Goal: Task Accomplishment & Management: Manage account settings

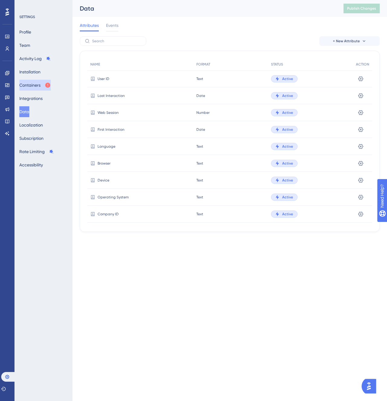
click at [39, 85] on button "Containers" at bounding box center [34, 85] width 31 height 11
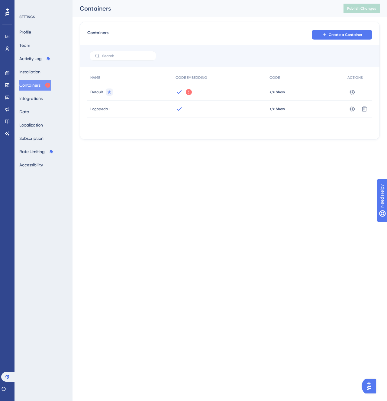
click at [45, 67] on div "Profile Team Activity Log Installation Containers Integrations Data Localizatio…" at bounding box center [43, 99] width 49 height 144
click at [40, 71] on button "Installation" at bounding box center [29, 71] width 21 height 11
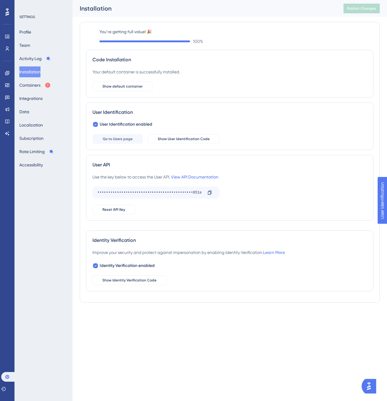
click at [5, 69] on div "Engagement" at bounding box center [7, 73] width 5 height 10
click at [137, 85] on span "Show default container" at bounding box center [122, 86] width 40 height 5
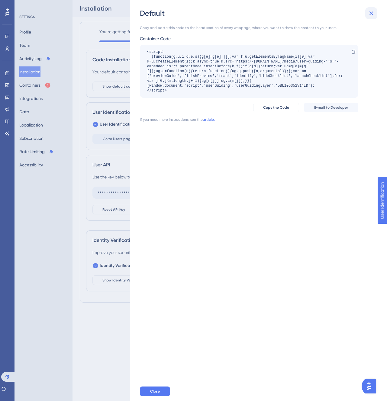
click at [371, 11] on icon at bounding box center [371, 13] width 7 height 7
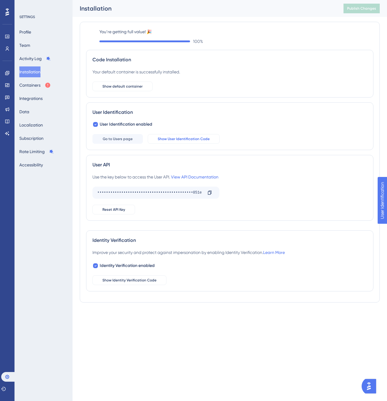
click at [163, 135] on button "Show User Identification Code" at bounding box center [184, 139] width 72 height 10
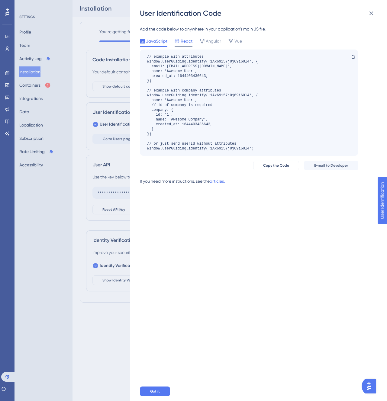
click at [187, 41] on span "React" at bounding box center [187, 40] width 12 height 7
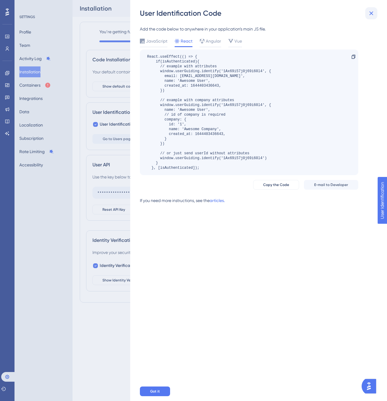
click at [371, 11] on icon at bounding box center [371, 13] width 7 height 7
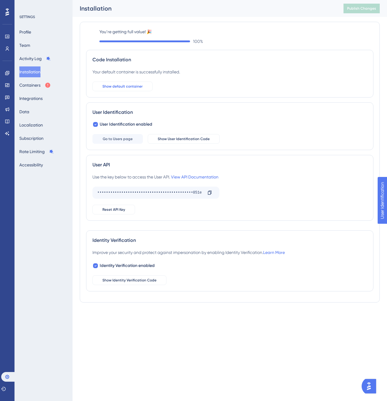
click at [138, 89] on button "Show default container" at bounding box center [122, 87] width 60 height 10
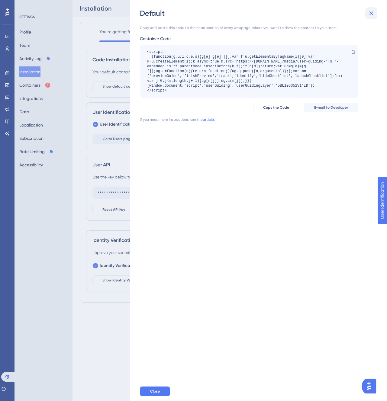
click at [371, 14] on icon at bounding box center [371, 13] width 4 height 4
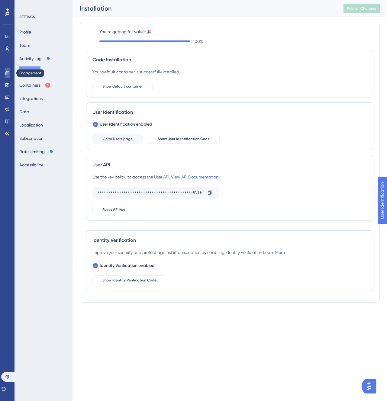
click at [8, 75] on icon at bounding box center [7, 73] width 4 height 4
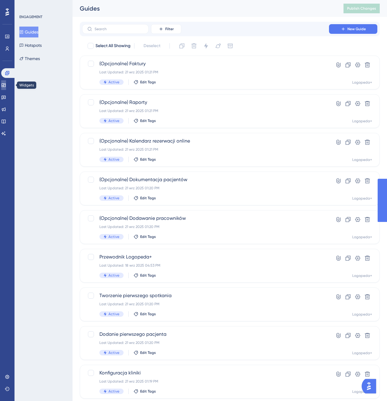
click at [6, 83] on icon at bounding box center [3, 85] width 5 height 5
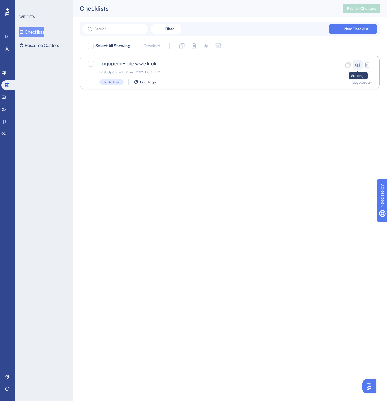
click at [356, 64] on icon at bounding box center [358, 65] width 6 height 6
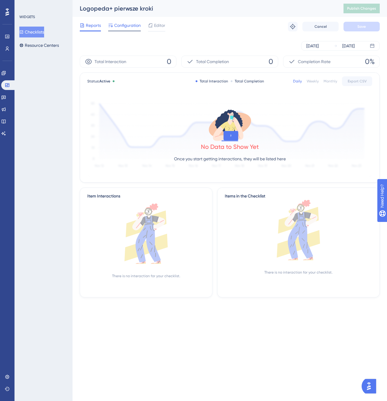
click at [132, 27] on span "Configuration" at bounding box center [127, 25] width 27 height 7
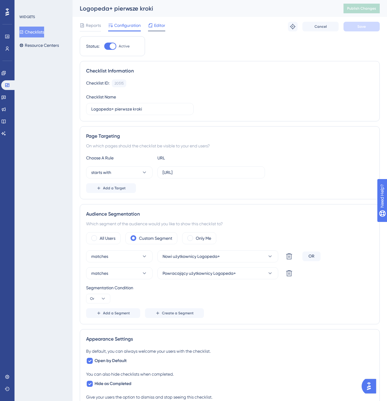
click at [159, 23] on span "Editor" at bounding box center [159, 25] width 11 height 7
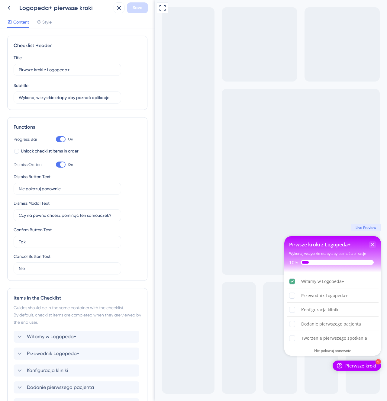
click at [369, 227] on span "Live Preview" at bounding box center [365, 227] width 21 height 5
click at [360, 229] on span "Live Preview" at bounding box center [365, 227] width 21 height 5
click at [309, 292] on div "Przewodnik Logopeda+" at bounding box center [324, 295] width 47 height 7
click at [351, 296] on icon "Przewodnik Logopeda+ is incomplete." at bounding box center [350, 295] width 2 height 5
click at [11, 9] on icon at bounding box center [8, 7] width 7 height 7
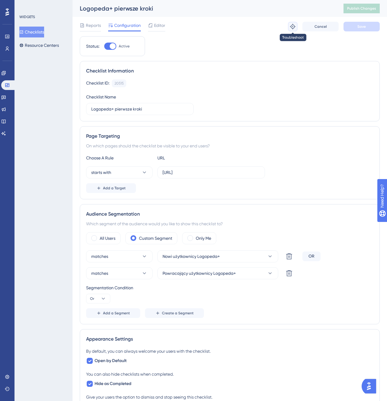
click at [291, 26] on icon at bounding box center [293, 27] width 6 height 6
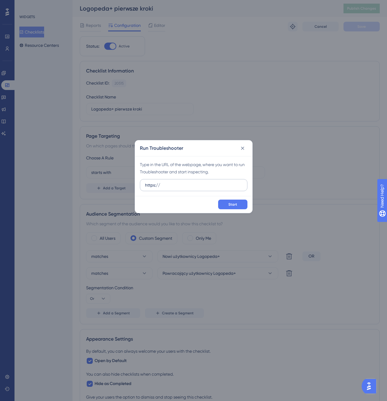
click at [206, 181] on label "https://" at bounding box center [194, 185] width 108 height 12
click at [206, 182] on input "https://" at bounding box center [193, 185] width 97 height 7
paste input "://localhost:8000"
type input "[URL]"
click at [225, 207] on button "Start" at bounding box center [232, 205] width 29 height 10
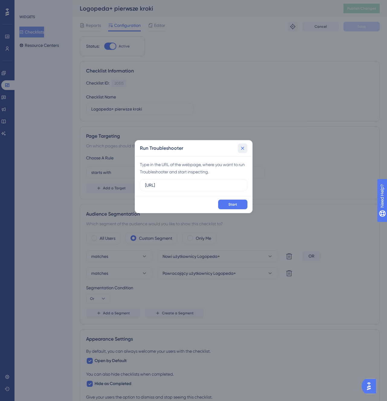
click at [244, 148] on icon at bounding box center [243, 148] width 6 height 6
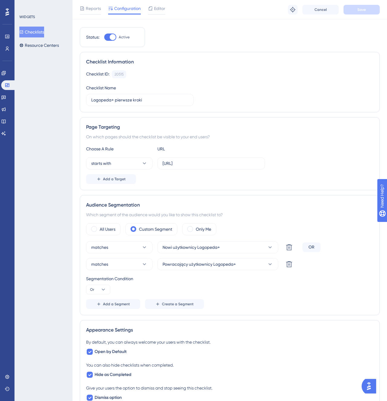
scroll to position [20, 0]
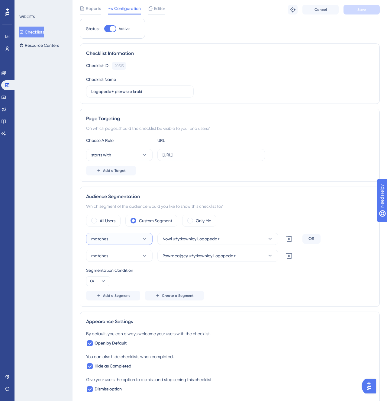
click at [140, 236] on button "matches" at bounding box center [119, 239] width 66 height 12
click at [176, 273] on div "Segmentation Condition" at bounding box center [229, 270] width 287 height 7
click at [8, 47] on icon at bounding box center [7, 48] width 5 height 5
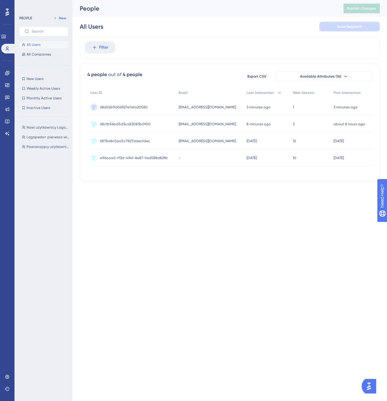
click at [52, 121] on div "Nowi użytkownicy Logopeda+ Nowi użytkownicy Logopeda+ Logopeda+ pierwsza wizyta…" at bounding box center [45, 255] width 53 height 269
click at [51, 124] on button "Nowi użytkownicy Logopeda+ Nowi użytkownicy Logopeda+" at bounding box center [45, 127] width 53 height 7
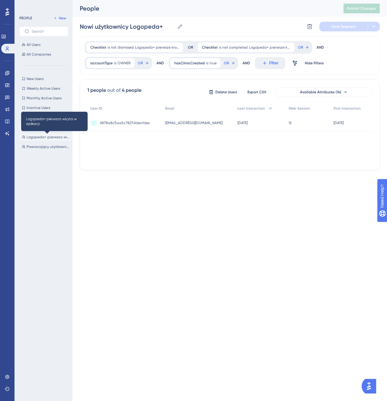
click at [53, 137] on span "Logopeda+ pierwsza wizyta w aplikacji" at bounding box center [48, 137] width 43 height 5
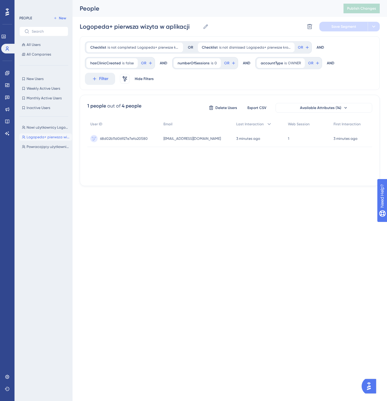
click at [54, 151] on div "Nowi użytkownicy Logopeda+ Nowi użytkownicy Logopeda+ Logopeda+ pierwsza wizyta…" at bounding box center [45, 255] width 53 height 269
click at [53, 148] on span "Powracający użytkownicy Logopeda+" at bounding box center [48, 146] width 43 height 5
click at [47, 131] on div "Nowi użytkownicy Logopeda+ Nowi użytkownicy Logopeda+ Logopeda+ pierwsza wizyta…" at bounding box center [45, 255] width 53 height 269
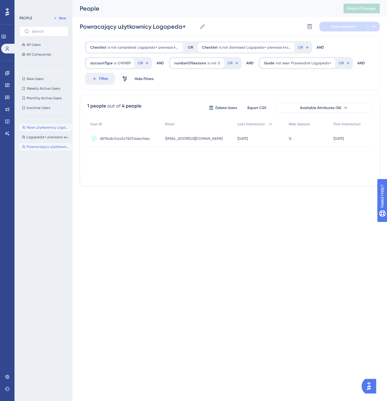
click at [47, 130] on button "Nowi użytkownicy Logopeda+ Nowi użytkownicy Logopeda+" at bounding box center [45, 127] width 53 height 7
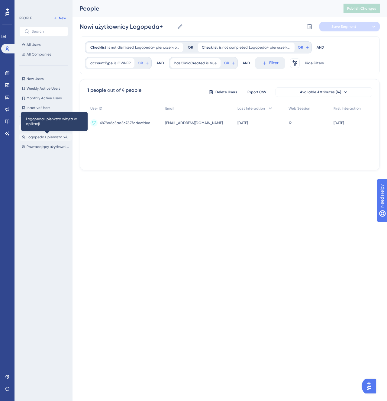
click at [53, 137] on span "Logopeda+ pierwsza wizyta w aplikacji" at bounding box center [48, 137] width 43 height 5
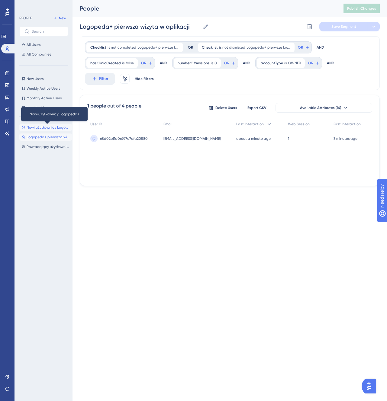
click at [54, 128] on span "Nowi użytkownicy Logopeda+" at bounding box center [48, 127] width 43 height 5
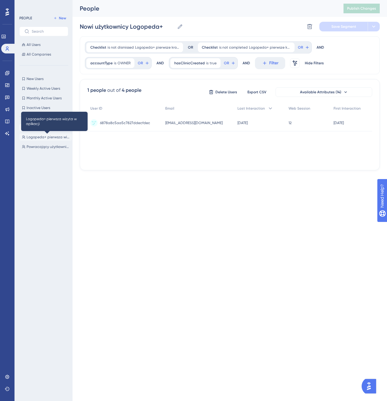
click at [51, 137] on span "Logopeda+ pierwsza wizyta w aplikacji" at bounding box center [48, 137] width 43 height 5
type input "Logopeda+ pierwsza wizyta w aplikacji"
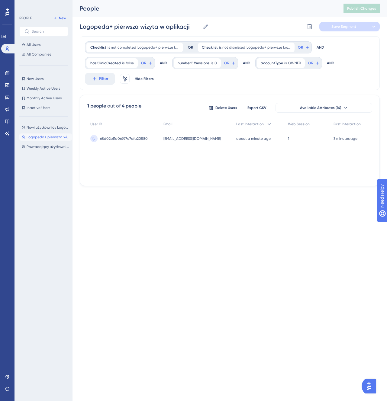
click at [131, 137] on span "68d02b11d06927e7efa20580" at bounding box center [124, 138] width 48 height 5
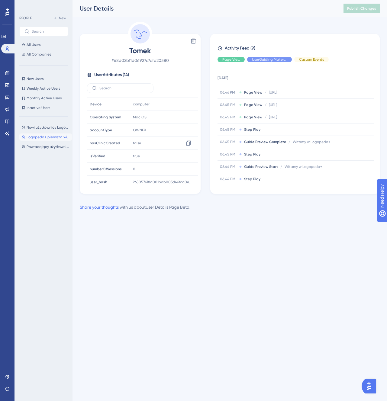
scroll to position [89, 0]
click at [54, 130] on button "Nowi użytkownicy Logopeda+ Nowi użytkownicy Logopeda+" at bounding box center [45, 127] width 53 height 7
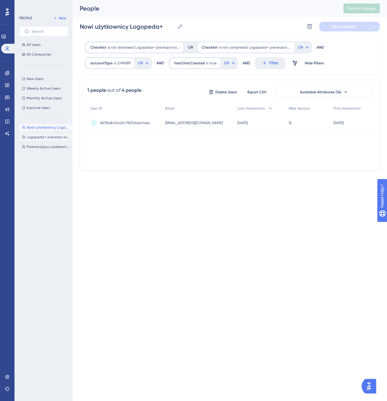
click at [56, 140] on button "Logopeda+ pierwsza wizyta w aplikacji Logopeda+ pierwsza wizyta w aplikacji" at bounding box center [45, 137] width 53 height 7
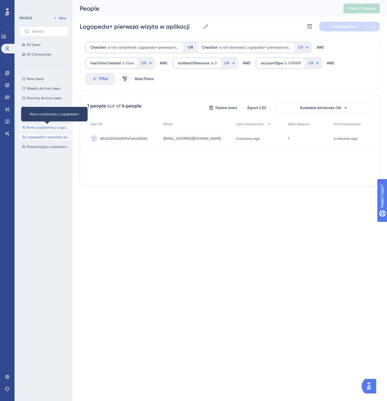
click at [42, 129] on span "Nowi użytkownicy Logopeda+" at bounding box center [48, 127] width 43 height 5
type input "Nowi użytkownicy Logopeda+"
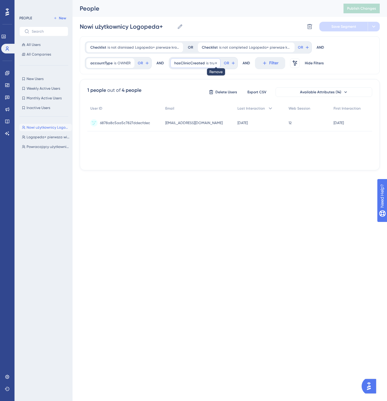
click at [214, 63] on icon at bounding box center [216, 63] width 4 height 4
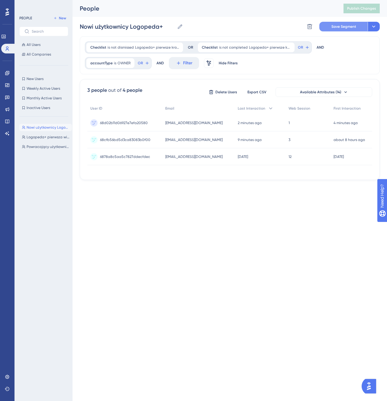
click at [353, 24] on button "Save Segment" at bounding box center [343, 27] width 48 height 10
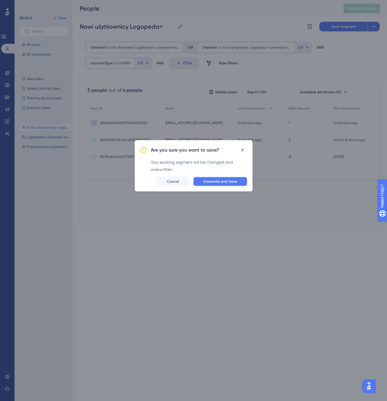
click at [233, 182] on span "Overwrite and Save" at bounding box center [220, 181] width 34 height 5
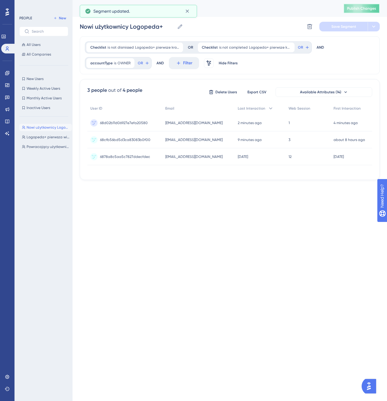
click at [364, 11] on button "Publish Changes" at bounding box center [361, 9] width 36 height 10
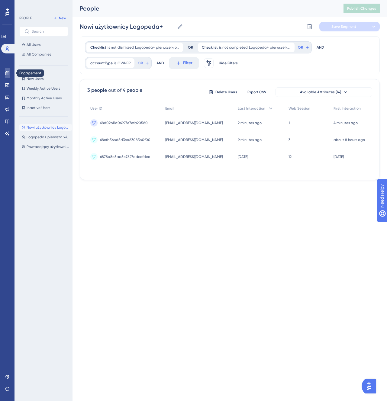
click at [10, 75] on link at bounding box center [7, 73] width 5 height 10
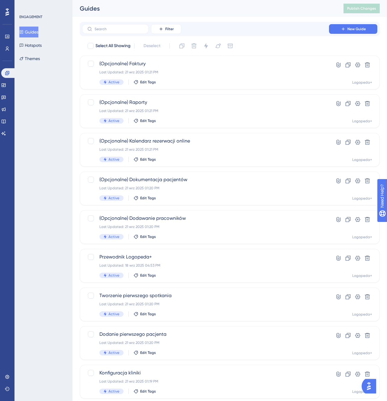
click at [9, 91] on div "Engagement Widgets Feedback Product Updates Knowledge Base AI Assistant" at bounding box center [7, 103] width 12 height 70
click at [6, 89] on link at bounding box center [3, 85] width 5 height 10
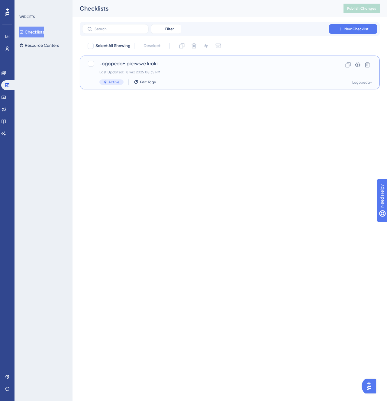
click at [157, 72] on div "Last Updated: 18 wrz 2025 08:35 PM" at bounding box center [205, 72] width 212 height 5
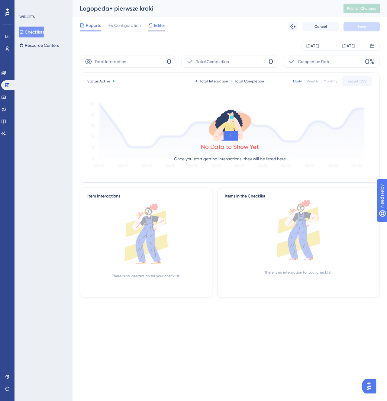
click at [152, 23] on icon at bounding box center [150, 25] width 5 height 5
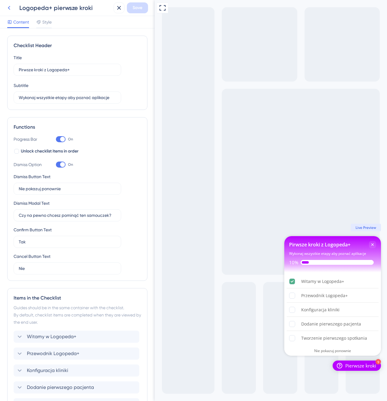
click at [8, 7] on icon at bounding box center [8, 7] width 7 height 7
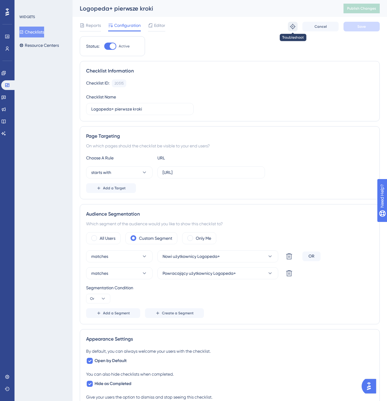
click at [290, 25] on icon at bounding box center [293, 27] width 6 height 6
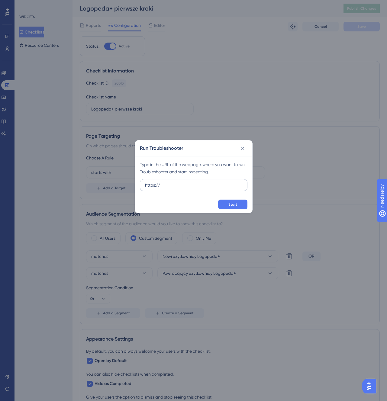
click at [223, 180] on label "https://" at bounding box center [194, 185] width 108 height 12
click at [223, 182] on input "https://" at bounding box center [193, 185] width 97 height 7
paste input "://localhost:8000"
type input "[URL]"
click at [226, 202] on button "Start" at bounding box center [232, 205] width 29 height 10
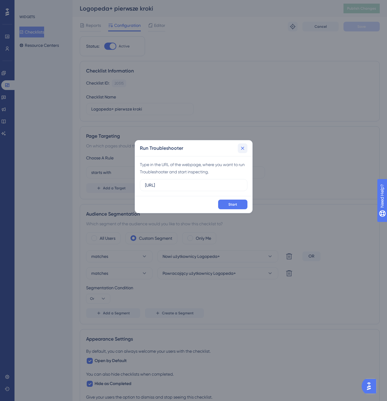
click at [244, 146] on icon at bounding box center [243, 148] width 6 height 6
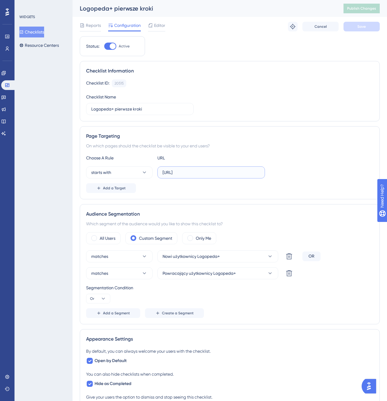
click at [225, 175] on input "[URL]" at bounding box center [210, 172] width 97 height 7
click at [153, 31] on div "Reports Configuration Editor Troubleshoot Cancel Save" at bounding box center [230, 26] width 300 height 19
click at [155, 27] on span "Editor" at bounding box center [159, 25] width 11 height 7
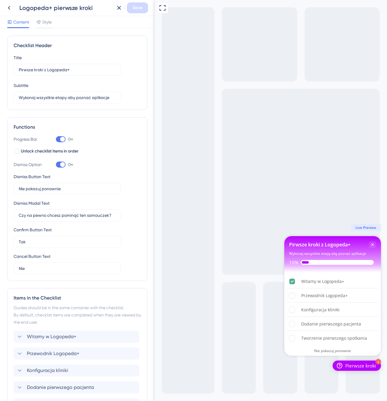
click at [18, 11] on div "Logopeda+ pierwsze kroki" at bounding box center [58, 7] width 108 height 11
click at [10, 8] on icon at bounding box center [8, 7] width 7 height 7
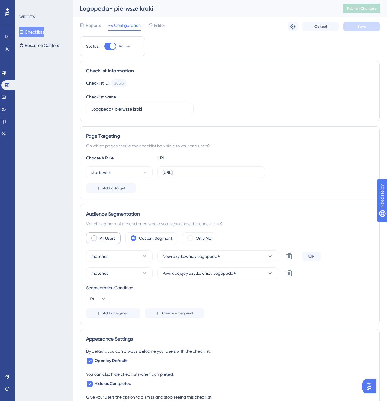
click at [119, 242] on div "All Users" at bounding box center [103, 238] width 34 height 12
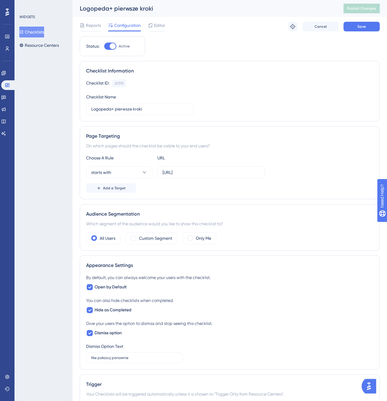
click at [150, 230] on div "Audience Segmentation Which segment of the audience would you like to show this…" at bounding box center [230, 227] width 300 height 47
click at [150, 235] on label "Custom Segment" at bounding box center [155, 238] width 33 height 7
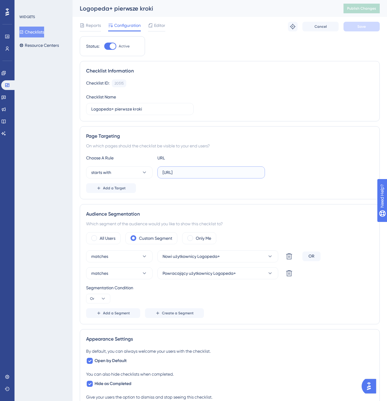
click at [175, 172] on input "[URL]" at bounding box center [210, 172] width 97 height 7
click at [193, 178] on label "[URL]" at bounding box center [211, 172] width 108 height 12
click at [193, 176] on input "[URL]" at bounding box center [210, 172] width 97 height 7
click at [194, 173] on input "[URL]" at bounding box center [210, 172] width 97 height 7
click at [165, 27] on div "Reports Configuration Editor Troubleshoot Cancel Save" at bounding box center [230, 26] width 300 height 19
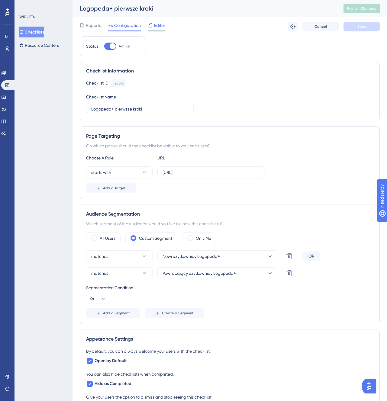
click at [157, 24] on span "Editor" at bounding box center [159, 25] width 11 height 7
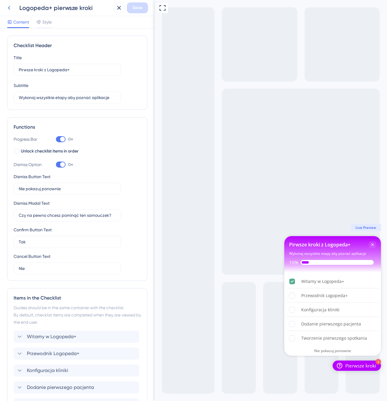
click at [11, 8] on icon at bounding box center [8, 7] width 7 height 7
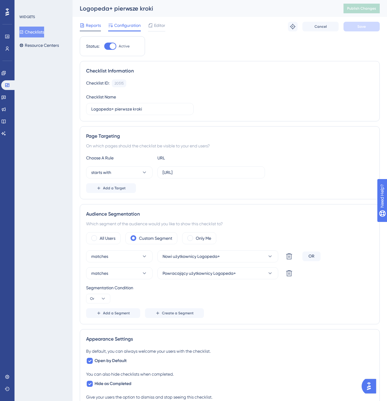
click at [95, 25] on span "Reports" at bounding box center [93, 25] width 15 height 7
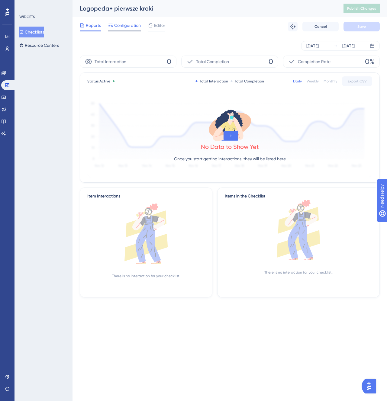
click at [129, 26] on span "Configuration" at bounding box center [127, 25] width 27 height 7
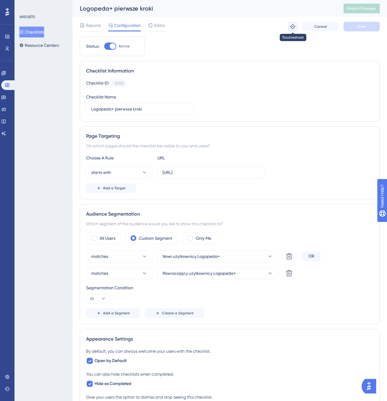
click at [289, 26] on button at bounding box center [293, 27] width 10 height 10
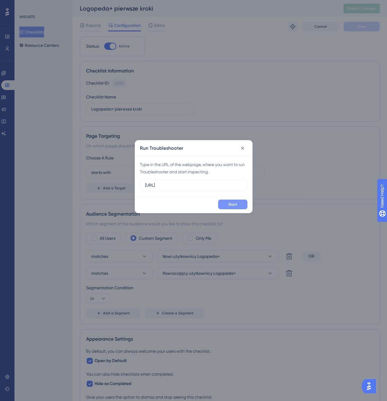
type input "[URL]"
click at [233, 202] on span "Start" at bounding box center [232, 204] width 9 height 5
click at [242, 153] on button at bounding box center [243, 148] width 10 height 10
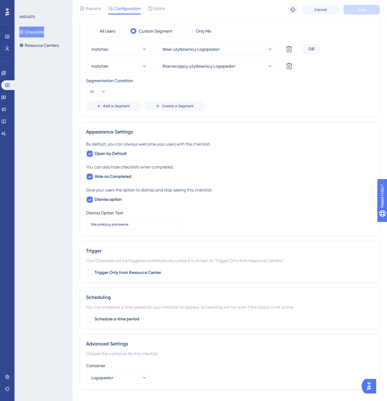
scroll to position [223, 0]
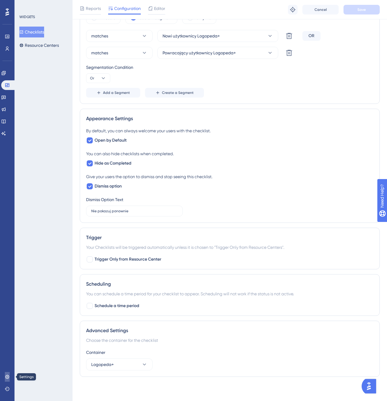
click at [9, 376] on icon at bounding box center [7, 377] width 5 height 5
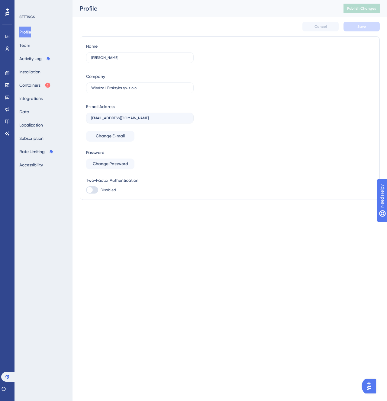
click at [40, 114] on div "Profile Team Activity Log Installation Containers Integrations Data Localizatio…" at bounding box center [43, 99] width 49 height 144
click at [39, 109] on div "Profile Team Activity Log Installation Containers Integrations Data Localizatio…" at bounding box center [43, 99] width 49 height 144
click at [27, 111] on button "Data" at bounding box center [24, 111] width 10 height 11
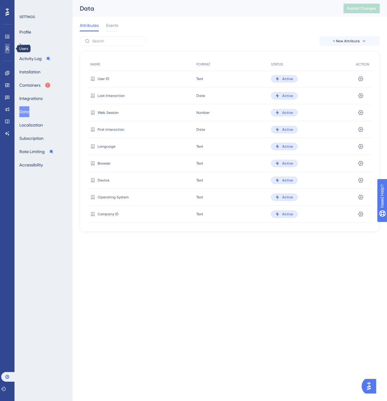
click at [5, 51] on link at bounding box center [7, 49] width 5 height 10
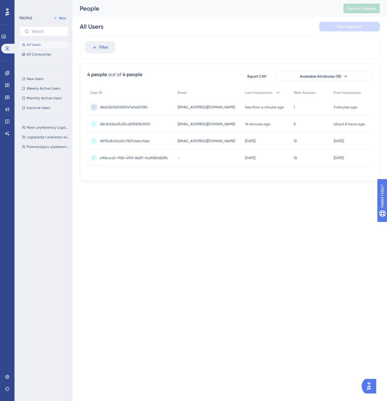
click at [93, 106] on circle at bounding box center [93, 107] width 7 height 7
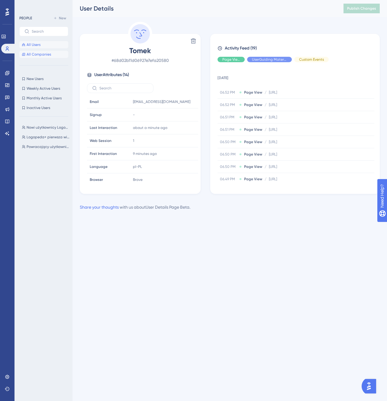
click at [47, 52] on span "All Companies" at bounding box center [39, 54] width 24 height 5
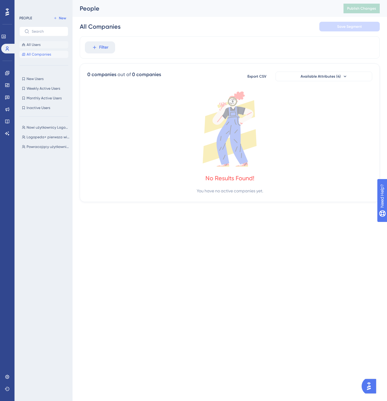
click at [44, 46] on button "All Users" at bounding box center [43, 44] width 49 height 7
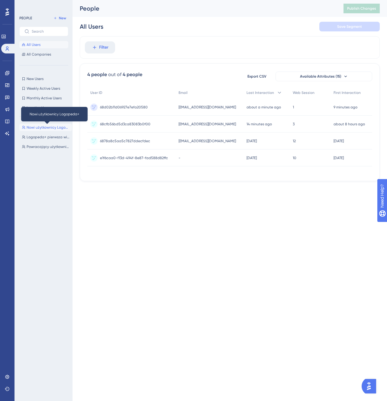
click at [47, 125] on span "Nowi użytkownicy Logopeda+" at bounding box center [48, 127] width 43 height 5
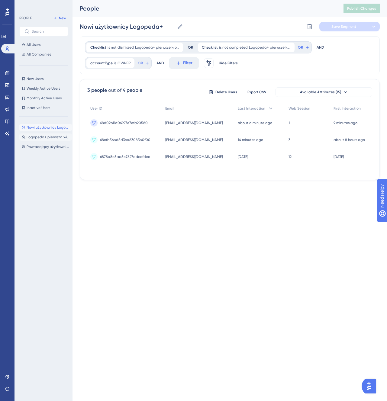
click at [52, 140] on button "Logopeda+ pierwsza wizyta w aplikacji Logopeda+ pierwsza wizyta w aplikacji" at bounding box center [45, 137] width 53 height 7
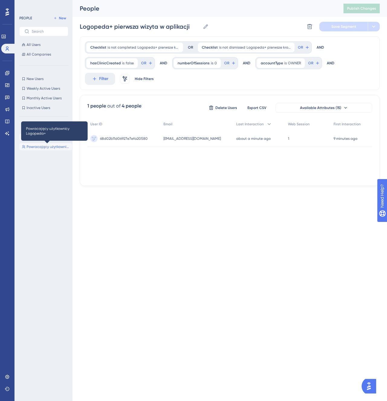
click at [52, 146] on span "Powracający użytkownicy Logopeda+" at bounding box center [48, 146] width 43 height 5
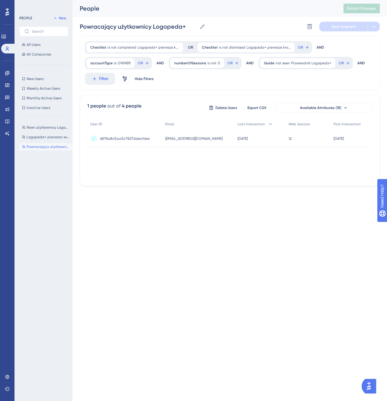
click at [52, 142] on div "Nowi użytkownicy Logopeda+ Nowi użytkownicy Logopeda+ Logopeda+ pierwsza wizyta…" at bounding box center [45, 255] width 53 height 269
click at [51, 138] on span "Logopeda+ pierwsza wizyta w aplikacji" at bounding box center [48, 137] width 43 height 5
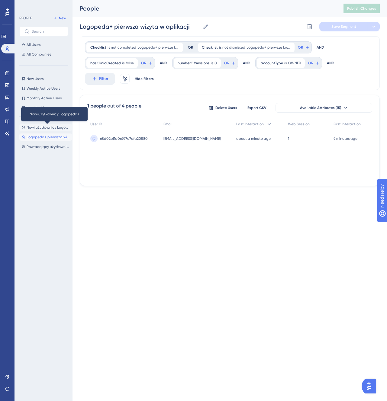
click at [49, 128] on span "Nowi użytkownicy Logopeda+" at bounding box center [48, 127] width 43 height 5
type input "Nowi użytkownicy Logopeda+"
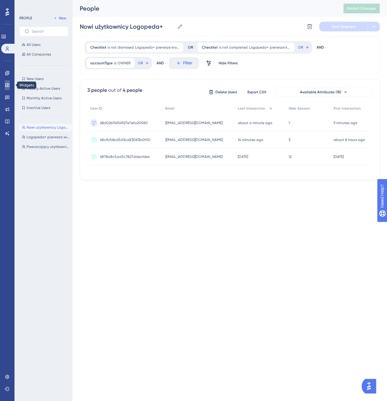
click at [5, 85] on icon at bounding box center [7, 85] width 5 height 5
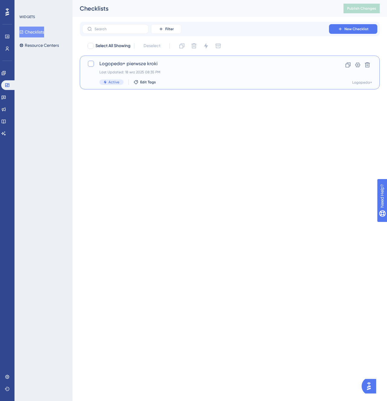
click at [93, 66] on div at bounding box center [91, 64] width 6 height 6
checkbox input "true"
click at [91, 64] on icon at bounding box center [90, 64] width 3 height 2
checkbox input "false"
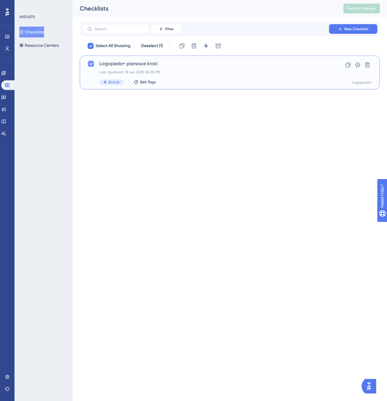
checkbox input "false"
click at [272, 74] on div "Last Updated: 18 wrz 2025 08:35 PM" at bounding box center [205, 72] width 212 height 5
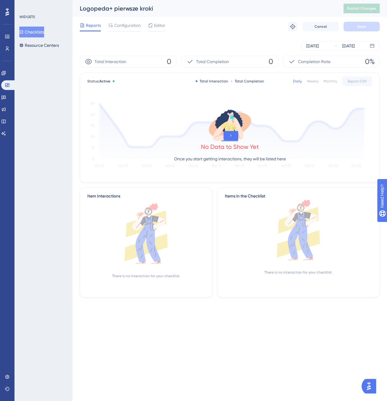
click at [139, 18] on div "Reports Configuration Editor Troubleshoot Cancel Save" at bounding box center [230, 26] width 300 height 19
click at [131, 26] on span "Configuration" at bounding box center [127, 25] width 27 height 7
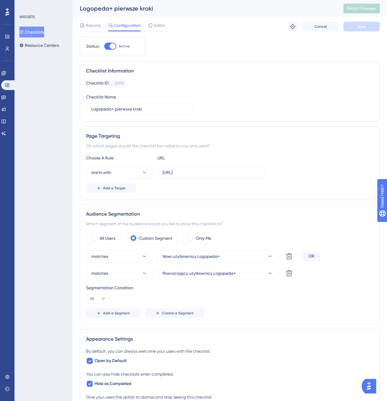
click at [134, 179] on div "Choose A Rule URL starts with http://localhost:8000/ Add a Target" at bounding box center [229, 173] width 287 height 39
click at [134, 176] on button "starts with" at bounding box center [119, 172] width 66 height 12
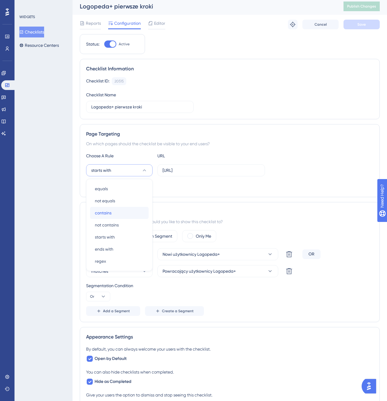
click at [124, 211] on div "contains contains" at bounding box center [119, 213] width 49 height 12
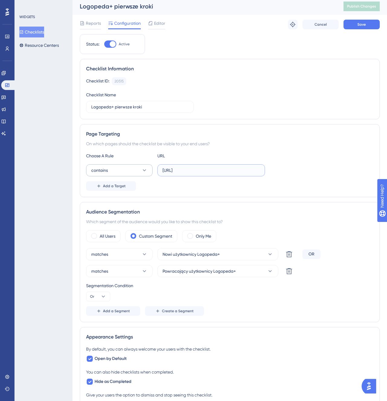
drag, startPoint x: 211, startPoint y: 169, endPoint x: 145, endPoint y: 172, distance: 65.6
click at [145, 172] on div "contains http://localhost:8000/" at bounding box center [175, 170] width 179 height 12
click at [166, 172] on input "[URL]" at bounding box center [210, 170] width 97 height 7
drag, startPoint x: 175, startPoint y: 171, endPoint x: 131, endPoint y: 171, distance: 44.1
click at [131, 171] on div "contains http://localhost:8000/" at bounding box center [175, 170] width 179 height 12
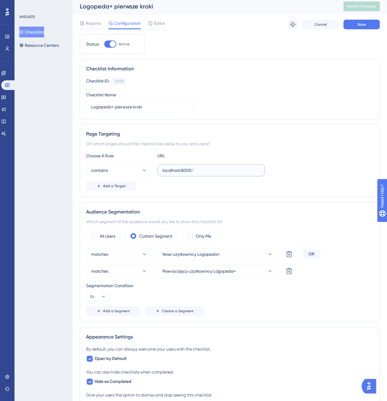
click at [197, 172] on input "localhost:8000/" at bounding box center [210, 170] width 97 height 7
type input "localhost:8000"
click at [361, 26] on span "Save" at bounding box center [361, 24] width 8 height 5
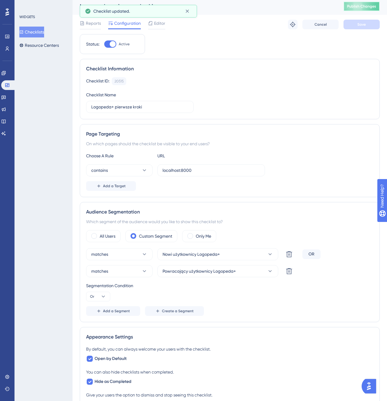
click at [362, 10] on button "Publish Changes" at bounding box center [361, 7] width 36 height 10
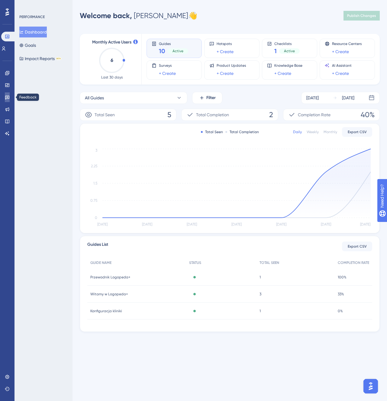
click at [9, 95] on icon at bounding box center [7, 97] width 5 height 5
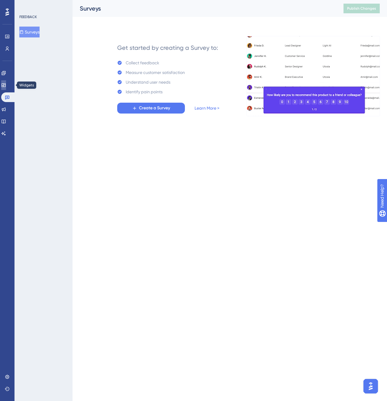
click at [6, 88] on link at bounding box center [3, 85] width 5 height 10
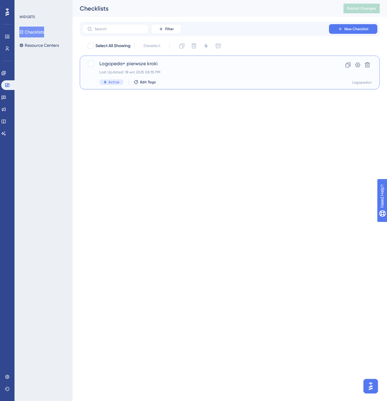
click at [313, 76] on div "Logopeda+ pierwsze kroki Last Updated: 18 wrz 2025 08:35 PM Active Edit Tags Cl…" at bounding box center [229, 72] width 285 height 25
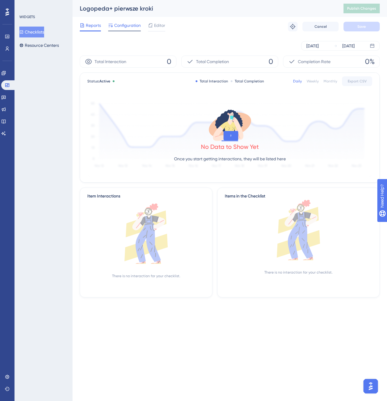
click at [125, 29] on div "Configuration" at bounding box center [124, 27] width 33 height 10
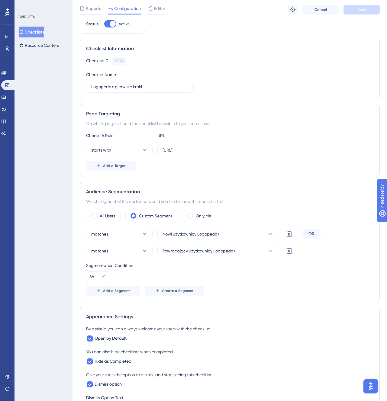
scroll to position [26, 0]
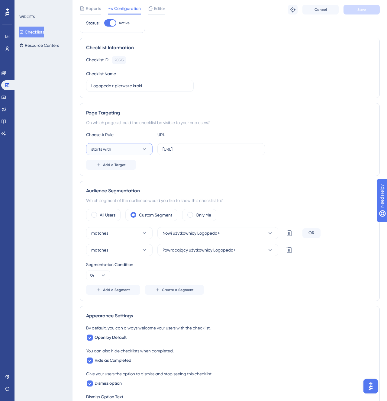
click at [146, 146] on button "starts with" at bounding box center [119, 149] width 66 height 12
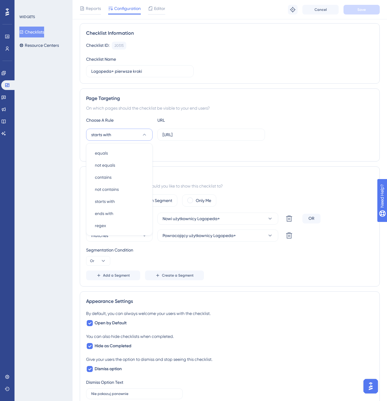
scroll to position [41, 0]
click at [220, 124] on div "Choose A Rule URL starts with equals equals not equals not equals contains cont…" at bounding box center [229, 135] width 287 height 39
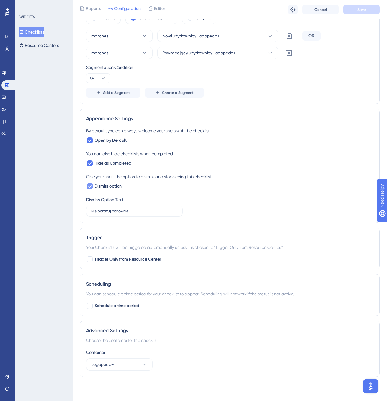
scroll to position [0, 0]
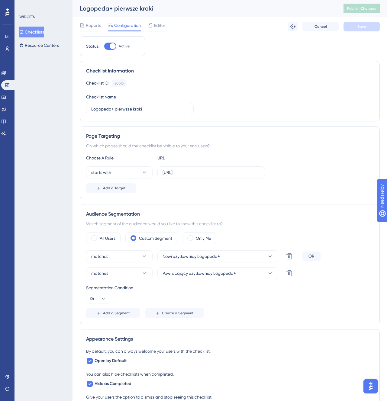
click at [160, 18] on div "Reports Configuration Editor Troubleshoot Cancel Save" at bounding box center [230, 26] width 300 height 19
click at [159, 21] on div "Reports Configuration Editor Troubleshoot Cancel Save" at bounding box center [230, 26] width 300 height 19
click at [159, 27] on span "Editor" at bounding box center [159, 25] width 11 height 7
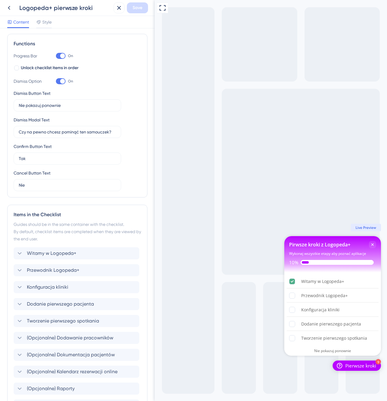
scroll to position [84, 0]
click at [357, 364] on div "Pierwsze kroki" at bounding box center [360, 366] width 31 height 6
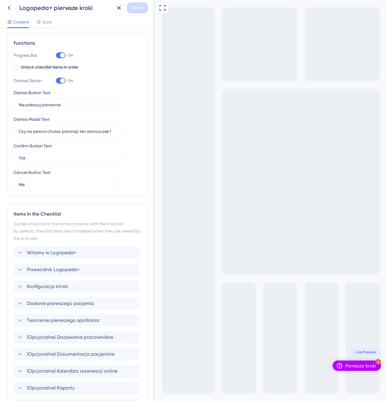
click at [357, 364] on div "Pierwsze kroki" at bounding box center [360, 366] width 31 height 6
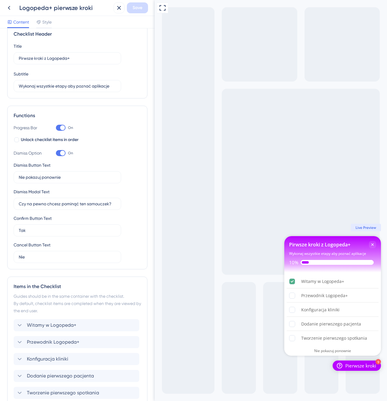
scroll to position [0, 0]
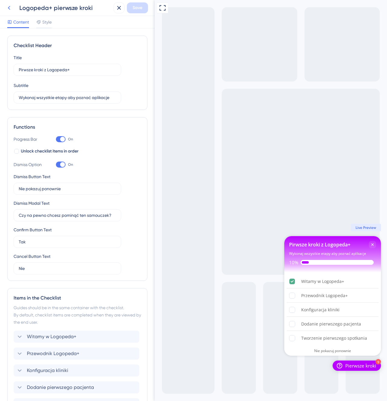
click at [10, 10] on icon at bounding box center [8, 7] width 7 height 7
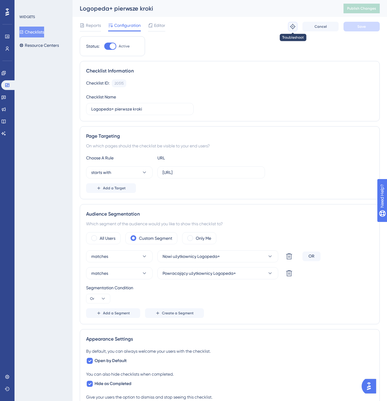
click at [290, 26] on icon at bounding box center [293, 27] width 6 height 6
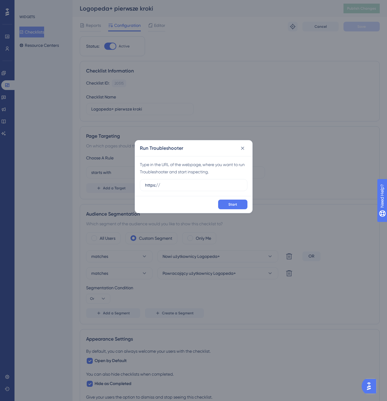
drag, startPoint x: 181, startPoint y: 182, endPoint x: 88, endPoint y: 183, distance: 93.3
click at [87, 183] on div "Run Troubleshooter Type in the URL of the webpage, where you want to run Troubl…" at bounding box center [193, 200] width 387 height 401
drag, startPoint x: 172, startPoint y: 184, endPoint x: 79, endPoint y: 185, distance: 92.7
click at [79, 185] on div "Run Troubleshooter Type in the URL of the webpage, where you want to run Troubl…" at bounding box center [193, 200] width 387 height 401
paste input "://localhost:8000"
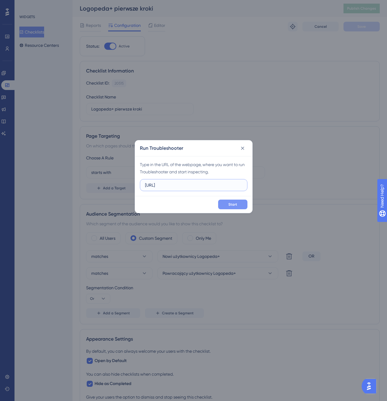
type input "[URL]"
click at [230, 202] on span "Start" at bounding box center [232, 204] width 9 height 5
click at [239, 145] on button at bounding box center [243, 148] width 10 height 10
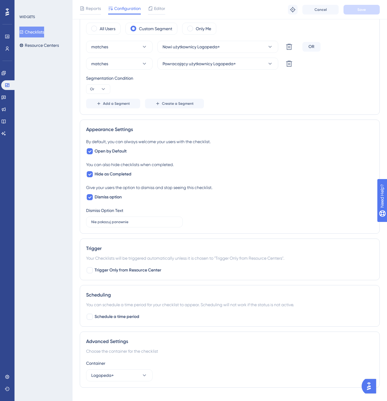
scroll to position [223, 0]
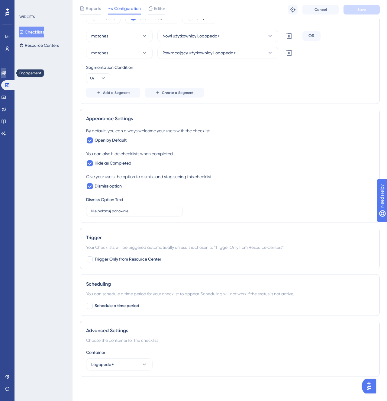
click at [6, 74] on icon at bounding box center [3, 73] width 5 height 5
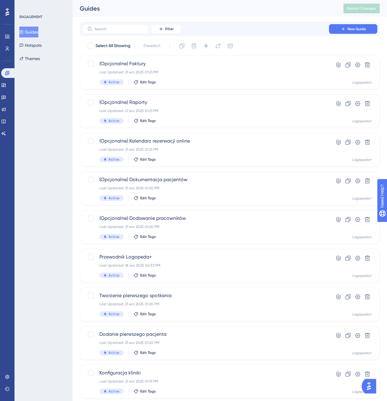
click at [3, 79] on div "Engagement Widgets Feedback Product Updates Knowledge Base AI Assistant" at bounding box center [7, 103] width 12 height 70
click at [6, 81] on link at bounding box center [3, 85] width 5 height 10
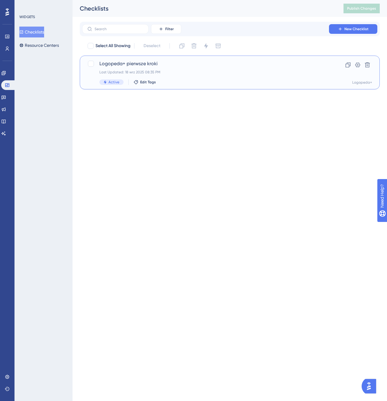
click at [182, 67] on div "Logopeda+ pierwsze kroki Last Updated: 18 wrz 2025 08:35 PM Active Edit Tags" at bounding box center [205, 72] width 212 height 25
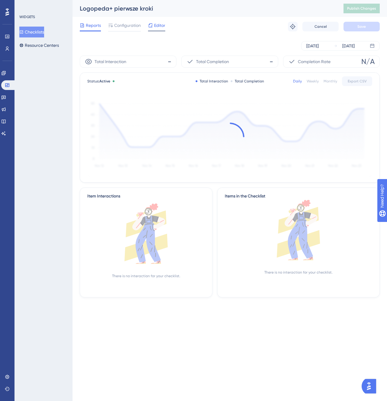
click at [162, 28] on span "Editor" at bounding box center [159, 25] width 11 height 7
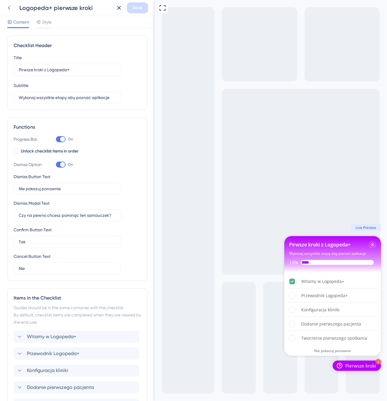
click at [11, 9] on icon at bounding box center [8, 7] width 7 height 7
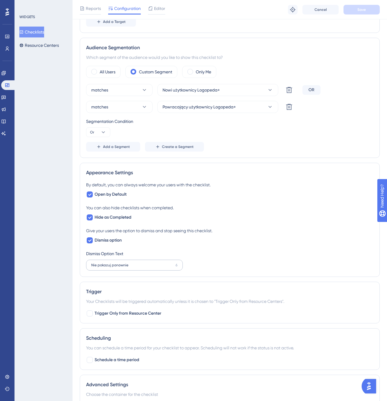
scroll to position [223, 0]
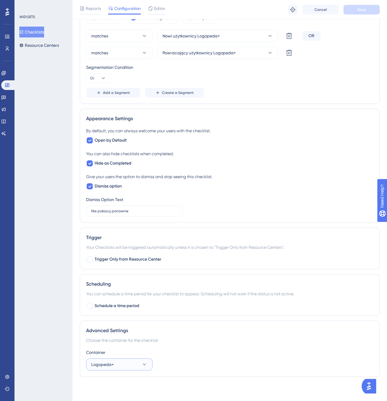
click at [126, 362] on button "Logopeda+" at bounding box center [119, 365] width 66 height 12
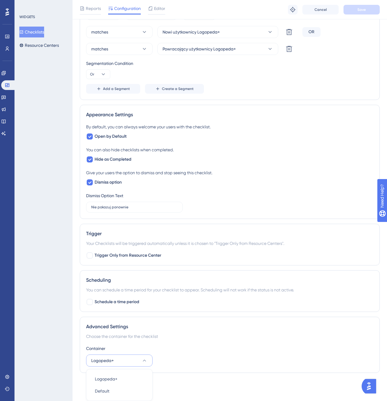
click at [148, 325] on div "Advanced Settings" at bounding box center [229, 326] width 287 height 7
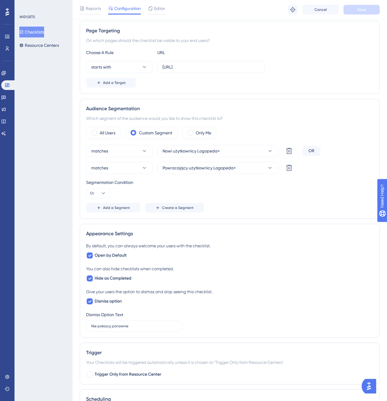
scroll to position [0, 0]
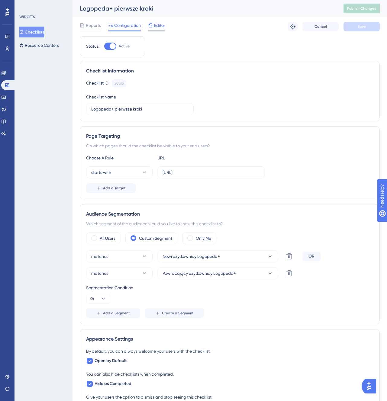
click at [152, 22] on div at bounding box center [150, 25] width 5 height 7
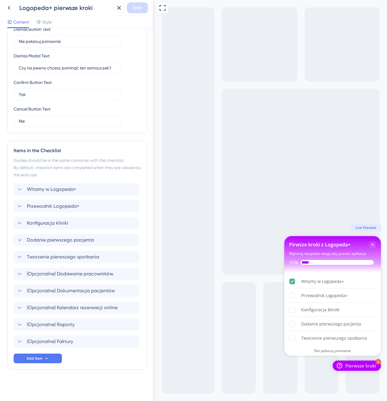
click at [319, 238] on div "Pirwsze kroki z Logopeda+ Wykonaj wszystkie etapy aby poznać aplikacje 10%" at bounding box center [332, 254] width 97 height 36
click at [369, 227] on span "Live Preview" at bounding box center [365, 227] width 21 height 5
click at [366, 228] on span "Live Preview" at bounding box center [365, 227] width 21 height 5
click at [370, 366] on div "Pierwsze kroki" at bounding box center [360, 366] width 31 height 6
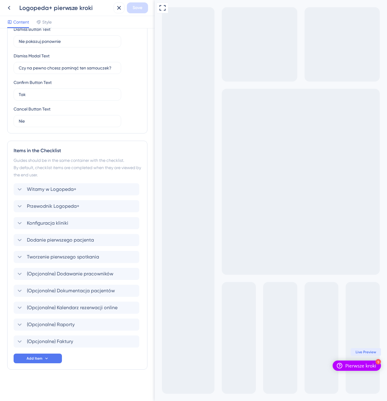
click at [338, 368] on icon "Open Pierwsze kroki checklist, remaining modules: 9" at bounding box center [339, 365] width 7 height 7
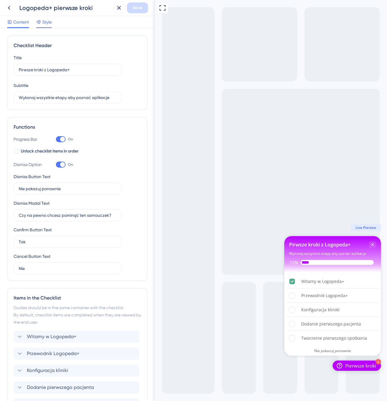
click at [44, 19] on span "Style" at bounding box center [46, 21] width 9 height 7
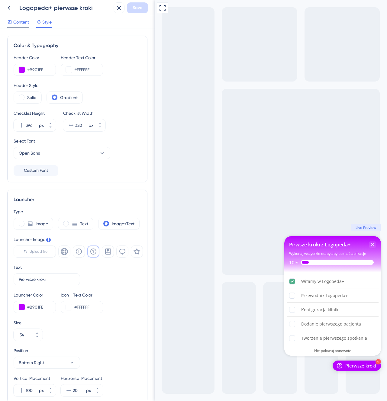
click at [24, 25] on span "Content" at bounding box center [21, 21] width 16 height 7
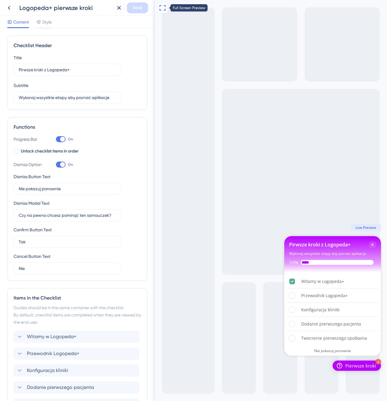
click at [162, 8] on icon at bounding box center [162, 7] width 7 height 7
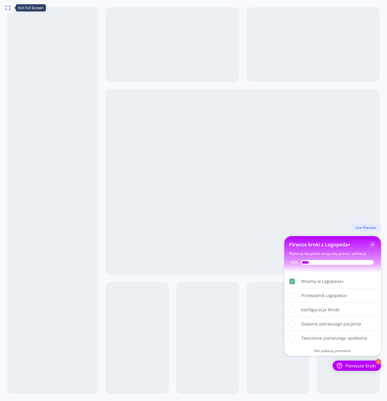
click at [6, 9] on icon at bounding box center [8, 7] width 6 height 5
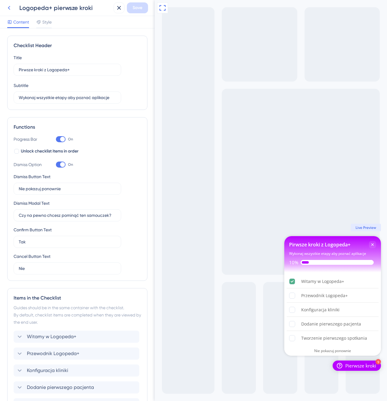
click at [11, 9] on icon at bounding box center [8, 7] width 7 height 7
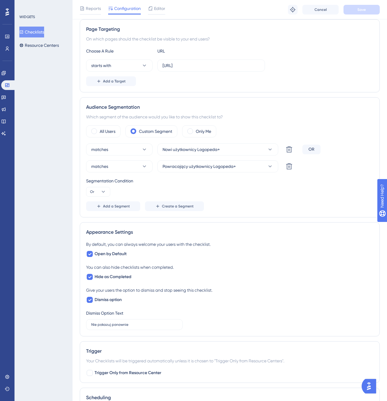
scroll to position [223, 0]
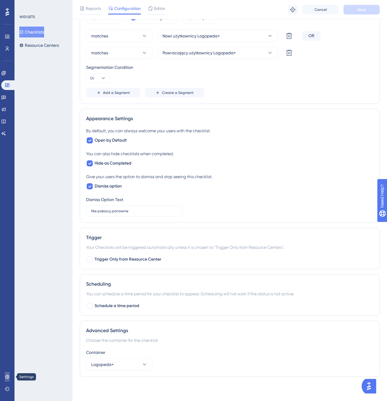
click at [9, 375] on icon at bounding box center [7, 377] width 5 height 5
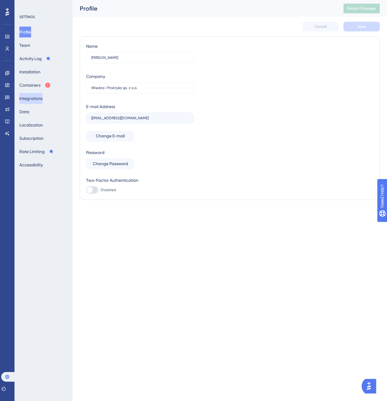
click at [43, 94] on button "Integrations" at bounding box center [30, 98] width 23 height 11
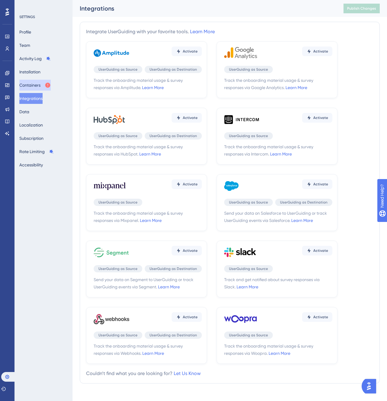
click at [37, 86] on button "Containers" at bounding box center [34, 85] width 31 height 11
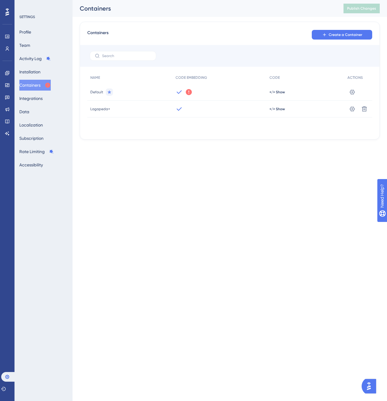
click at [274, 106] on div "</> Show" at bounding box center [305, 109] width 78 height 17
click at [277, 114] on div "</> Show" at bounding box center [305, 109] width 78 height 17
click at [277, 111] on span "</> Show" at bounding box center [276, 109] width 15 height 5
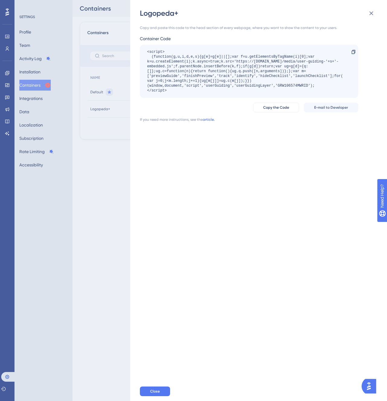
click at [210, 117] on link "article." at bounding box center [209, 119] width 12 height 5
click at [36, 121] on div "Logopeda+ Copy and paste this code to the head section of every webpage, where …" at bounding box center [193, 200] width 387 height 401
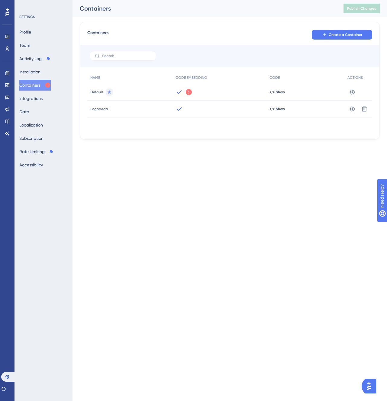
click at [41, 92] on div "Profile Team Activity Log Installation Containers Integrations Data Localizatio…" at bounding box center [43, 99] width 49 height 144
click at [5, 70] on link at bounding box center [7, 73] width 5 height 10
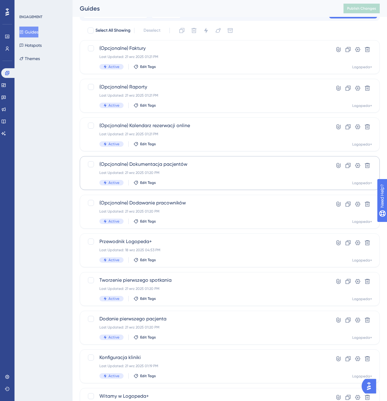
scroll to position [56, 0]
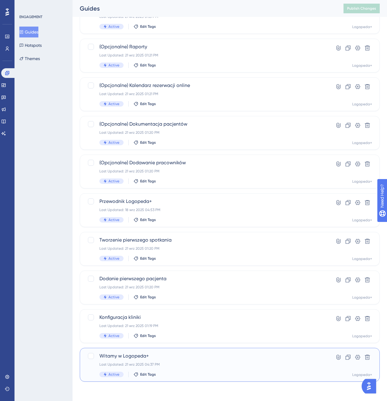
click at [89, 360] on div "Witamy w Logopeda+ Last Updated: 21 wrz 2025 04:37 PM Active Edit Tags" at bounding box center [199, 364] width 224 height 25
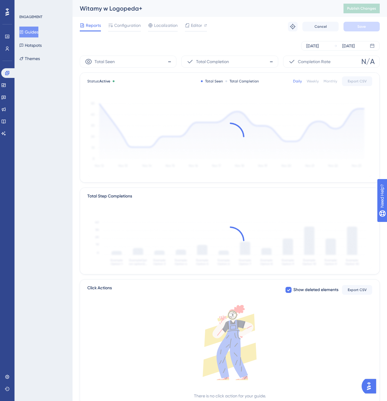
click at [31, 29] on button "Guides" at bounding box center [28, 32] width 19 height 11
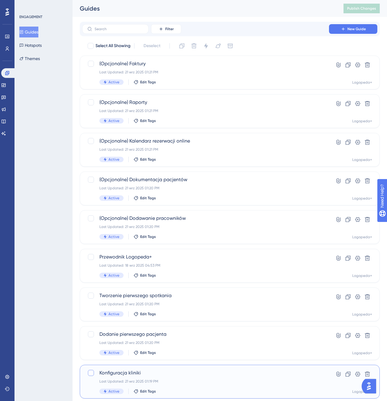
click at [91, 374] on div at bounding box center [91, 373] width 6 height 6
checkbox input "true"
click at [91, 332] on div at bounding box center [91, 334] width 6 height 6
checkbox input "true"
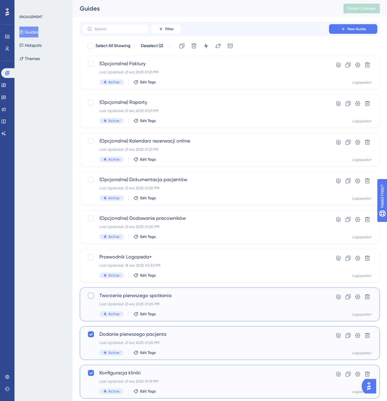
click at [91, 295] on div at bounding box center [91, 296] width 6 height 6
checkbox input "true"
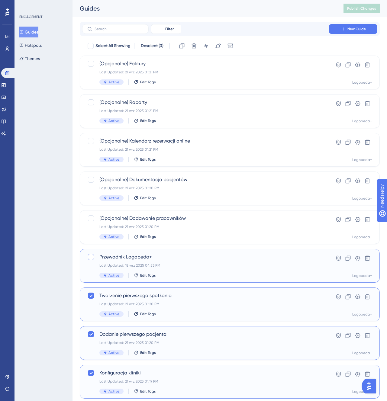
click at [91, 258] on div at bounding box center [91, 257] width 6 height 6
checkbox input "true"
click at [205, 46] on icon at bounding box center [206, 46] width 6 height 6
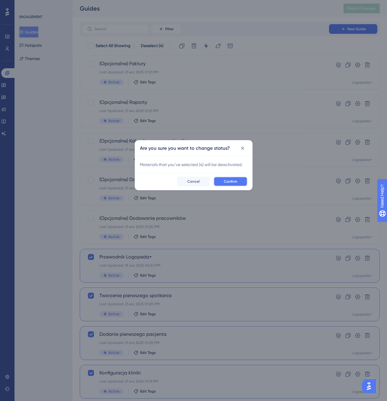
click at [235, 180] on span "Confirm" at bounding box center [230, 181] width 13 height 5
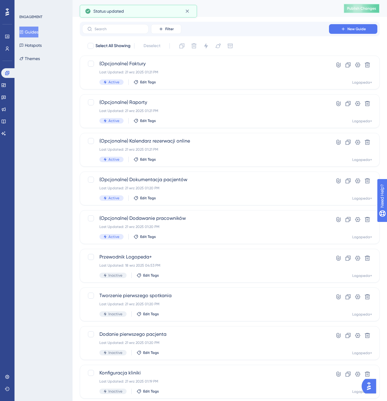
click at [358, 8] on span "Publish Changes" at bounding box center [361, 8] width 29 height 5
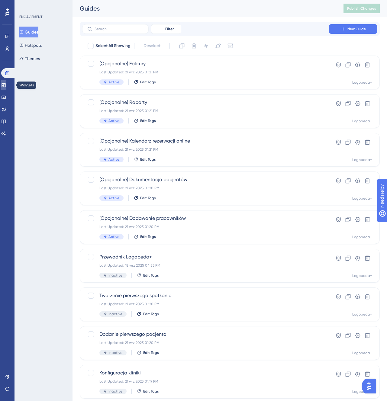
click at [5, 86] on icon at bounding box center [4, 85] width 4 height 4
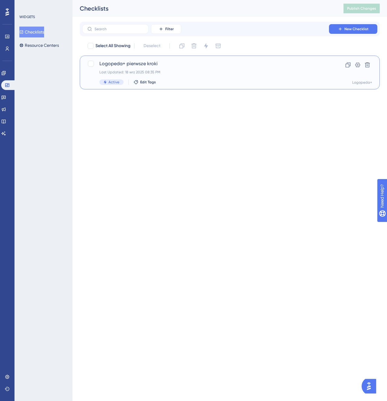
click at [201, 70] on div "Last Updated: 18 wrz 2025 08:35 PM" at bounding box center [205, 72] width 212 height 5
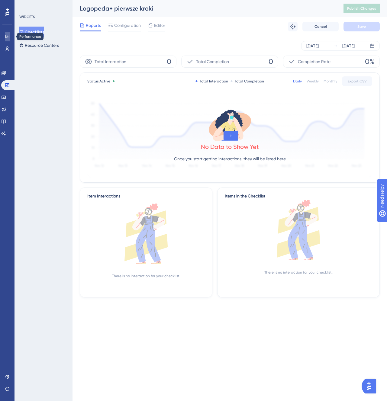
click at [9, 33] on link at bounding box center [7, 37] width 5 height 10
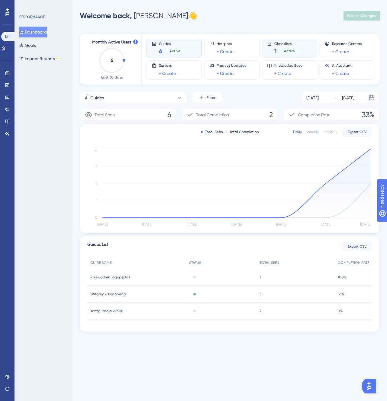
click at [292, 53] on span "Active" at bounding box center [289, 51] width 11 height 5
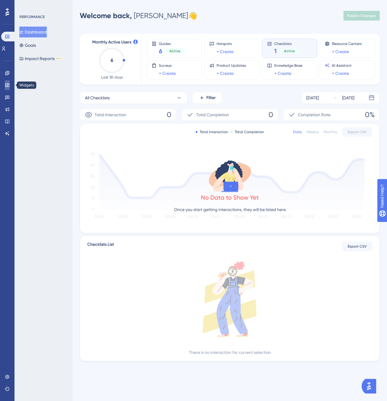
click at [10, 83] on link at bounding box center [7, 85] width 5 height 10
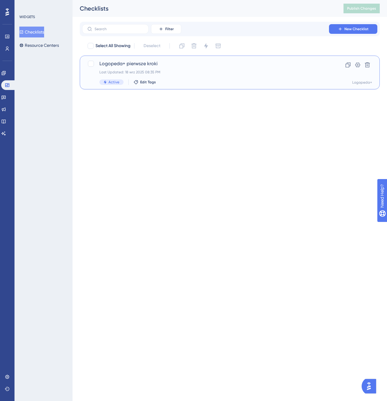
click at [186, 76] on div "Logopeda+ pierwsze kroki Last Updated: 18 wrz 2025 08:35 PM Active Edit Tags" at bounding box center [205, 72] width 212 height 25
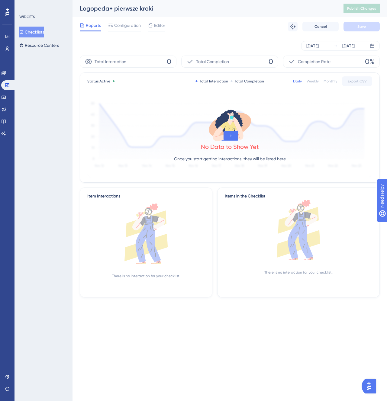
click at [173, 19] on div "Reports Configuration Editor Troubleshoot Cancel Save" at bounding box center [230, 26] width 300 height 19
click at [153, 27] on div "Editor" at bounding box center [156, 25] width 17 height 7
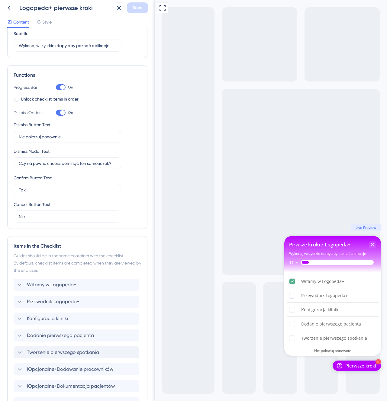
scroll to position [126, 0]
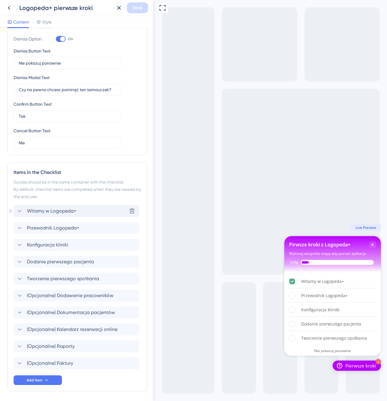
click at [22, 210] on icon at bounding box center [19, 210] width 7 height 7
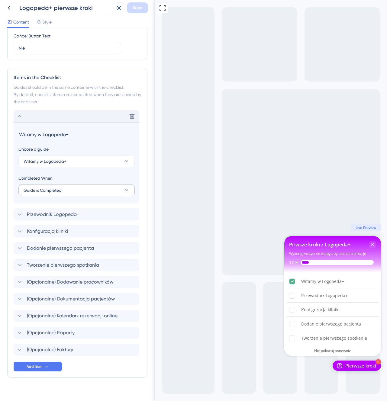
scroll to position [229, 0]
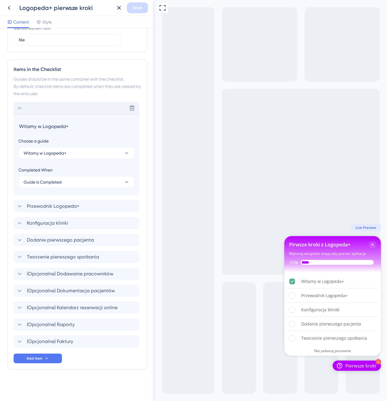
click at [22, 117] on section "Witamy w Logopeda+ Choose a guide Witamy w Logopeda+ Completed When Guide is Co…" at bounding box center [77, 154] width 126 height 81
click at [20, 112] on div "Delete" at bounding box center [77, 108] width 126 height 12
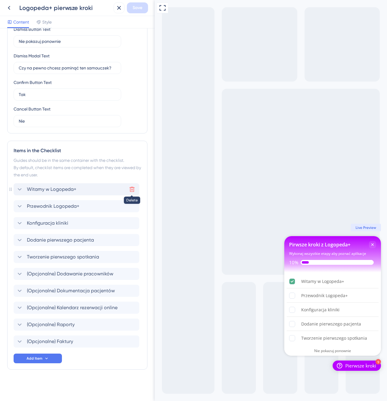
click at [131, 191] on icon at bounding box center [132, 189] width 6 height 6
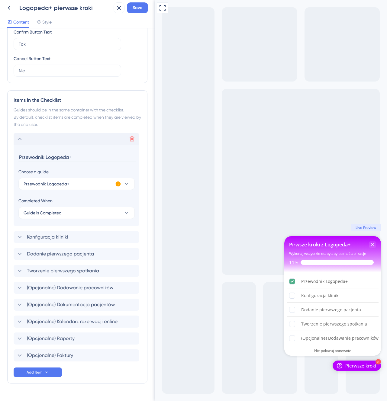
scroll to position [212, 0]
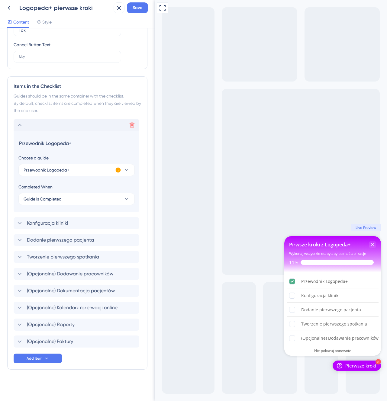
click at [131, 125] on icon at bounding box center [132, 125] width 5 height 5
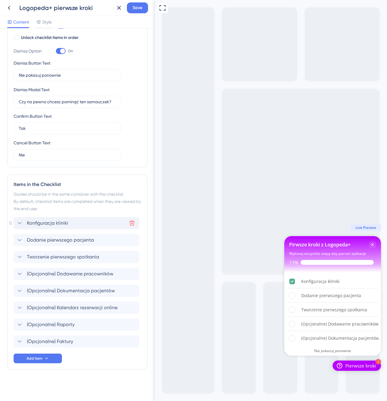
scroll to position [114, 0]
click at [132, 220] on icon at bounding box center [132, 223] width 6 height 6
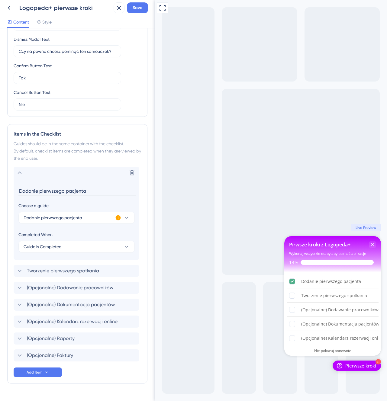
scroll to position [178, 0]
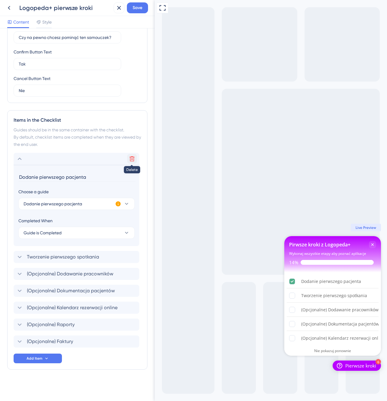
click at [132, 155] on button at bounding box center [132, 159] width 10 height 10
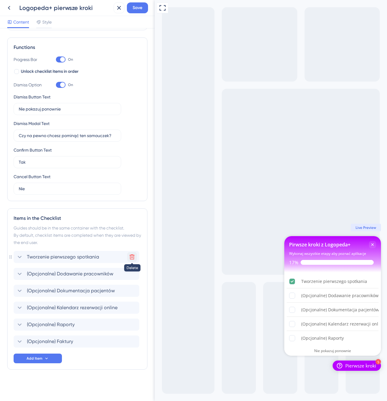
click at [134, 257] on icon at bounding box center [132, 257] width 6 height 6
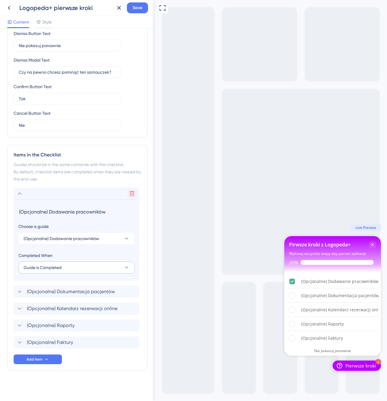
scroll to position [144, 0]
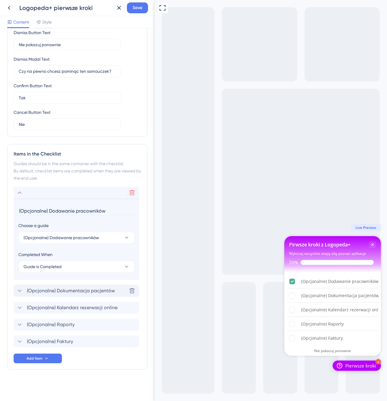
click at [77, 288] on span "(Opcjonalne) Dokumentacja pacjentów" at bounding box center [71, 290] width 88 height 7
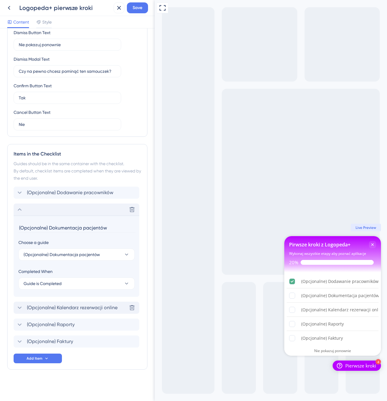
click at [76, 310] on span "(Opcjonalne) Kalendarz rezerwacji online" at bounding box center [72, 307] width 91 height 7
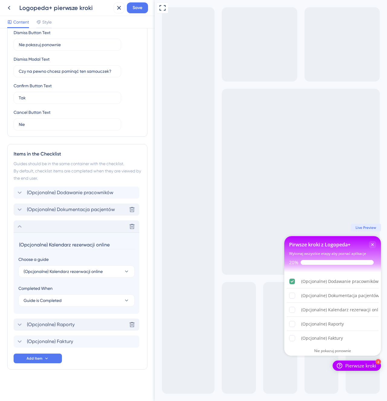
click at [76, 328] on div "(Opcjonalne) Raporty Delete" at bounding box center [77, 325] width 126 height 12
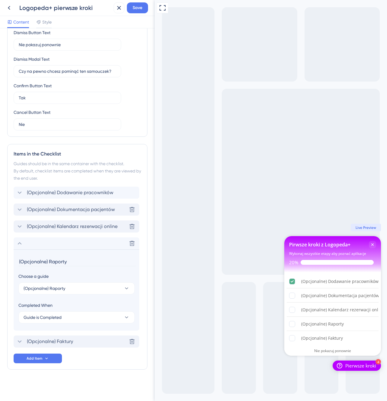
click at [74, 343] on div "(Opcjonalne) Faktury Delete" at bounding box center [77, 342] width 126 height 12
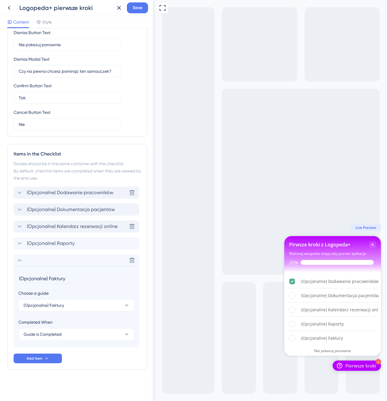
click at [100, 189] on div "(Opcjonalne) Dodawanie pracowników Delete" at bounding box center [77, 193] width 126 height 12
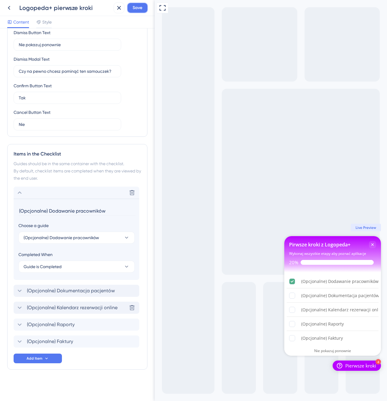
click at [138, 11] on span "Save" at bounding box center [138, 7] width 10 height 7
click at [5, 8] on icon at bounding box center [8, 7] width 7 height 7
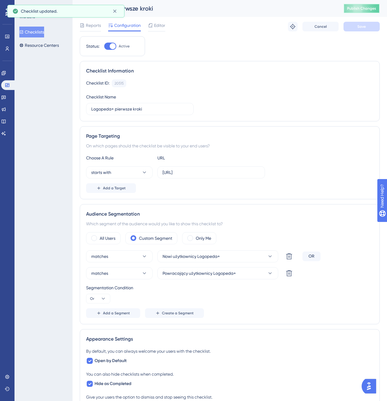
click at [368, 8] on span "Publish Changes" at bounding box center [361, 8] width 29 height 5
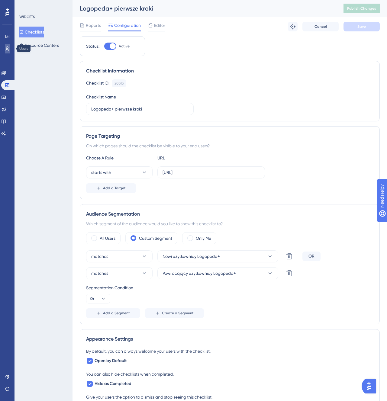
click at [7, 50] on icon at bounding box center [7, 48] width 5 height 5
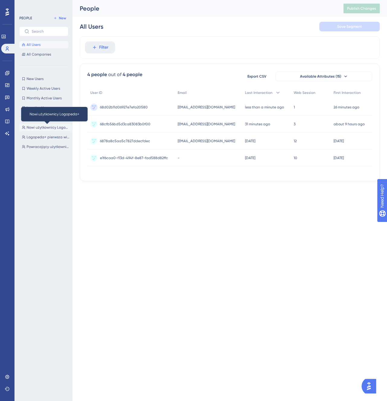
click at [49, 127] on span "Nowi użytkownicy Logopeda+" at bounding box center [48, 127] width 43 height 5
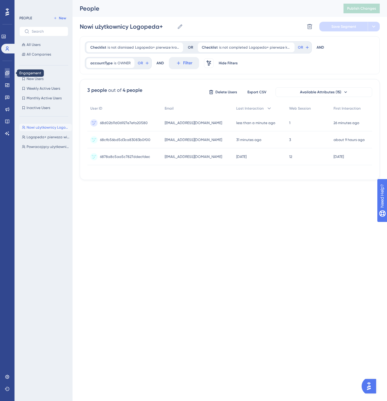
click at [5, 74] on link at bounding box center [7, 73] width 5 height 10
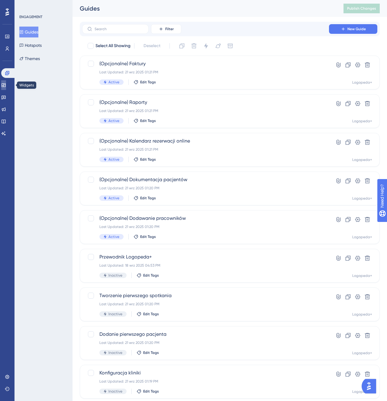
click at [5, 85] on icon at bounding box center [4, 85] width 4 height 4
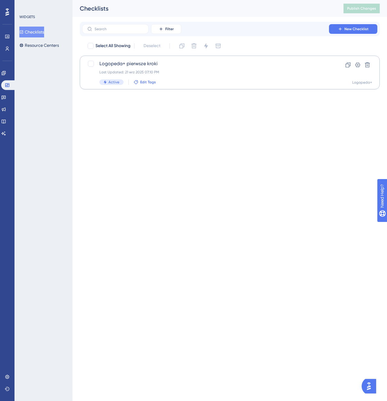
click at [142, 83] on span "Edit Tags" at bounding box center [148, 82] width 16 height 5
click at [225, 0] on html "Performance Users Engagement Widgets Feedback Product Updates Knowledge Base AI…" at bounding box center [193, 0] width 387 height 0
click at [148, 84] on span "Edit Tags" at bounding box center [148, 82] width 16 height 5
click at [169, 140] on input "User Onboarding" at bounding box center [171, 140] width 34 height 8
click at [140, 140] on div at bounding box center [140, 139] width 5 height 5
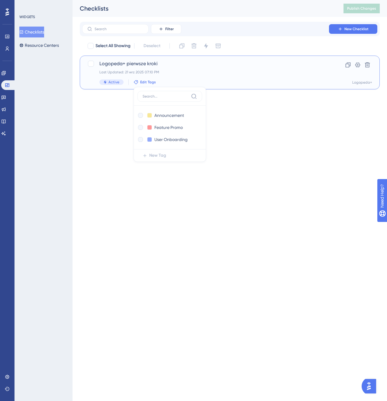
checkbox input "true"
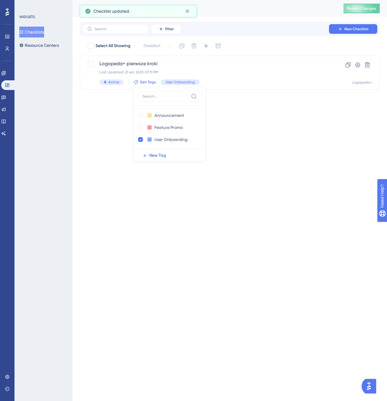
click at [251, 0] on html "Performance Users Engagement Widgets Feedback Product Updates Knowledge Base AI…" at bounding box center [193, 0] width 387 height 0
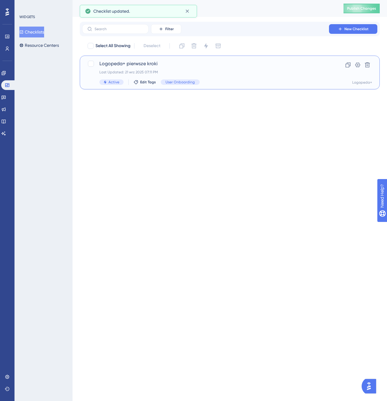
click at [288, 73] on div "Last Updated: 21 wrz 2025 07:11 PM" at bounding box center [205, 72] width 212 height 5
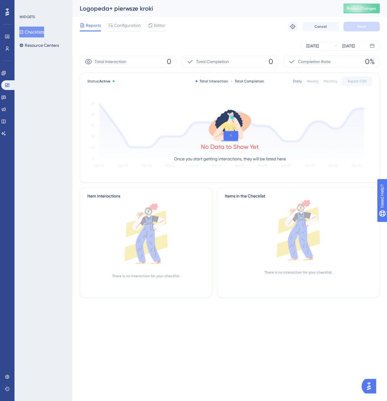
click at [257, 210] on icon at bounding box center [298, 230] width 147 height 60
click at [290, 25] on icon at bounding box center [293, 27] width 6 height 6
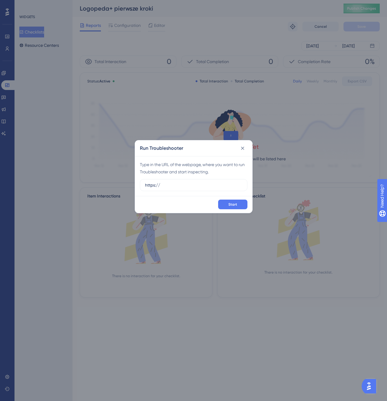
drag, startPoint x: 179, startPoint y: 187, endPoint x: 114, endPoint y: 186, distance: 65.2
click at [114, 186] on div "Run Troubleshooter Type in the URL of the webpage, where you want to run Troubl…" at bounding box center [193, 200] width 387 height 401
click at [209, 180] on label "lo" at bounding box center [194, 185] width 108 height 12
click at [209, 182] on input "lo" at bounding box center [193, 185] width 97 height 7
paste input "[URL]"
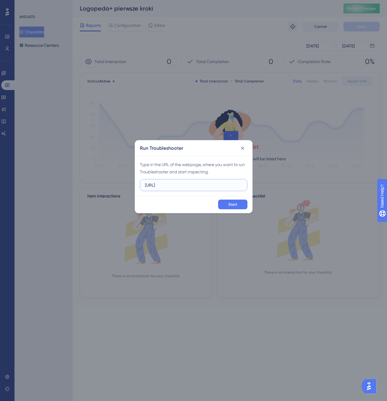
type input "[URL]"
click at [243, 147] on icon at bounding box center [242, 148] width 3 height 3
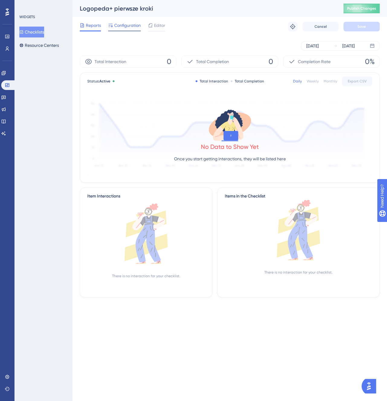
click at [129, 29] on div "Configuration" at bounding box center [124, 27] width 33 height 10
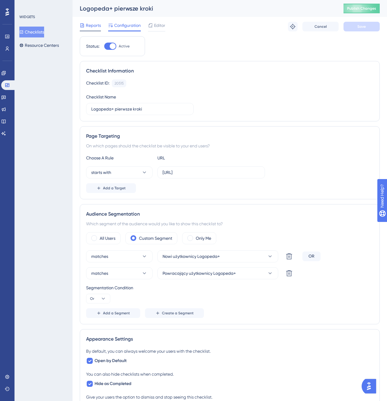
click at [97, 27] on span "Reports" at bounding box center [93, 25] width 15 height 7
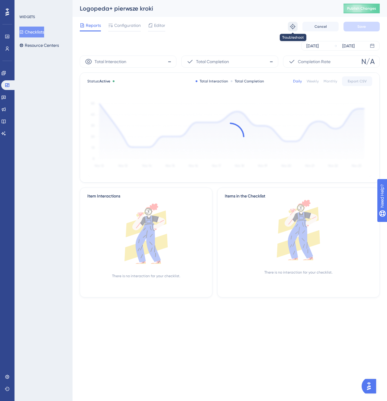
click at [295, 25] on icon at bounding box center [293, 27] width 6 height 6
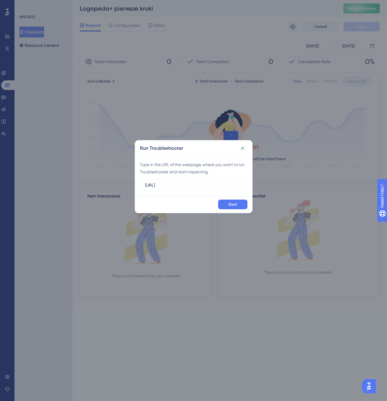
type input "[URL]"
click at [243, 148] on icon at bounding box center [243, 148] width 6 height 6
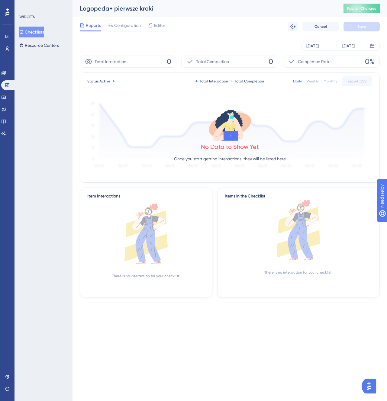
click at [137, 32] on div "Reports Configuration Editor Troubleshoot Cancel Save" at bounding box center [230, 26] width 300 height 19
click at [132, 21] on div "Reports Configuration Editor Troubleshoot Cancel Save" at bounding box center [230, 26] width 300 height 19
click at [131, 24] on span "Configuration" at bounding box center [127, 25] width 27 height 7
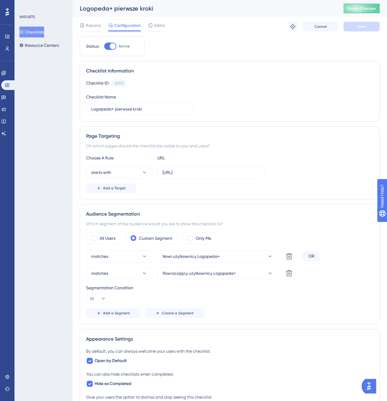
click at [111, 50] on div "Status: Active" at bounding box center [112, 46] width 65 height 20
click at [112, 46] on div at bounding box center [113, 46] width 6 height 6
click at [104, 46] on input "Active" at bounding box center [104, 46] width 0 height 0
click at [362, 20] on div "Reports Configuration Editor Cancel Save" at bounding box center [230, 26] width 300 height 19
click at [361, 27] on span "Save" at bounding box center [361, 26] width 8 height 5
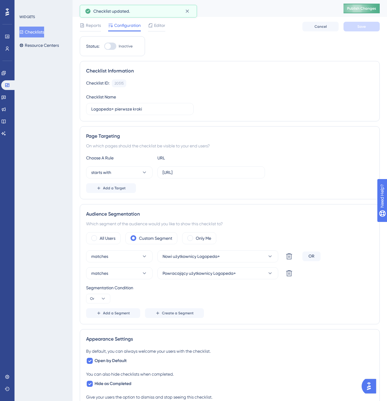
click at [365, 8] on span "Publish Changes" at bounding box center [361, 8] width 29 height 5
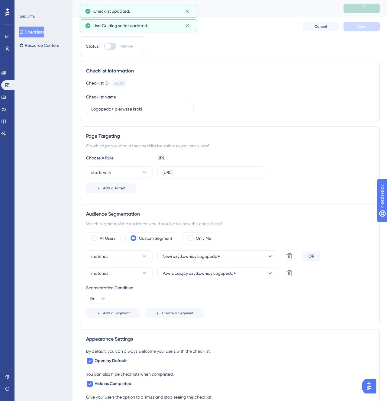
click at [113, 44] on div at bounding box center [110, 46] width 12 height 7
click at [104, 46] on input "Inactive" at bounding box center [104, 46] width 0 height 0
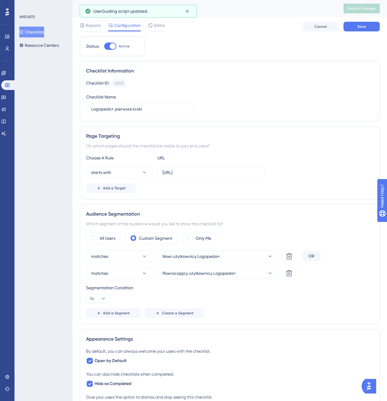
click at [108, 43] on div at bounding box center [110, 46] width 12 height 7
click at [104, 46] on input "Active" at bounding box center [104, 46] width 0 height 0
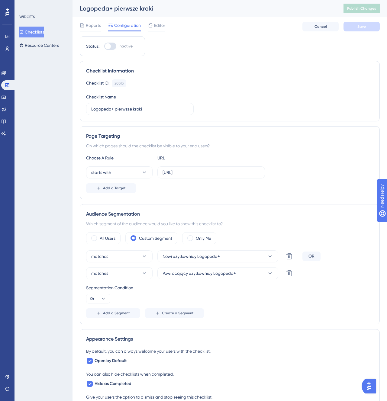
click at [111, 44] on div at bounding box center [110, 46] width 12 height 7
click at [104, 46] on input "Inactive" at bounding box center [104, 46] width 0 height 0
checkbox input "true"
click at [353, 23] on button "Save" at bounding box center [361, 27] width 36 height 10
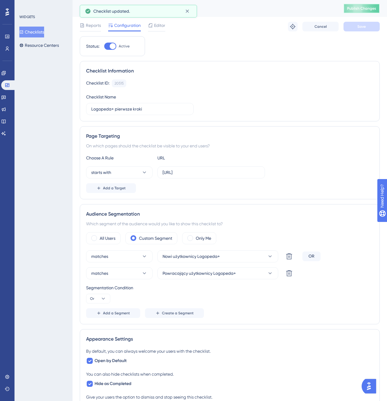
click at [364, 8] on span "Publish Changes" at bounding box center [361, 8] width 29 height 5
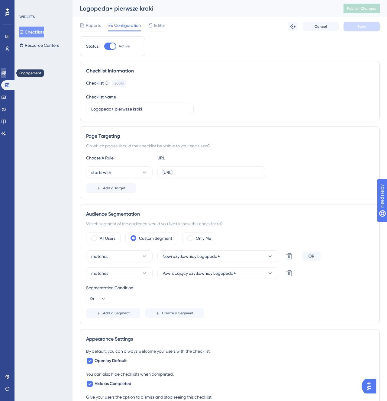
click at [6, 74] on icon at bounding box center [3, 73] width 5 height 5
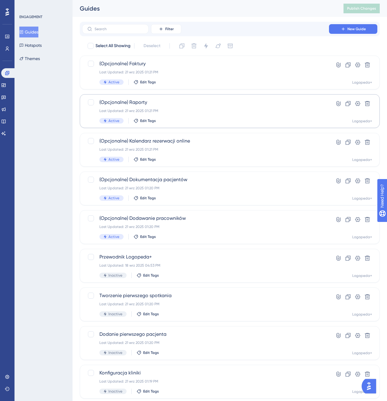
scroll to position [1, 0]
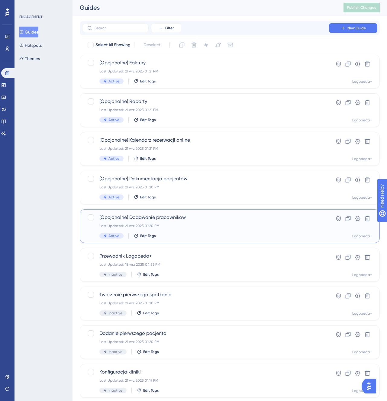
click at [198, 223] on div "(Opcjonalne) Dodawanie pracowników Last Updated: 21 wrz 2025 01:20 PM Active Ed…" at bounding box center [205, 226] width 212 height 25
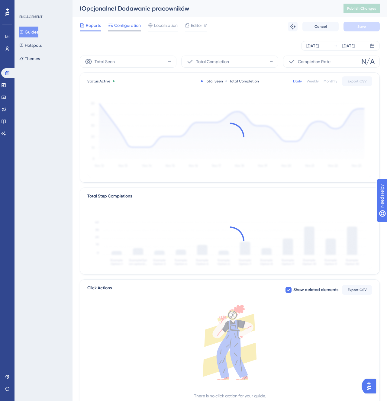
click at [131, 26] on span "Configuration" at bounding box center [127, 25] width 27 height 7
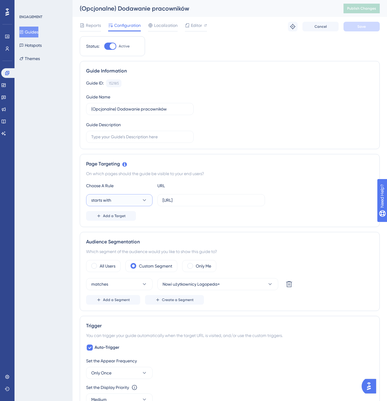
click at [139, 201] on button "starts with" at bounding box center [119, 200] width 66 height 12
click at [127, 217] on div "equals equals" at bounding box center [119, 219] width 49 height 12
click at [369, 26] on button "Save" at bounding box center [361, 27] width 36 height 10
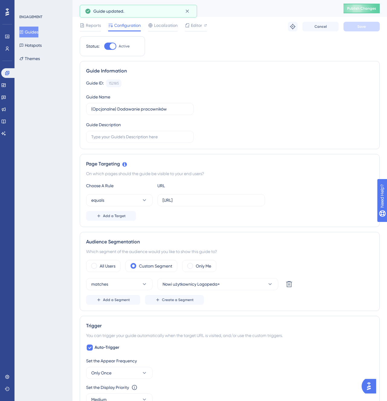
click at [38, 32] on button "Guides" at bounding box center [28, 32] width 19 height 11
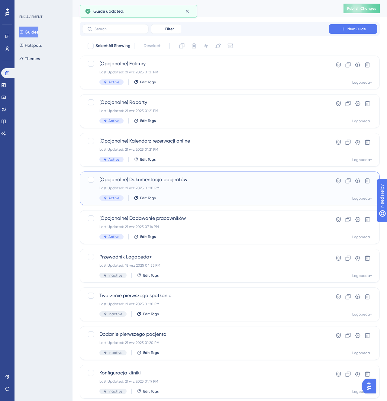
click at [203, 183] on span "(Opcjonalne) Dokumentacja pacjentów" at bounding box center [205, 179] width 212 height 7
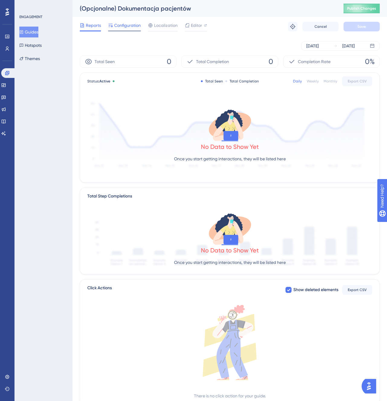
click at [136, 22] on span "Configuration" at bounding box center [127, 25] width 27 height 7
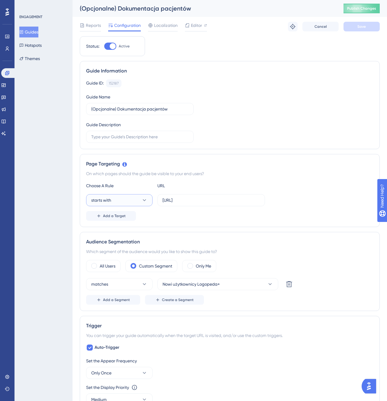
click at [130, 198] on button "starts with" at bounding box center [119, 200] width 66 height 12
click at [116, 219] on div "equals equals" at bounding box center [119, 219] width 49 height 12
click at [356, 25] on button "Save" at bounding box center [361, 27] width 36 height 10
click at [38, 28] on button "Guides" at bounding box center [28, 32] width 19 height 11
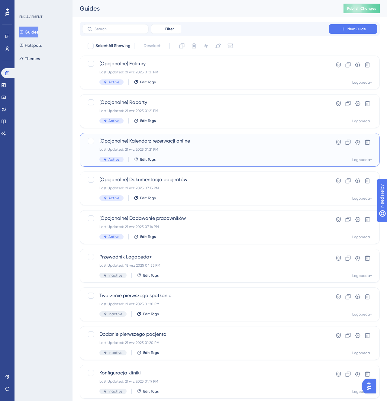
click at [204, 152] on div "(Opcjonalne) Kalendarz rezerwacji online Last Updated: 21 wrz 2025 01:21 PM Act…" at bounding box center [205, 149] width 212 height 25
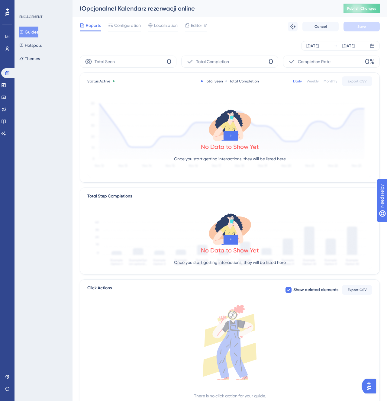
scroll to position [1, 0]
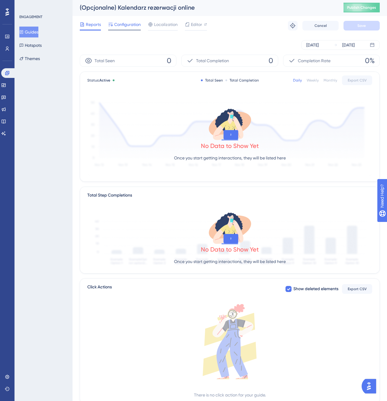
click at [129, 28] on div "Configuration" at bounding box center [124, 26] width 33 height 10
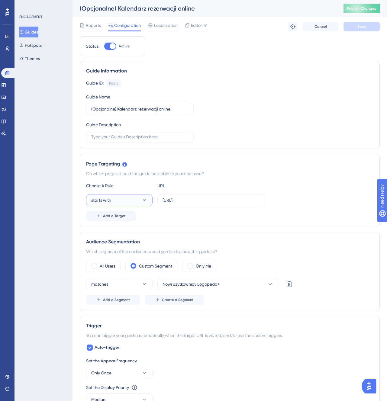
click at [120, 201] on button "starts with" at bounding box center [119, 200] width 66 height 12
click at [115, 221] on div "equals equals" at bounding box center [119, 219] width 49 height 12
click at [358, 23] on button "Save" at bounding box center [361, 27] width 36 height 10
click at [33, 29] on button "Guides" at bounding box center [28, 32] width 19 height 11
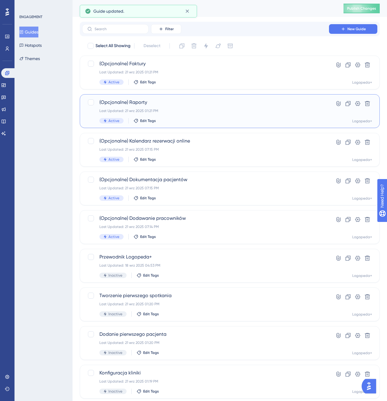
click at [177, 112] on div "Last Updated: 21 wrz 2025 01:21 PM" at bounding box center [205, 110] width 212 height 5
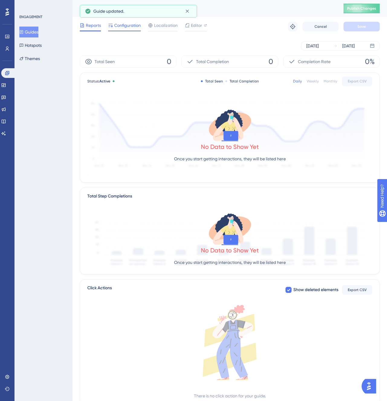
click at [133, 22] on span "Configuration" at bounding box center [127, 25] width 27 height 7
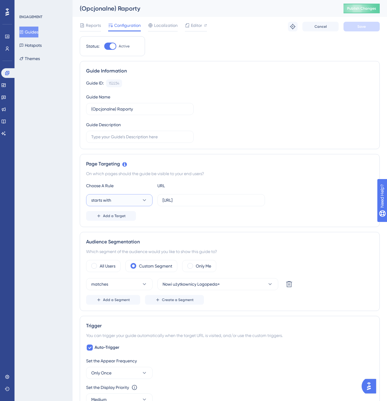
click at [135, 201] on button "starts with" at bounding box center [119, 200] width 66 height 12
click at [125, 215] on div "equals equals" at bounding box center [119, 219] width 49 height 12
click at [359, 26] on span "Save" at bounding box center [361, 26] width 8 height 5
click at [31, 32] on button "Guides" at bounding box center [28, 32] width 19 height 11
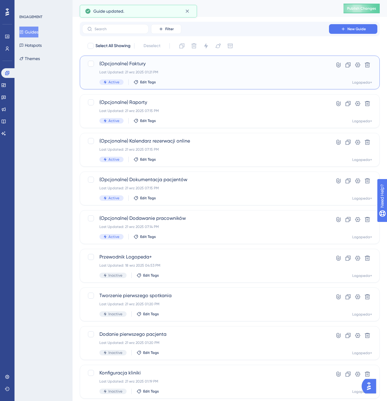
click at [151, 66] on span "(Opcjonalne) Faktury" at bounding box center [205, 63] width 212 height 7
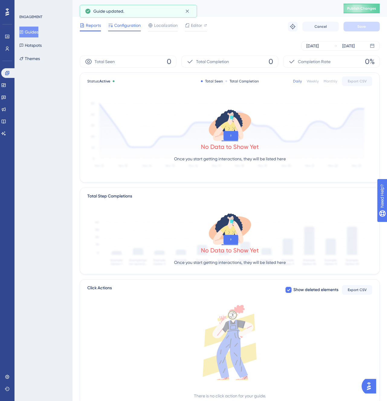
click at [132, 30] on div "Configuration" at bounding box center [124, 27] width 33 height 10
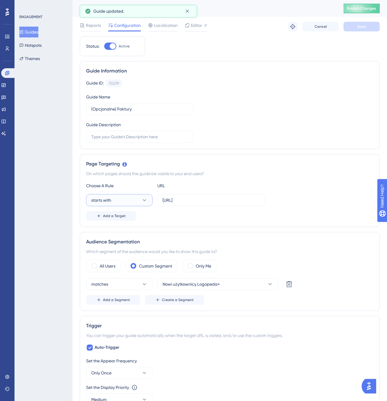
click at [121, 195] on button "starts with" at bounding box center [119, 200] width 66 height 12
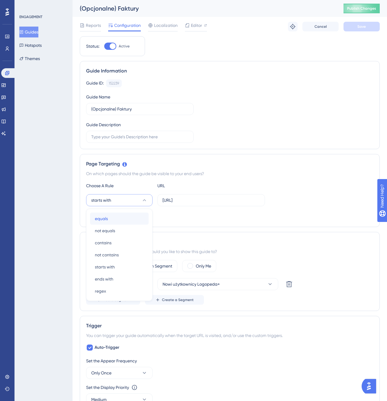
click at [112, 222] on div "equals equals" at bounding box center [119, 219] width 49 height 12
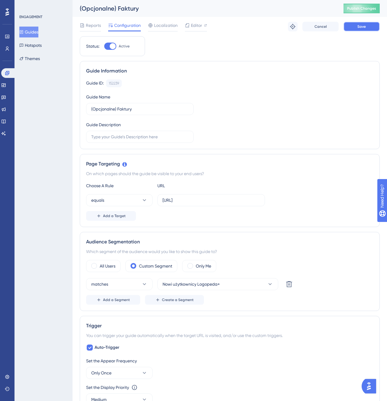
click at [367, 28] on button "Save" at bounding box center [361, 27] width 36 height 10
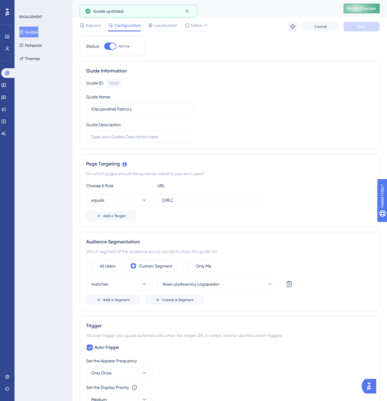
click at [351, 9] on span "Publish Changes" at bounding box center [361, 8] width 29 height 5
click at [37, 34] on button "Guides" at bounding box center [28, 32] width 19 height 11
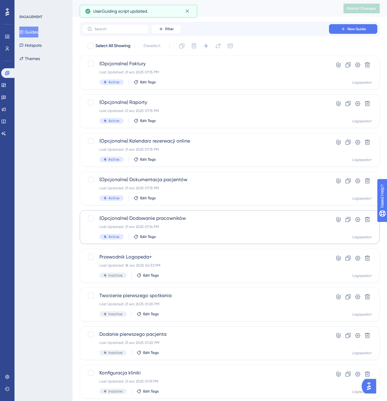
scroll to position [56, 0]
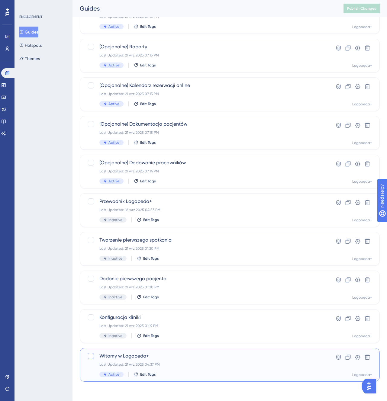
click at [91, 357] on div at bounding box center [91, 356] width 6 height 6
checkbox input "true"
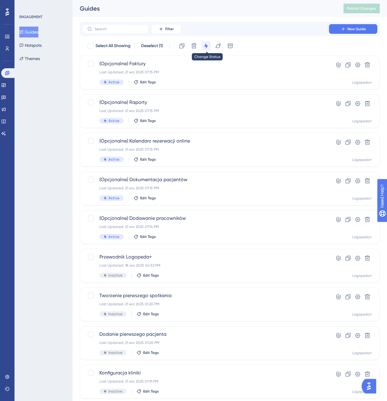
click at [208, 45] on icon at bounding box center [206, 46] width 6 height 6
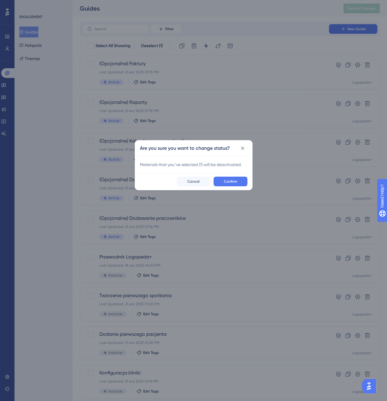
click at [228, 176] on div "Confirm Cancel" at bounding box center [193, 181] width 117 height 17
click at [228, 179] on button "Confirm" at bounding box center [231, 182] width 34 height 10
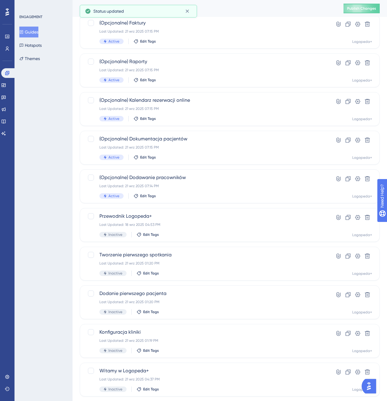
scroll to position [39, 0]
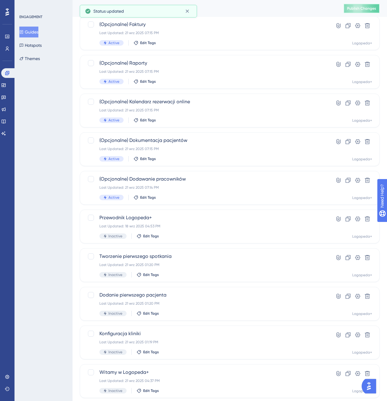
click at [361, 8] on span "Publish Changes" at bounding box center [361, 8] width 29 height 5
click at [13, 84] on div "Performance Users Engagement Widgets Feedback Product Updates Knowledge Base AI…" at bounding box center [7, 200] width 14 height 401
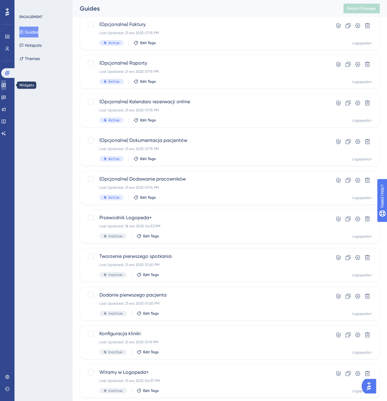
click at [6, 84] on link at bounding box center [3, 85] width 5 height 10
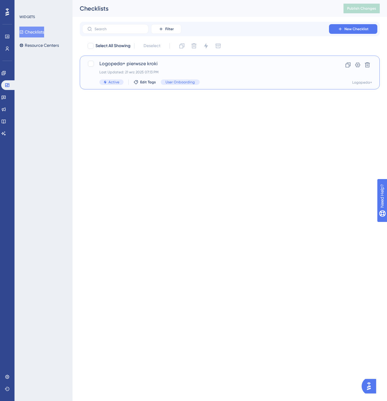
click at [125, 62] on span "Logopeda+ pierwsze kroki" at bounding box center [205, 63] width 212 height 7
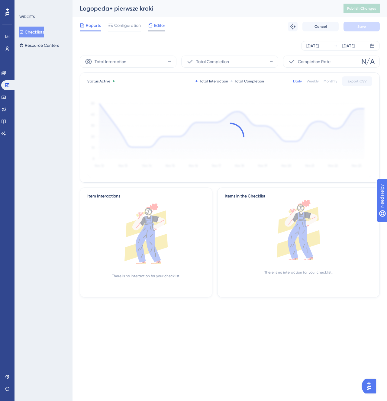
click at [153, 27] on icon at bounding box center [150, 25] width 5 height 5
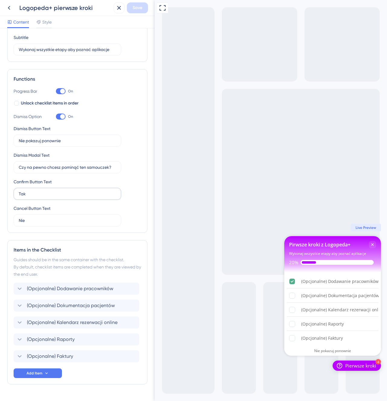
scroll to position [63, 0]
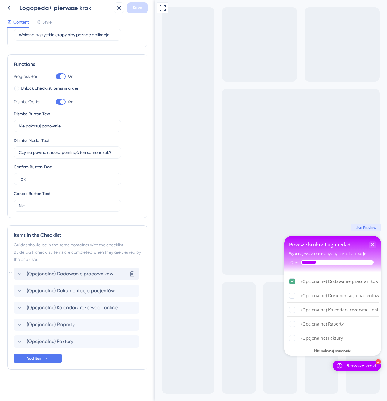
click at [86, 275] on span "(Opcjonalne) Dodawanie pracowników" at bounding box center [70, 273] width 86 height 7
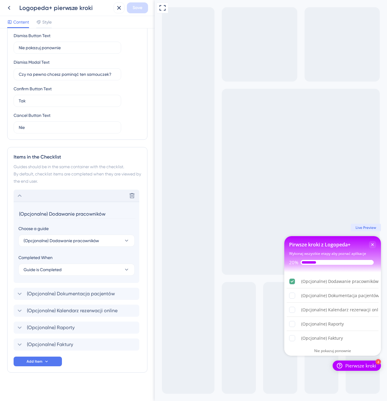
scroll to position [144, 0]
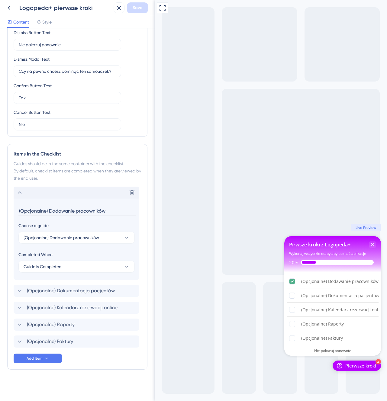
click at [70, 197] on div "Delete" at bounding box center [77, 193] width 126 height 12
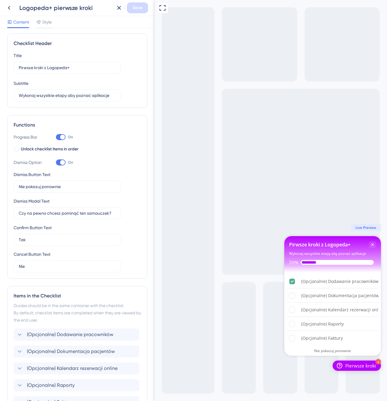
scroll to position [0, 0]
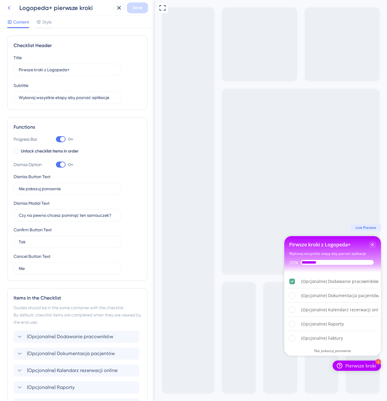
click at [10, 11] on icon at bounding box center [8, 7] width 7 height 7
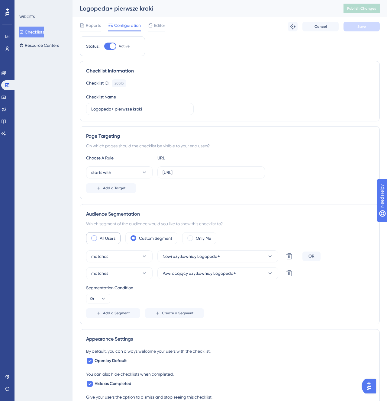
click at [111, 231] on div "Audience Segmentation Which segment of the audience would you like to show this…" at bounding box center [230, 264] width 300 height 120
click at [111, 236] on label "All Users" at bounding box center [108, 238] width 16 height 7
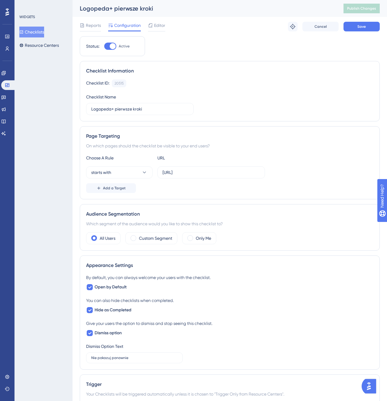
click at [346, 32] on div "Reports Configuration Editor Troubleshoot Cancel Save" at bounding box center [230, 26] width 300 height 19
click at [352, 31] on button "Save" at bounding box center [361, 27] width 36 height 10
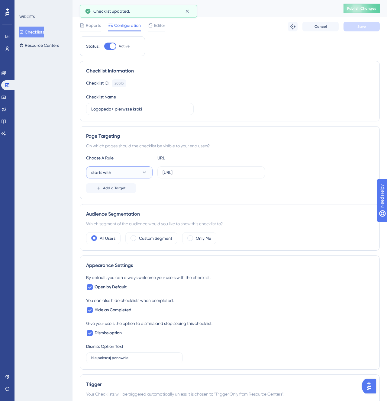
click at [119, 175] on button "starts with" at bounding box center [119, 172] width 66 height 12
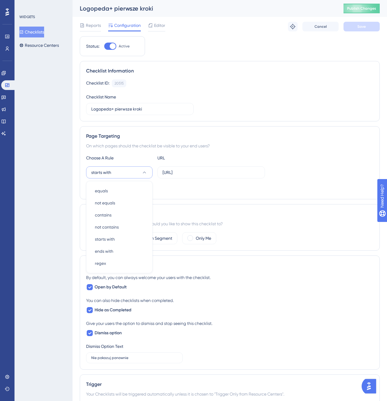
click at [223, 192] on div "Add a Target" at bounding box center [229, 188] width 287 height 10
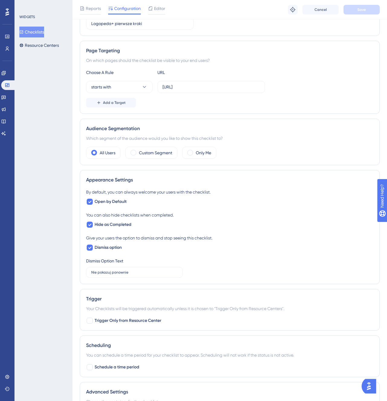
scroll to position [89, 0]
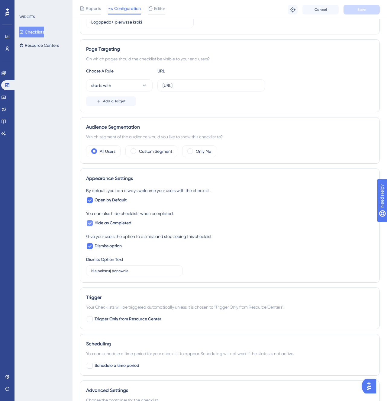
click at [94, 225] on label "Hide as Completed" at bounding box center [108, 223] width 45 height 7
checkbox input "false"
click at [90, 244] on icon at bounding box center [90, 246] width 4 height 5
checkbox input "false"
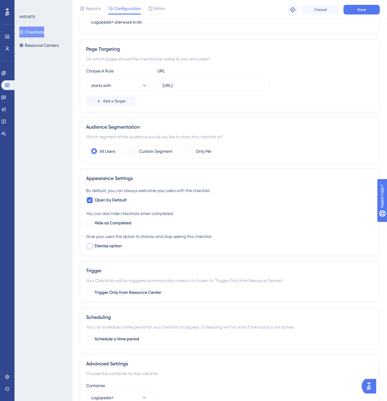
scroll to position [123, 0]
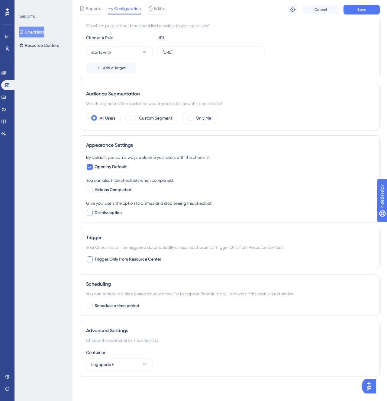
click at [147, 260] on span "Trigger Only from Resource Center" at bounding box center [128, 259] width 67 height 7
checkbox input "true"
click at [348, 8] on button "Save" at bounding box center [361, 10] width 36 height 10
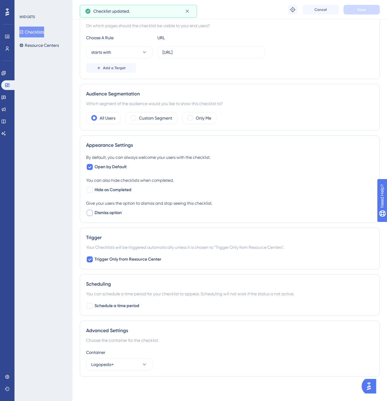
scroll to position [0, 0]
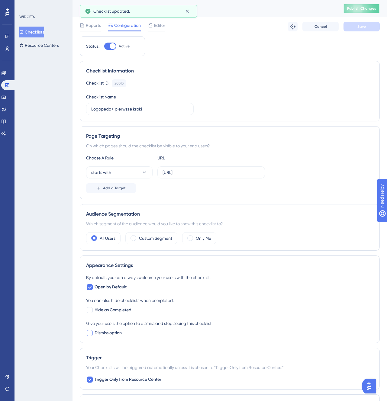
click at [375, 11] on button "Publish Changes" at bounding box center [361, 9] width 36 height 10
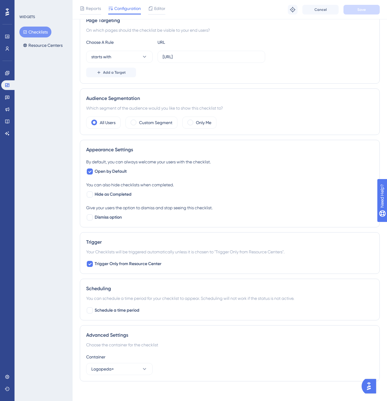
scroll to position [123, 0]
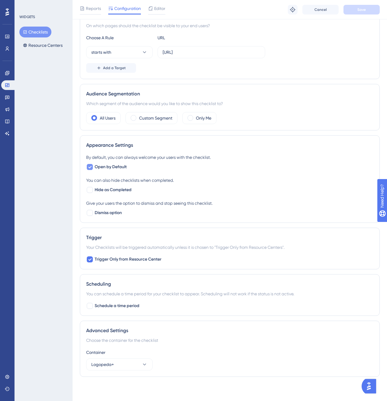
click at [100, 168] on span "Open by Default" at bounding box center [111, 166] width 32 height 7
checkbox input "false"
click at [365, 9] on span "Save" at bounding box center [361, 9] width 8 height 5
click at [155, 261] on span "Trigger Only from Resource Center" at bounding box center [128, 259] width 67 height 7
checkbox input "false"
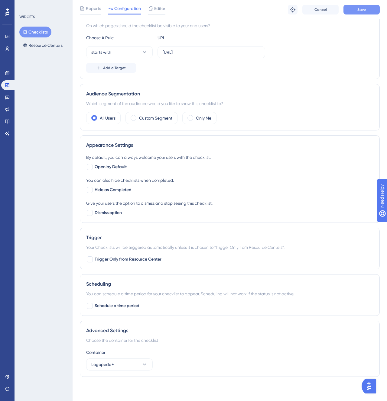
click at [367, 11] on button "Save" at bounding box center [361, 10] width 36 height 10
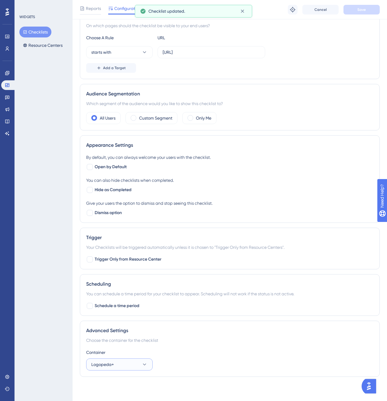
click at [135, 368] on button "Logopeda+" at bounding box center [119, 365] width 66 height 12
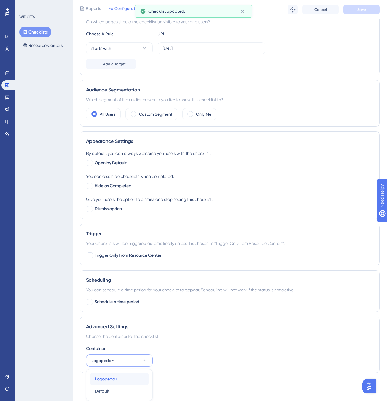
click at [128, 378] on div "Logopeda+ Logopeda+" at bounding box center [119, 379] width 49 height 12
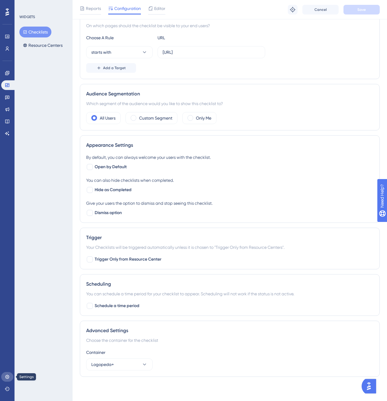
click at [10, 375] on link at bounding box center [7, 377] width 12 height 10
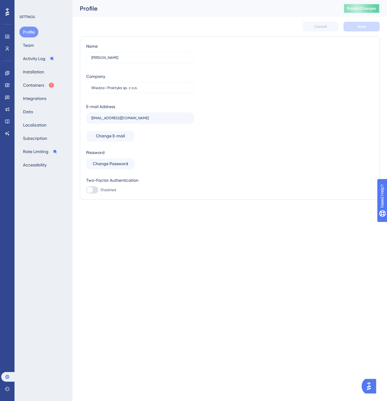
click at [361, 6] on span "Publish Changes" at bounding box center [361, 8] width 29 height 5
click at [41, 84] on button "Containers" at bounding box center [38, 85] width 39 height 11
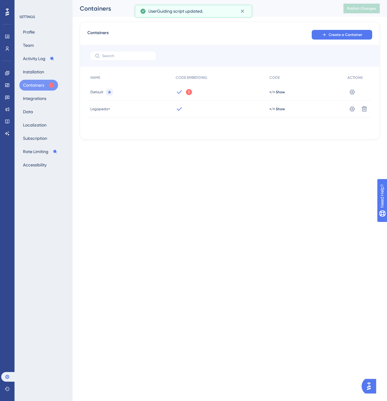
click at [188, 92] on icon at bounding box center [189, 92] width 6 height 6
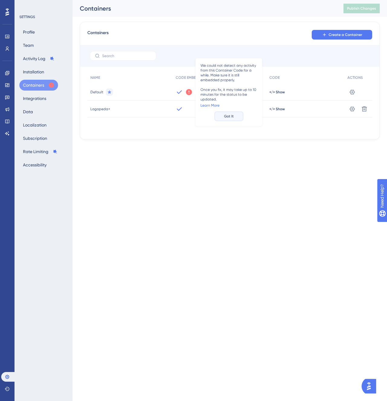
click at [233, 117] on button "Got It" at bounding box center [228, 116] width 29 height 10
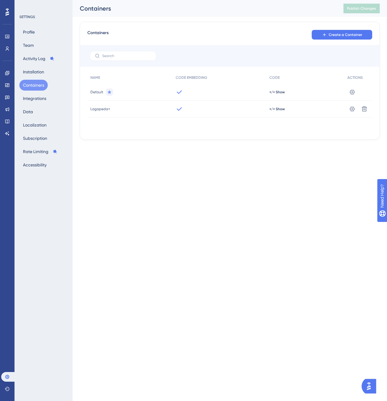
click at [180, 108] on icon at bounding box center [178, 108] width 7 height 7
click at [106, 110] on span "Logopeda+" at bounding box center [100, 109] width 20 height 5
click at [351, 108] on icon at bounding box center [352, 109] width 6 height 6
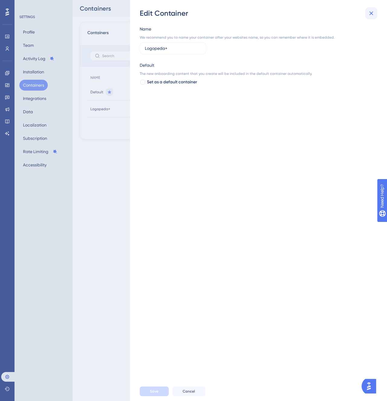
click at [369, 16] on icon at bounding box center [370, 13] width 7 height 7
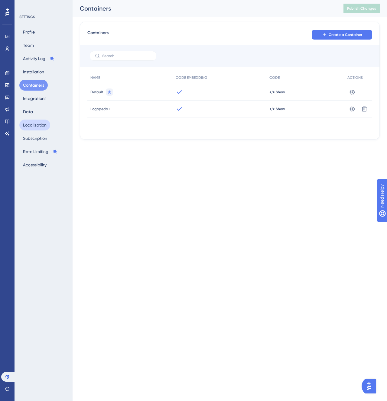
click at [42, 130] on button "Localization" at bounding box center [34, 125] width 31 height 11
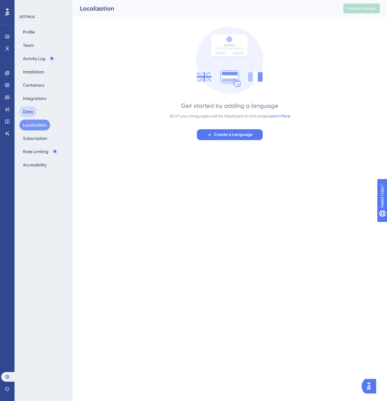
click at [30, 111] on button "Data" at bounding box center [27, 111] width 17 height 11
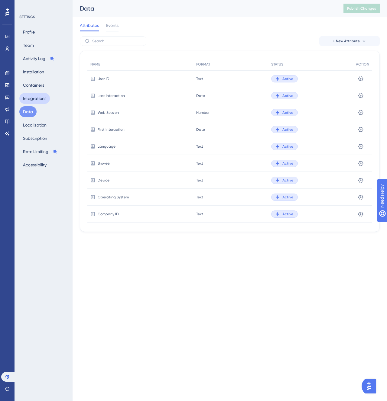
click at [32, 101] on button "Integrations" at bounding box center [34, 98] width 31 height 11
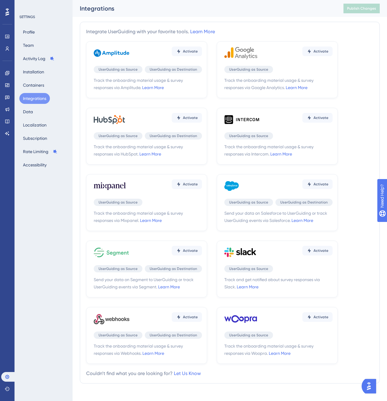
click at [34, 77] on div "Profile Team Activity Log Installation Containers Integrations Data Localizatio…" at bounding box center [43, 99] width 49 height 144
click at [34, 82] on button "Containers" at bounding box center [33, 85] width 28 height 11
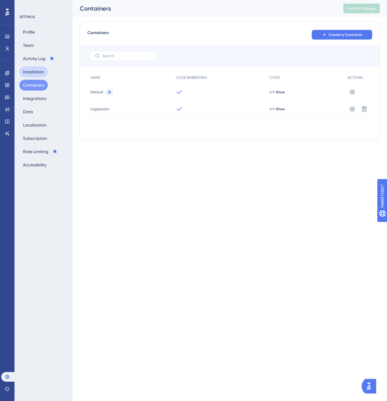
click at [34, 73] on button "Installation" at bounding box center [33, 71] width 28 height 11
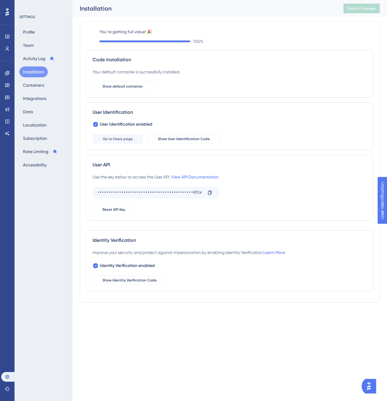
click at [126, 41] on icon at bounding box center [144, 41] width 87 height 0
click at [128, 32] on label "You’re getting full value! 🎉" at bounding box center [236, 31] width 274 height 7
click at [125, 89] on button "Show default container" at bounding box center [122, 87] width 60 height 10
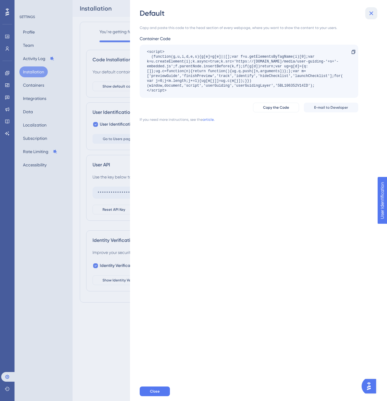
click at [368, 11] on icon at bounding box center [370, 13] width 7 height 7
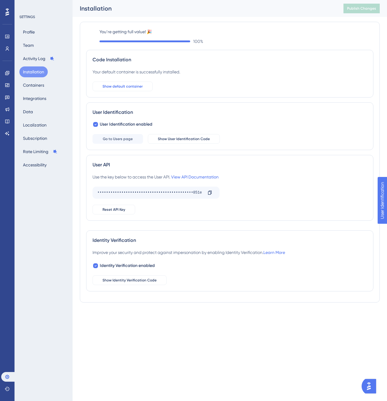
drag, startPoint x: 111, startPoint y: 92, endPoint x: 111, endPoint y: 88, distance: 4.8
click at [111, 92] on div "Code Installation Your default container is successfully installed. Show defaul…" at bounding box center [229, 74] width 287 height 48
click at [111, 85] on span "Show default container" at bounding box center [122, 86] width 40 height 5
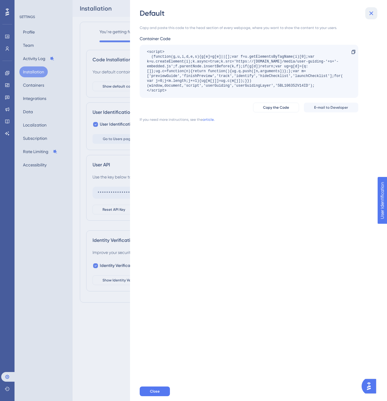
click at [374, 15] on icon at bounding box center [370, 13] width 7 height 7
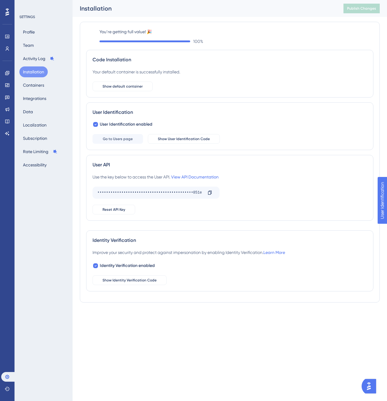
click at [34, 74] on button "Installation" at bounding box center [33, 71] width 28 height 11
click at [43, 86] on button "Containers" at bounding box center [33, 85] width 28 height 11
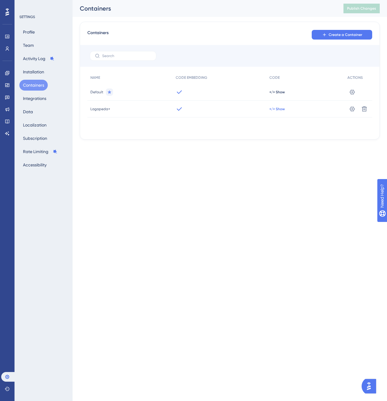
click at [281, 111] on span "</> Show" at bounding box center [276, 109] width 15 height 5
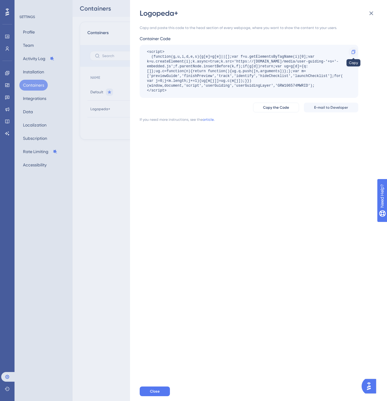
click at [350, 53] on div at bounding box center [353, 52] width 10 height 10
click at [373, 11] on icon at bounding box center [370, 13] width 7 height 7
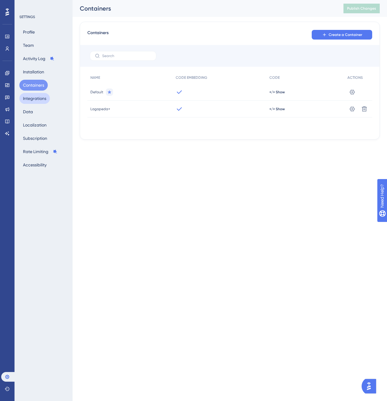
click at [44, 98] on button "Integrations" at bounding box center [34, 98] width 31 height 11
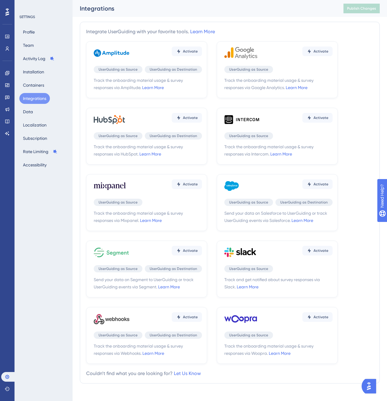
click at [41, 103] on button "Integrations" at bounding box center [34, 98] width 31 height 11
click at [40, 109] on div "Profile Team Activity Log Installation Containers Integrations Data Localizatio…" at bounding box center [43, 99] width 49 height 144
click at [39, 111] on div "Profile Team Activity Log Installation Containers Integrations Data Localizatio…" at bounding box center [43, 99] width 49 height 144
click at [27, 111] on button "Data" at bounding box center [27, 111] width 17 height 11
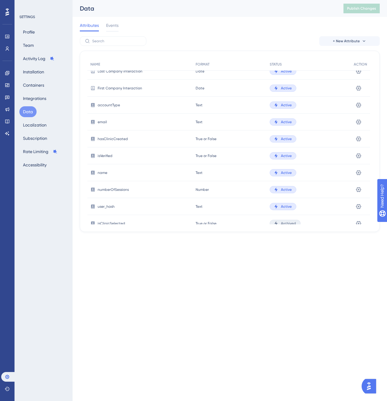
scroll to position [191, 0]
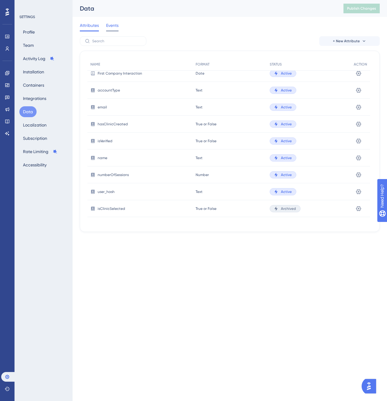
click at [106, 25] on span "Events" at bounding box center [112, 25] width 12 height 7
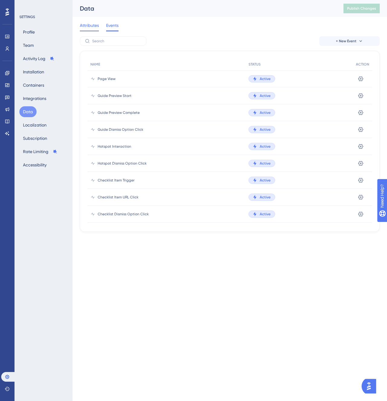
click at [89, 25] on span "Attributes" at bounding box center [89, 25] width 19 height 7
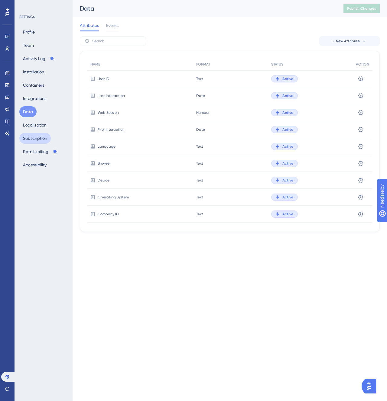
click at [31, 135] on button "Subscription" at bounding box center [34, 138] width 31 height 11
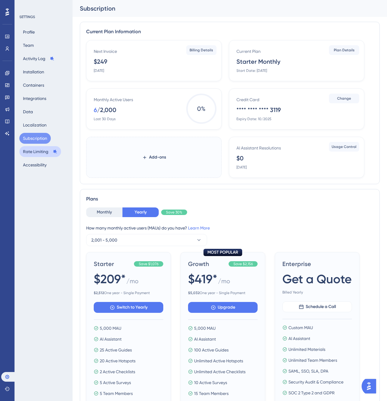
click at [33, 155] on button "Rate Limiting" at bounding box center [40, 151] width 42 height 11
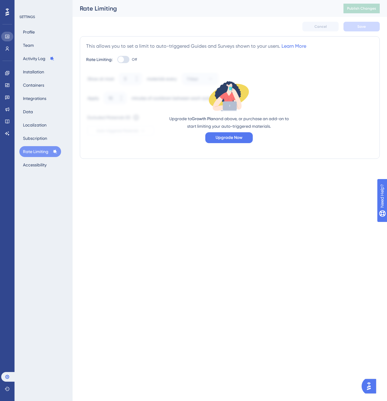
click at [10, 38] on link at bounding box center [7, 37] width 12 height 10
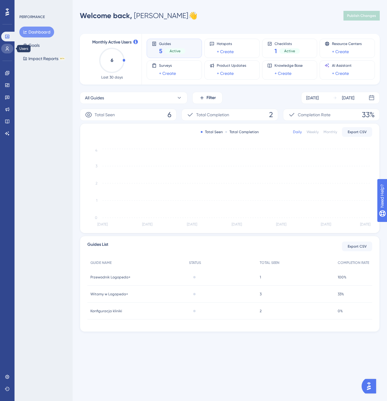
click at [7, 47] on icon at bounding box center [7, 48] width 5 height 5
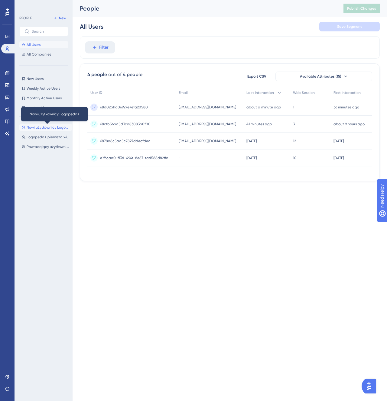
click at [36, 128] on span "Nowi użytkownicy Logopeda+" at bounding box center [48, 127] width 43 height 5
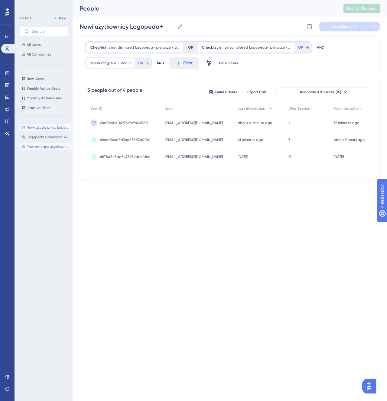
click at [46, 144] on button "Powracający użytkownicy Logopeda+ Powracający użytkownicy Logopeda+" at bounding box center [45, 146] width 53 height 7
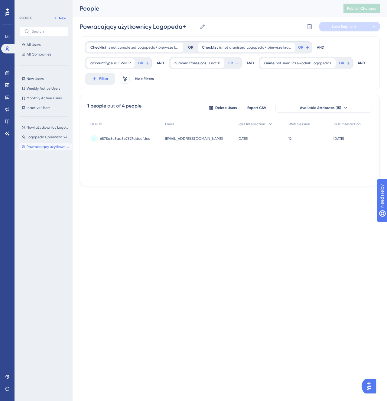
click at [49, 133] on div "Nowi użytkownicy Logopeda+ Nowi użytkownicy Logopeda+ Logopeda+ pierwsza wizyta…" at bounding box center [45, 255] width 53 height 269
click at [47, 137] on span "Logopeda+ pierwsza wizyta w aplikacji" at bounding box center [48, 137] width 43 height 5
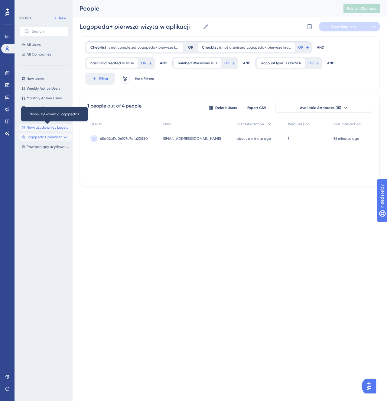
click at [55, 129] on span "Nowi użytkownicy Logopeda+" at bounding box center [48, 127] width 43 height 5
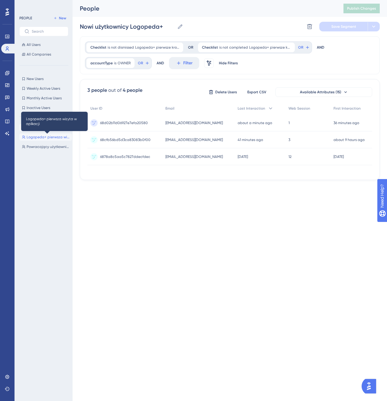
click at [53, 137] on span "Logopeda+ pierwsza wizyta w aplikacji" at bounding box center [48, 137] width 43 height 5
type input "Logopeda+ pierwsza wizyta w aplikacji"
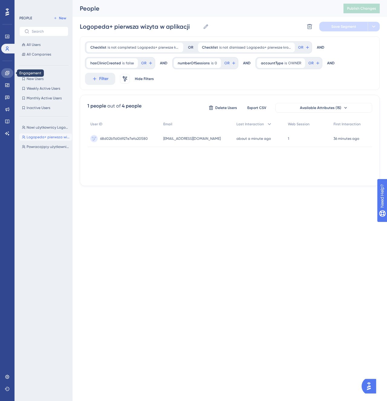
click at [6, 73] on icon at bounding box center [7, 73] width 5 height 5
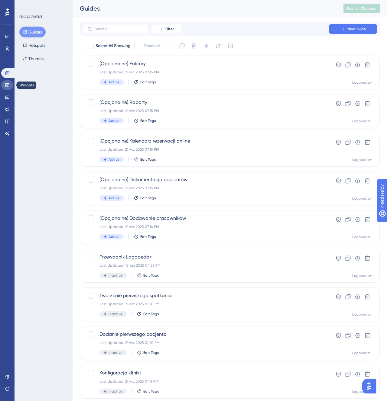
click at [4, 85] on link at bounding box center [7, 85] width 12 height 10
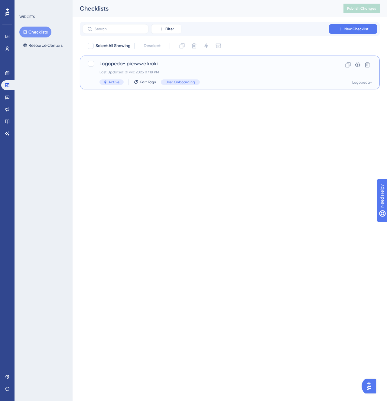
click at [172, 60] on span "Logopeda+ pierwsze kroki" at bounding box center [205, 63] width 212 height 7
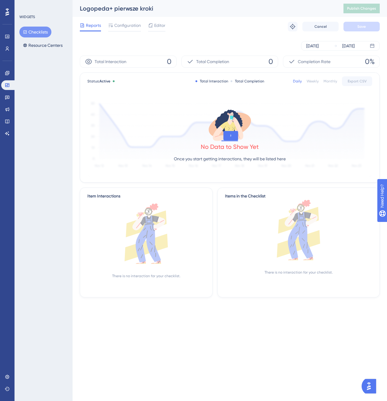
click at [149, 16] on div "Logopeda+ pierwsze kroki Publish Changes" at bounding box center [229, 8] width 314 height 17
click at [154, 26] on div "Editor" at bounding box center [156, 25] width 17 height 7
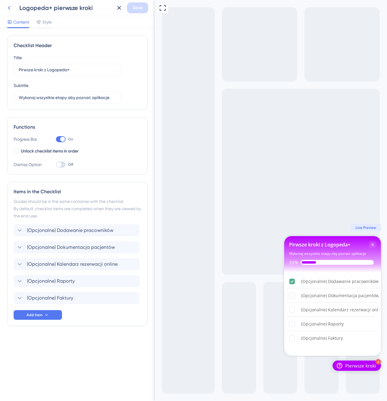
click at [8, 6] on icon at bounding box center [8, 7] width 7 height 7
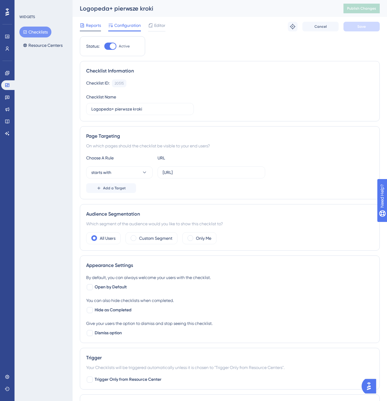
click at [100, 25] on span "Reports" at bounding box center [93, 25] width 15 height 7
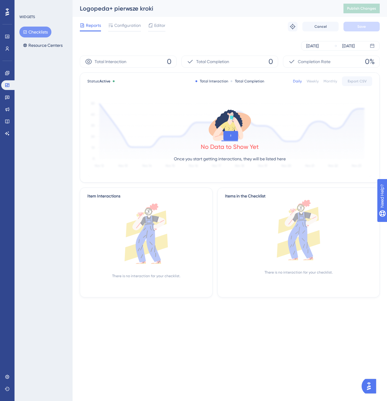
click at [160, 21] on div "Reports Configuration Editor Troubleshoot Cancel Save" at bounding box center [230, 26] width 300 height 19
click at [159, 25] on span "Editor" at bounding box center [159, 25] width 11 height 7
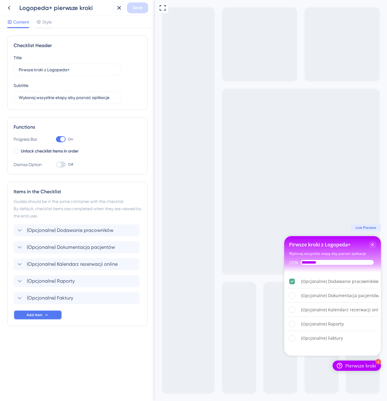
click at [41, 312] on button "Add Item" at bounding box center [38, 315] width 48 height 10
click at [42, 333] on div "Guide Guide" at bounding box center [37, 332] width 31 height 12
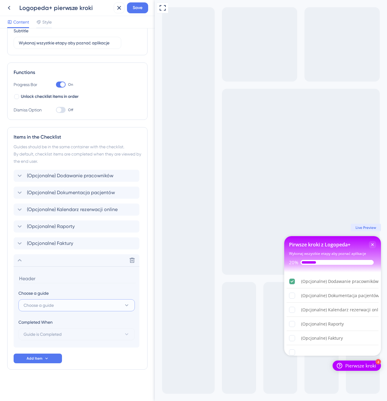
click at [61, 311] on button "Choose a guide" at bounding box center [76, 305] width 116 height 12
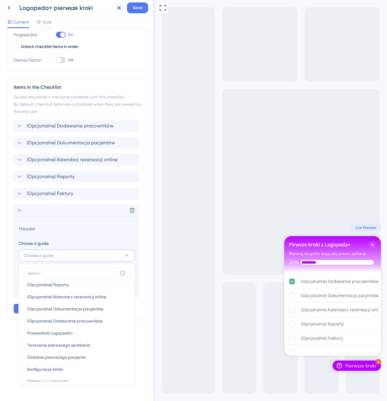
scroll to position [29, 0]
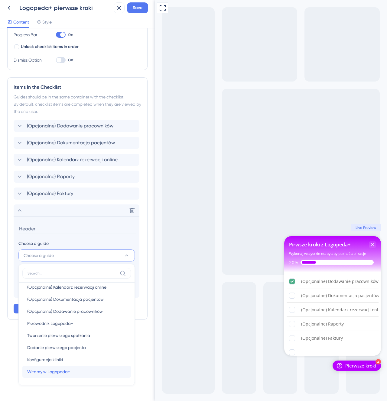
click at [61, 374] on span "Witamy w Logopeda+" at bounding box center [48, 371] width 43 height 7
type input "Witamy w Logopeda+"
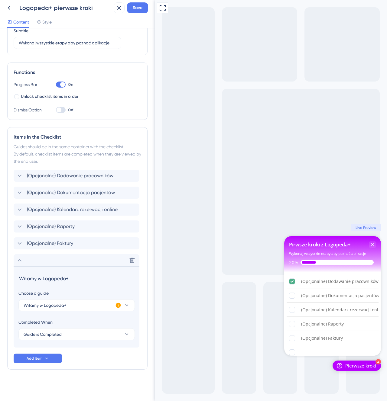
scroll to position [55, 0]
click at [119, 304] on icon at bounding box center [118, 305] width 5 height 5
click at [149, 313] on span "Activate Now" at bounding box center [157, 312] width 23 height 5
click at [82, 257] on div "Delete" at bounding box center [77, 260] width 126 height 12
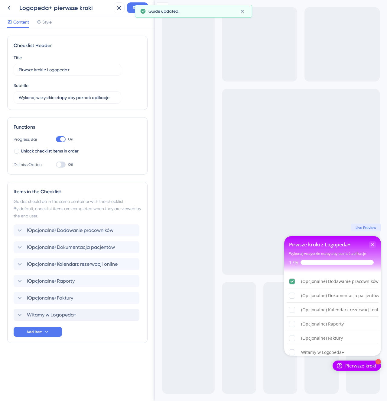
scroll to position [0, 0]
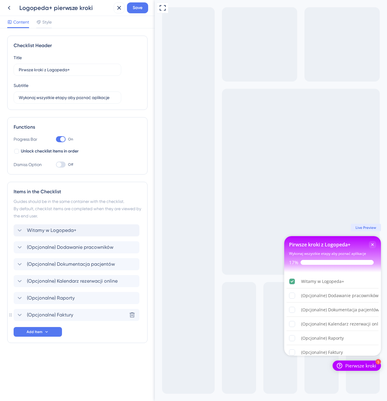
drag, startPoint x: 37, startPoint y: 316, endPoint x: 34, endPoint y: 226, distance: 90.3
click at [41, 330] on span "Add Item" at bounding box center [35, 332] width 16 height 5
click at [47, 352] on div "Guide Guide" at bounding box center [37, 349] width 31 height 12
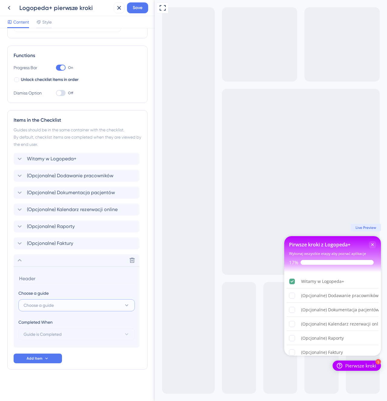
click at [56, 303] on button "Choose a guide" at bounding box center [76, 305] width 116 height 12
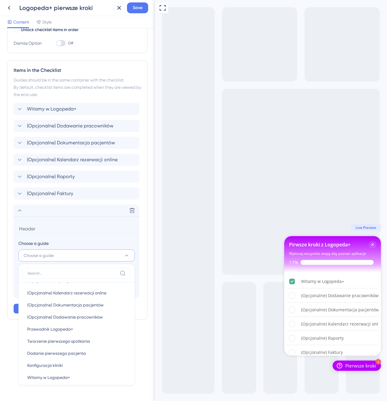
scroll to position [29, 0]
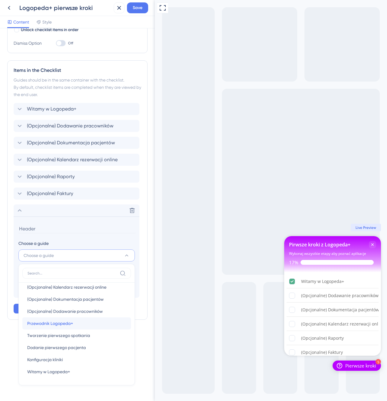
click at [74, 326] on div "Przewodnik Logopeda+ Przewodnik Logopeda+" at bounding box center [76, 323] width 99 height 12
type input "Przewodnik Logopeda+"
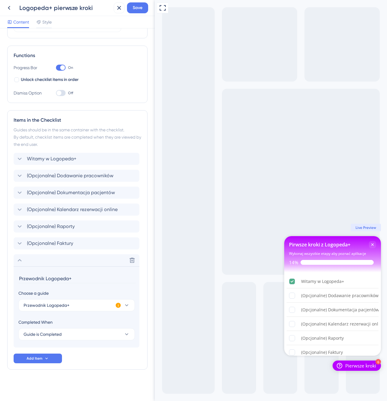
click at [119, 304] on icon at bounding box center [118, 305] width 5 height 5
click at [151, 309] on button "Activate Now" at bounding box center [157, 313] width 29 height 10
click at [96, 366] on div "Items in the Checklist Guides should be in the same container with the checklis…" at bounding box center [77, 239] width 140 height 259
click at [22, 264] on div "Delete" at bounding box center [77, 260] width 126 height 12
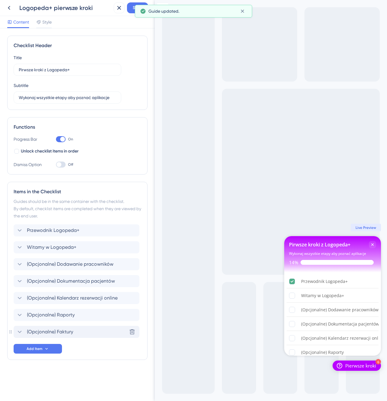
drag, startPoint x: 33, startPoint y: 332, endPoint x: 62, endPoint y: 326, distance: 29.9
click at [62, 330] on span "(Opcjonalne) Faktury" at bounding box center [50, 331] width 46 height 7
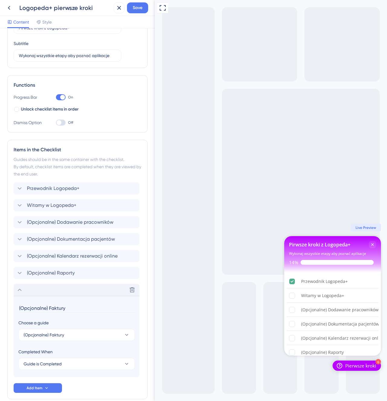
scroll to position [72, 0]
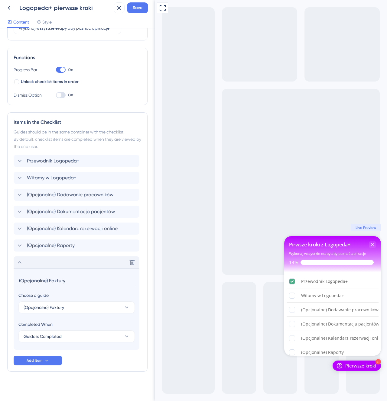
click at [62, 332] on div "Completed When Guide is Completed" at bounding box center [76, 332] width 116 height 22
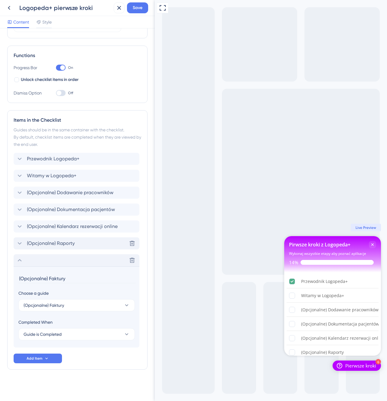
click at [49, 242] on span "(Opcjonalne) Raporty" at bounding box center [51, 243] width 48 height 7
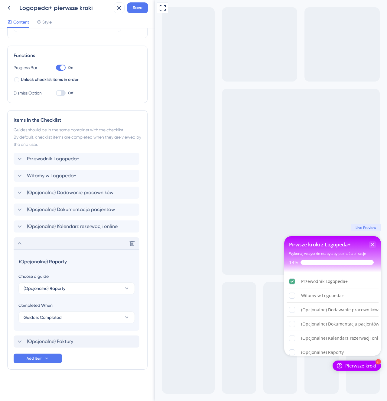
click at [43, 246] on div "Delete" at bounding box center [77, 243] width 126 height 12
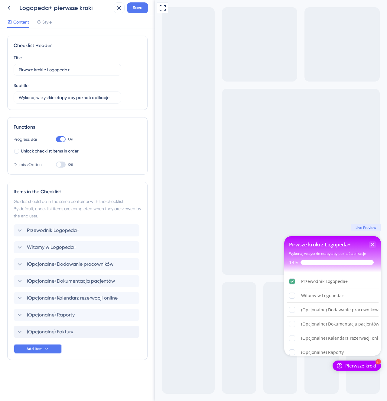
click at [40, 347] on span "Add Item" at bounding box center [35, 348] width 16 height 5
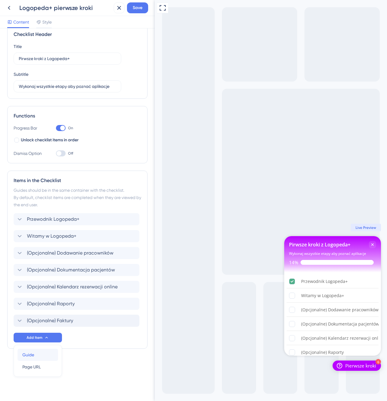
click at [38, 352] on div "Guide Guide" at bounding box center [37, 355] width 31 height 12
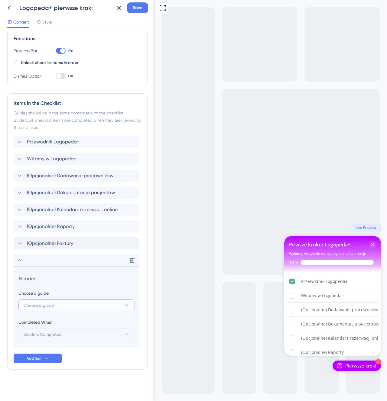
click at [61, 307] on button "Choose a guide" at bounding box center [76, 305] width 116 height 12
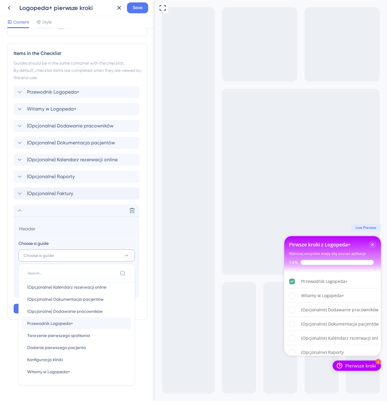
scroll to position [29, 0]
click at [77, 358] on div "Konfiguracja kliniki Konfiguracja kliniki" at bounding box center [76, 360] width 99 height 12
type input "Konfiguracja kliniki"
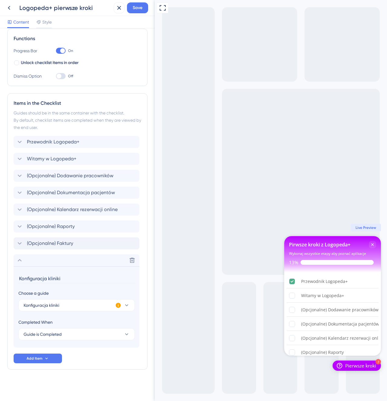
click at [117, 304] on icon at bounding box center [118, 305] width 5 height 5
click at [159, 312] on span "Activate Now" at bounding box center [157, 312] width 23 height 5
click at [56, 355] on button "Add Item" at bounding box center [38, 359] width 48 height 10
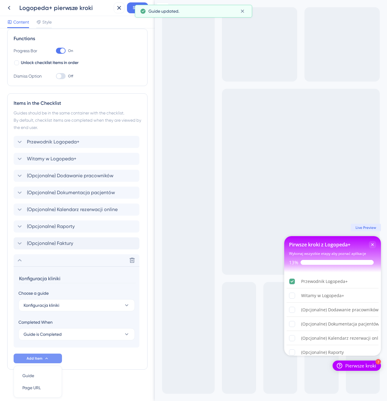
scroll to position [109, 0]
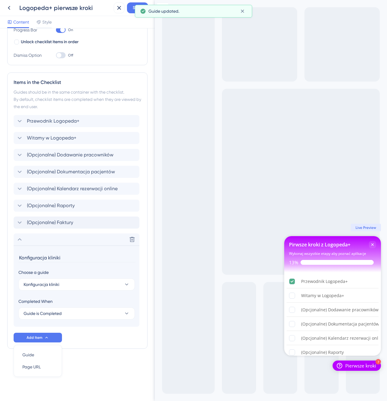
click at [92, 345] on div "Items in the Checklist Guides should be in the same container with the checklis…" at bounding box center [77, 210] width 140 height 276
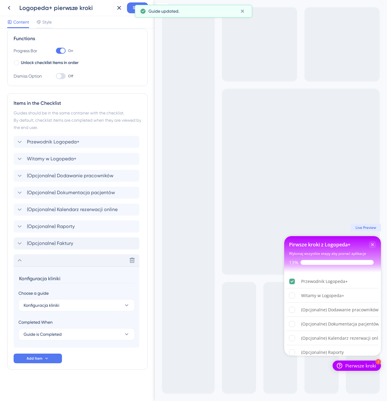
click at [39, 263] on div "Delete" at bounding box center [77, 260] width 126 height 12
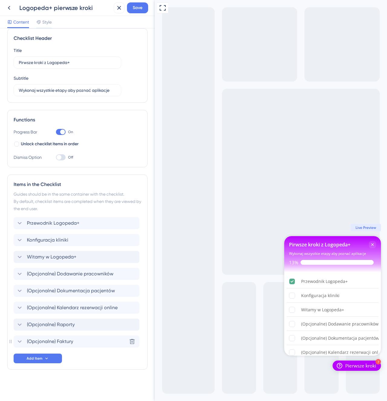
drag, startPoint x: 47, startPoint y: 343, endPoint x: 43, endPoint y: 252, distance: 90.7
click at [47, 357] on icon at bounding box center [46, 358] width 5 height 5
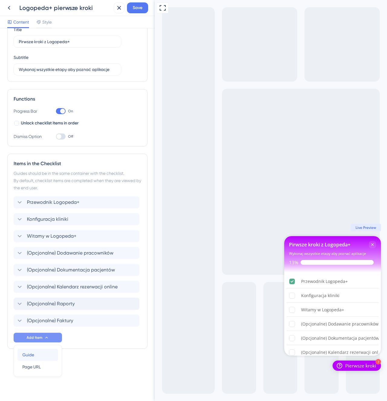
click at [39, 355] on div "Guide Guide" at bounding box center [37, 355] width 31 height 12
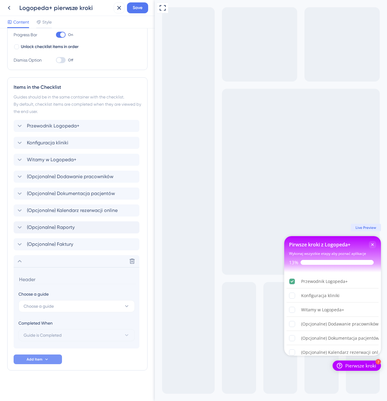
scroll to position [105, 0]
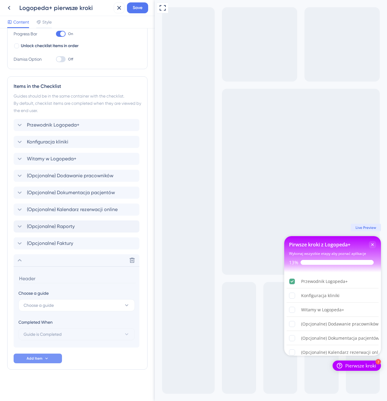
click at [53, 312] on section "Choose a guide Choose a guide Completed When Guide is Completed" at bounding box center [77, 306] width 126 height 81
click at [54, 307] on button "Choose a guide" at bounding box center [76, 305] width 116 height 12
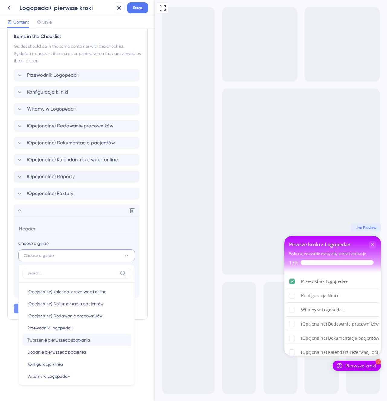
scroll to position [29, 0]
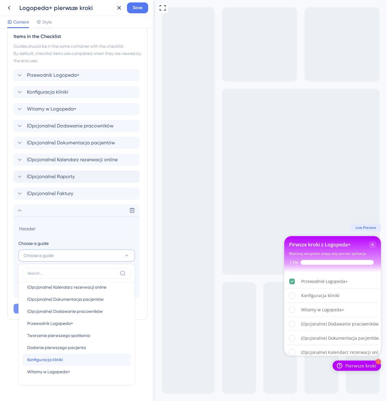
click at [84, 361] on div "Konfiguracja kliniki Konfiguracja kliniki" at bounding box center [76, 360] width 99 height 12
type input "Konfiguracja kliniki"
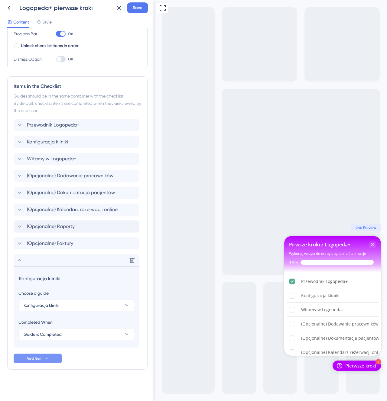
scroll to position [105, 0]
click at [26, 261] on div "Delete" at bounding box center [77, 260] width 126 height 12
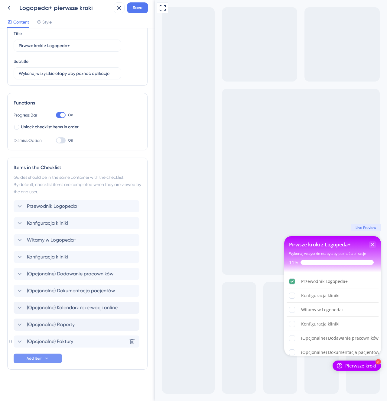
drag, startPoint x: 58, startPoint y: 339, endPoint x: 76, endPoint y: 321, distance: 25.8
click at [35, 355] on button "Add Item" at bounding box center [38, 359] width 48 height 10
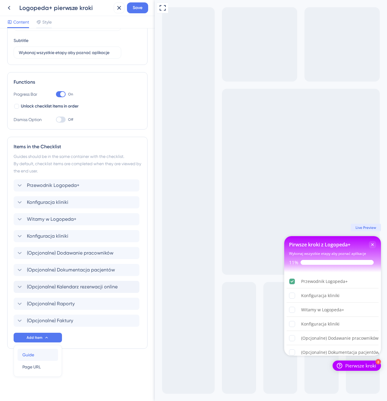
click at [46, 354] on div "Guide Guide" at bounding box center [37, 355] width 31 height 12
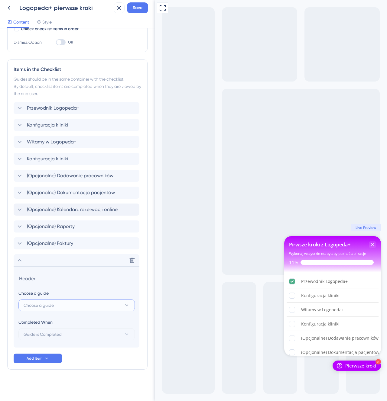
click at [73, 307] on button "Choose a guide" at bounding box center [76, 305] width 116 height 12
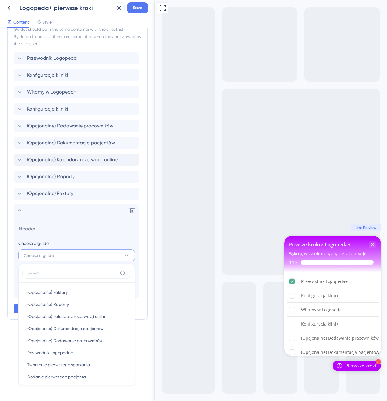
scroll to position [29, 0]
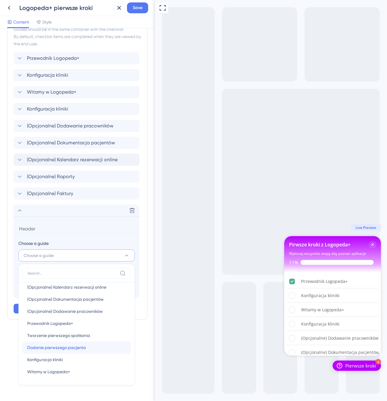
click at [90, 352] on div "Dodanie pierwszego pacjenta Dodanie pierwszego pacjenta" at bounding box center [76, 348] width 99 height 12
type input "Dodanie pierwszego pacjenta"
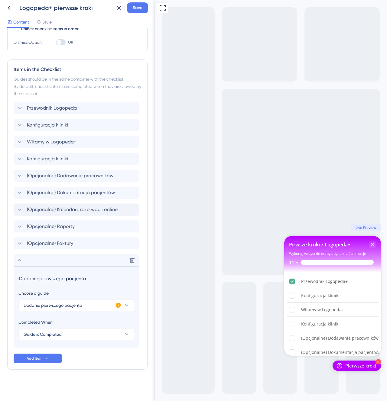
scroll to position [122, 0]
click at [118, 307] on icon at bounding box center [118, 305] width 5 height 5
click at [155, 310] on span "Activate Now" at bounding box center [157, 312] width 23 height 5
click at [85, 270] on section "Dodanie pierwszego pacjenta Choose a guide Dodanie pierwszego pacjenta Complete…" at bounding box center [77, 306] width 126 height 81
click at [18, 259] on icon at bounding box center [19, 260] width 7 height 7
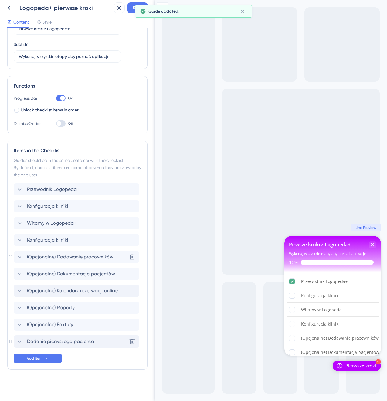
scroll to position [41, 0]
drag, startPoint x: 63, startPoint y: 339, endPoint x: 59, endPoint y: 251, distance: 88.3
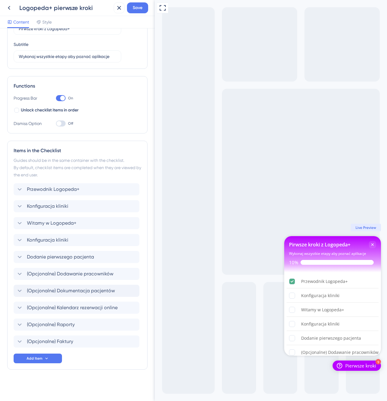
click at [61, 246] on div "Przewodnik Logopeda+ Konfiguracja kliniki Witamy w [GEOGRAPHIC_DATA] Konfigurac…" at bounding box center [77, 265] width 127 height 164
click at [61, 243] on span "Konfiguracja kliniki" at bounding box center [47, 239] width 41 height 7
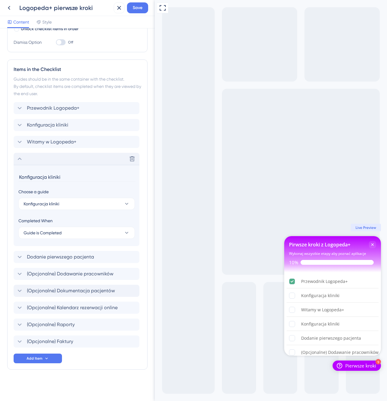
click at [24, 159] on div "Delete" at bounding box center [77, 159] width 126 height 12
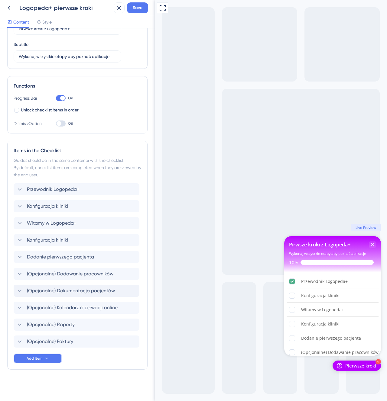
click at [42, 359] on button "Add Item" at bounding box center [38, 359] width 48 height 10
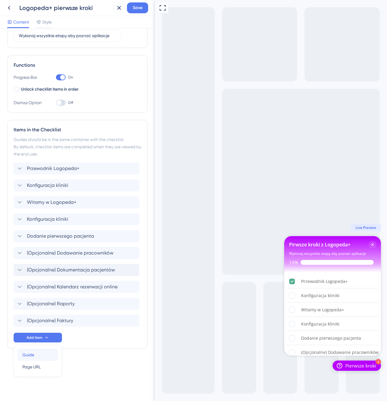
click at [46, 356] on div "Guide Guide" at bounding box center [37, 355] width 31 height 12
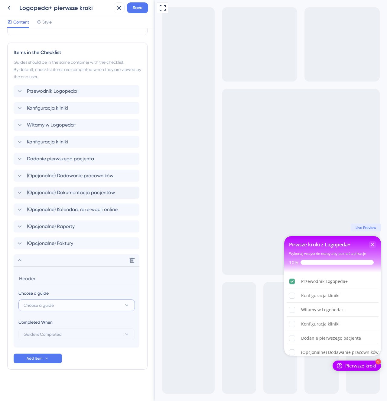
click at [57, 307] on button "Choose a guide" at bounding box center [76, 305] width 116 height 12
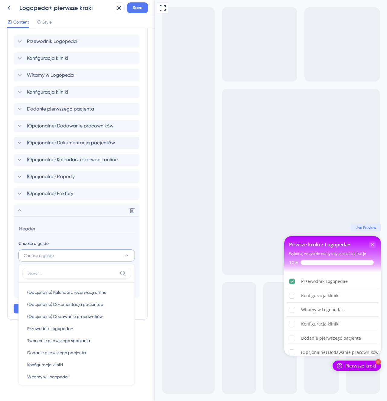
scroll to position [29, 0]
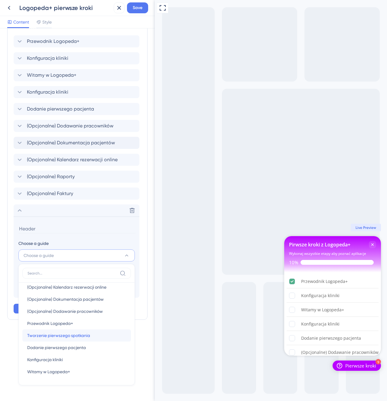
click at [99, 334] on div "Tworzenie pierwszego spotkania Tworzenie pierwszego spotkania" at bounding box center [76, 336] width 99 height 12
type input "Tworzenie pierwszego spotkania"
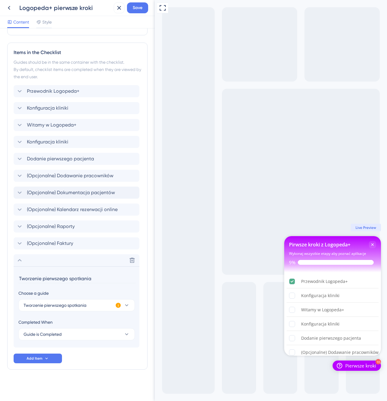
click at [118, 305] on icon at bounding box center [118, 305] width 5 height 5
click at [150, 314] on span "Activate Now" at bounding box center [157, 312] width 23 height 5
click at [74, 265] on div "Delete" at bounding box center [77, 260] width 126 height 12
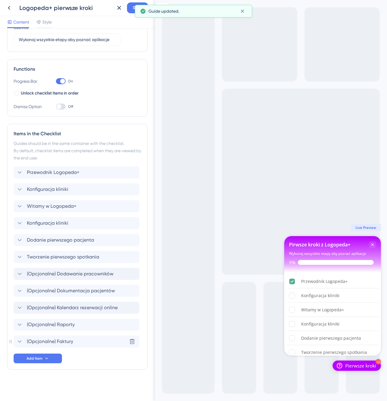
drag, startPoint x: 74, startPoint y: 339, endPoint x: 79, endPoint y: 309, distance: 31.2
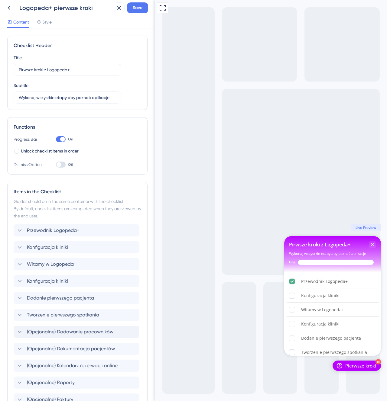
click at [64, 163] on div at bounding box center [61, 165] width 10 height 6
click at [56, 165] on input "Off" at bounding box center [56, 165] width 0 height 0
checkbox input "true"
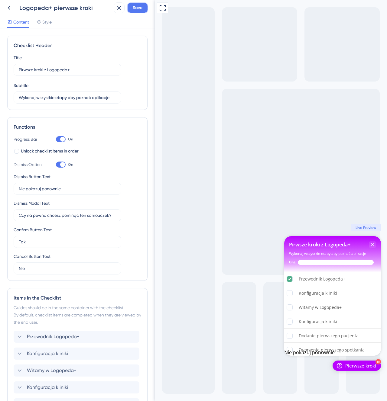
click at [137, 10] on span "Save" at bounding box center [138, 7] width 10 height 7
click at [10, 4] on button at bounding box center [9, 7] width 11 height 11
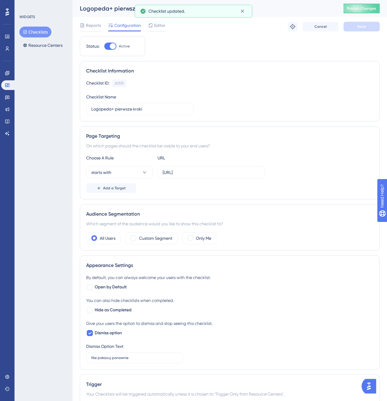
click at [161, 228] on div "Audience Segmentation Which segment of the audience would you like to show this…" at bounding box center [230, 227] width 300 height 47
click at [156, 242] on label "Custom Segment" at bounding box center [155, 238] width 33 height 7
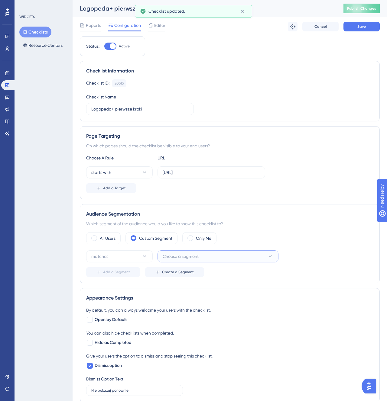
click at [182, 257] on span "Choose a segment" at bounding box center [180, 256] width 36 height 7
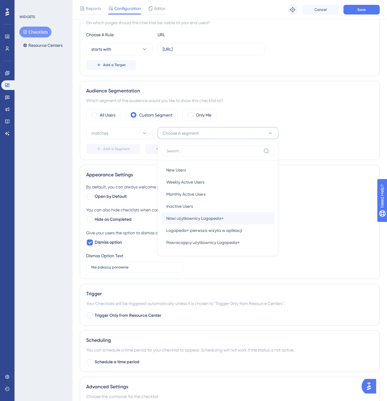
scroll to position [127, 0]
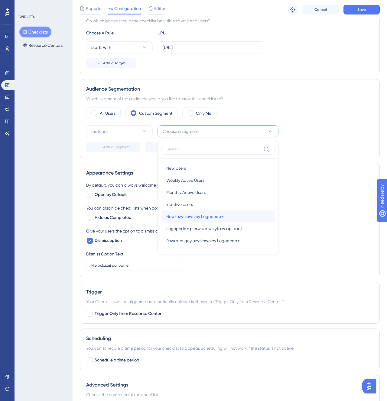
click at [235, 216] on div "Nowi użytkownicy Logopeda+ Nowi użytkownicy Logopeda+" at bounding box center [217, 217] width 103 height 12
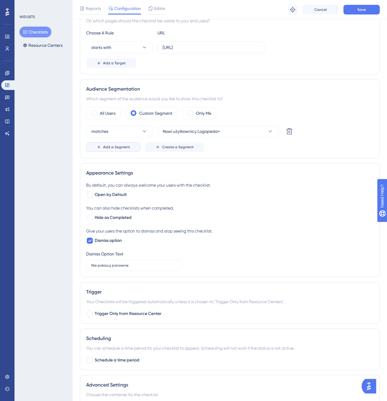
click at [117, 144] on button "Add a Segment" at bounding box center [113, 147] width 54 height 10
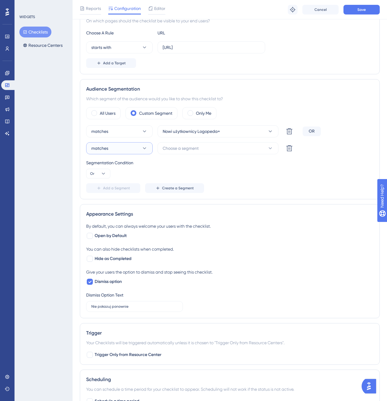
click at [110, 153] on button "matches" at bounding box center [119, 148] width 66 height 12
click at [185, 139] on div "matches Nowi użytkownicy Logopeda+ Delete OR matches matches matches doesn't ma…" at bounding box center [229, 159] width 287 height 68
click at [185, 151] on span "Choose a segment" at bounding box center [180, 148] width 36 height 7
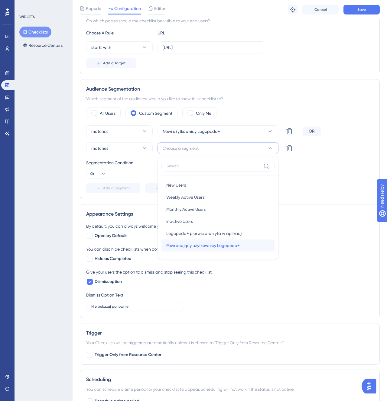
click at [215, 242] on span "Powracający użytkownicy Logopeda+" at bounding box center [202, 245] width 73 height 7
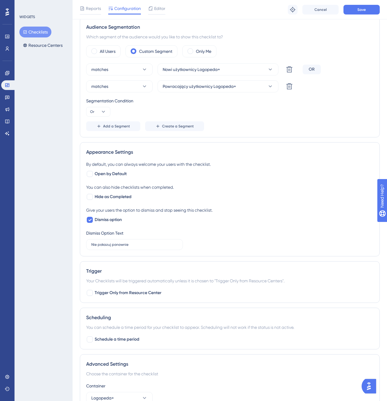
scroll to position [199, 0]
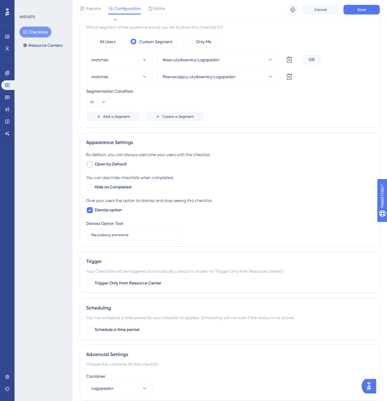
click at [97, 163] on span "Open by Default" at bounding box center [111, 164] width 32 height 7
checkbox input "true"
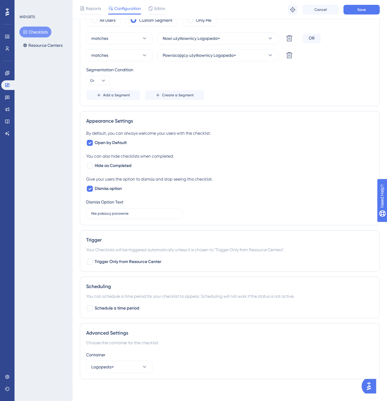
scroll to position [223, 0]
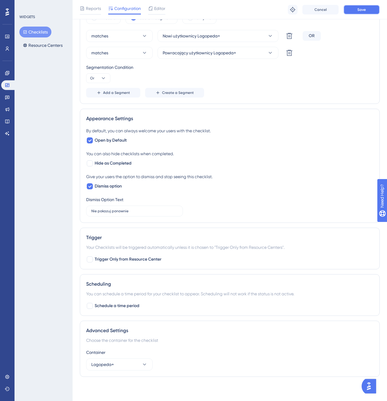
click at [345, 12] on button "Save" at bounding box center [361, 10] width 36 height 10
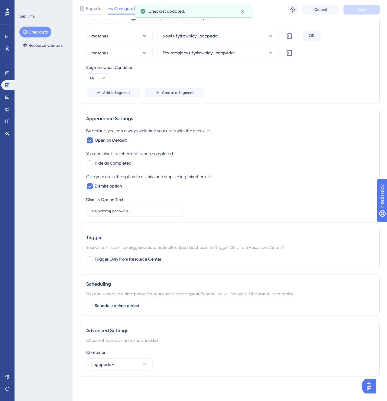
scroll to position [0, 0]
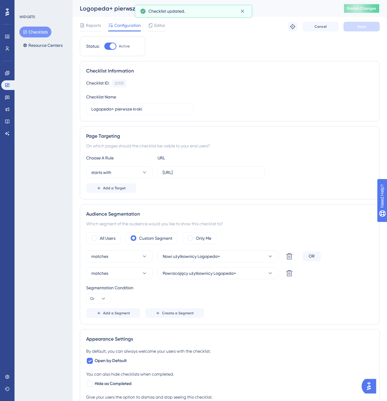
click at [352, 10] on span "Publish Changes" at bounding box center [361, 8] width 29 height 5
click at [153, 22] on div "Editor" at bounding box center [156, 25] width 17 height 7
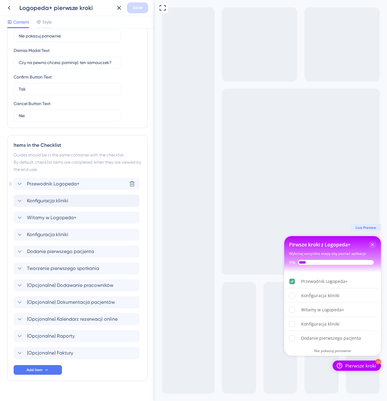
scroll to position [148, 0]
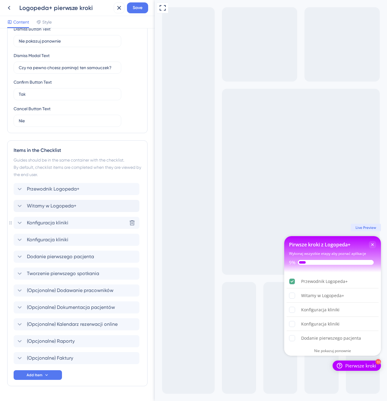
drag, startPoint x: 81, startPoint y: 226, endPoint x: 78, endPoint y: 202, distance: 23.8
click at [80, 243] on div "Konfiguracja kliniki Delete" at bounding box center [77, 240] width 126 height 12
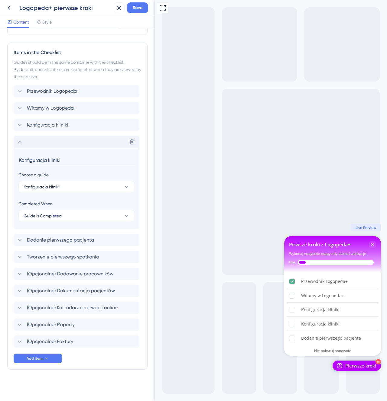
click at [42, 147] on div "Delete" at bounding box center [77, 142] width 126 height 12
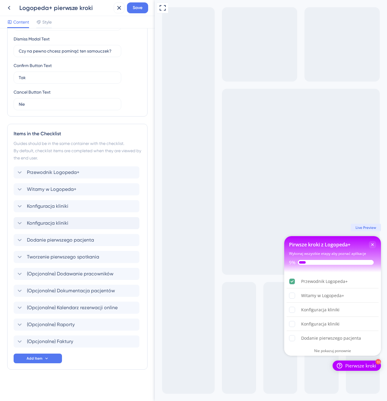
scroll to position [164, 0]
click at [71, 203] on div "Konfiguracja kliniki Delete" at bounding box center [77, 206] width 126 height 12
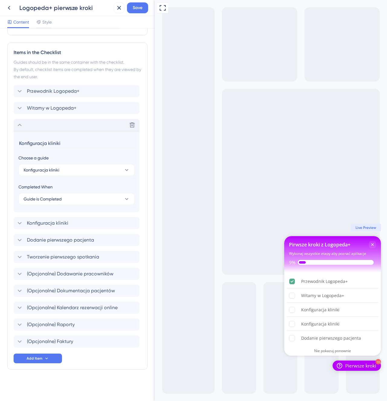
click at [50, 129] on div "Delete" at bounding box center [77, 125] width 126 height 12
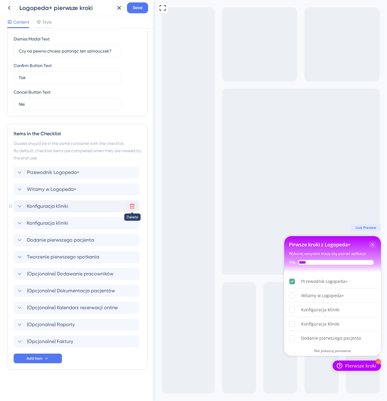
click at [131, 207] on icon at bounding box center [132, 206] width 6 height 6
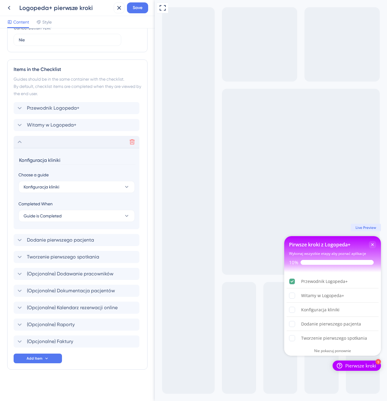
click at [22, 142] on icon at bounding box center [19, 141] width 7 height 7
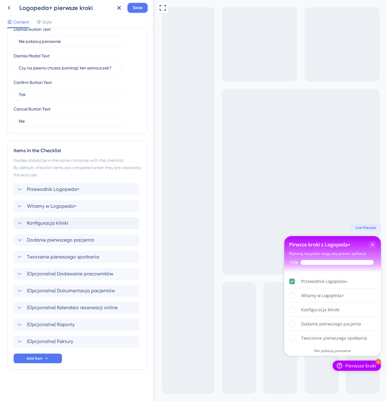
click at [134, 8] on span "Save" at bounding box center [138, 7] width 10 height 7
click at [51, 360] on button "Add Item" at bounding box center [38, 359] width 48 height 10
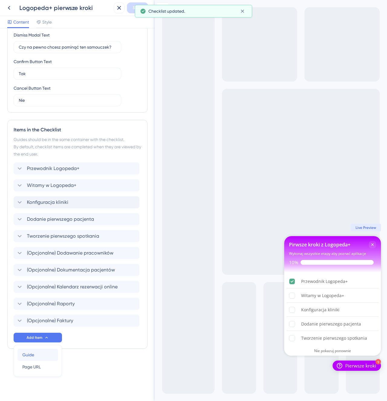
click at [43, 354] on div "Guide Guide" at bounding box center [37, 355] width 31 height 12
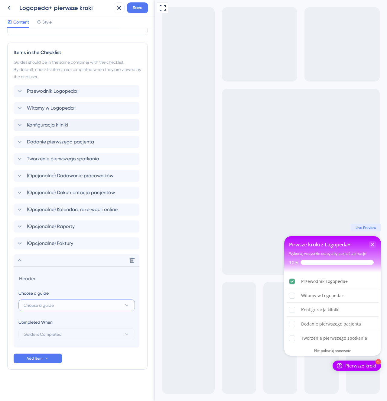
click at [61, 309] on button "Choose a guide" at bounding box center [76, 305] width 116 height 12
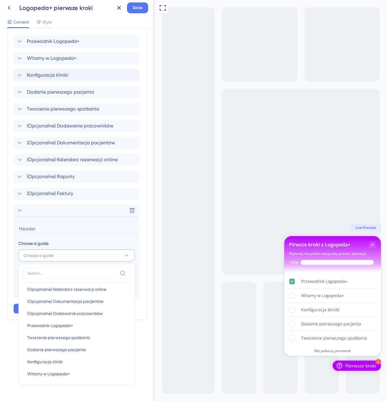
scroll to position [29, 0]
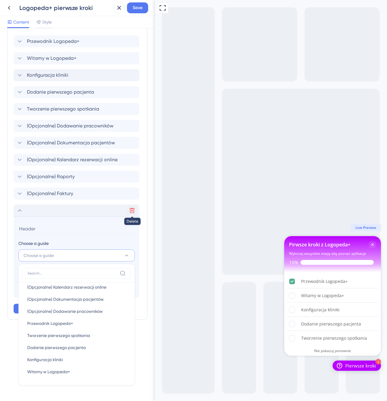
click at [133, 209] on icon at bounding box center [132, 210] width 6 height 6
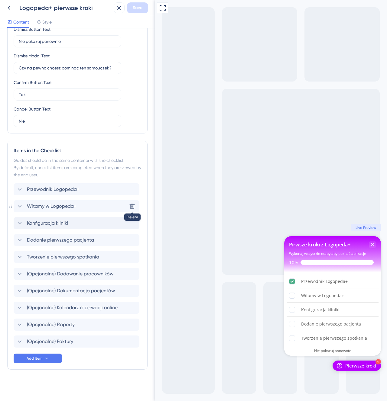
scroll to position [147, 0]
click at [10, 10] on icon at bounding box center [8, 7] width 7 height 7
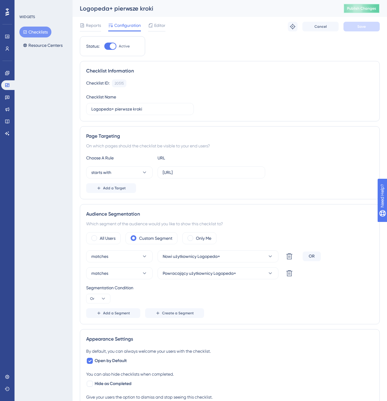
click at [352, 8] on span "Publish Changes" at bounding box center [361, 8] width 29 height 5
click at [149, 21] on div "Reports Configuration Editor Troubleshoot Cancel Save" at bounding box center [230, 26] width 300 height 19
click at [152, 26] on icon at bounding box center [150, 25] width 5 height 5
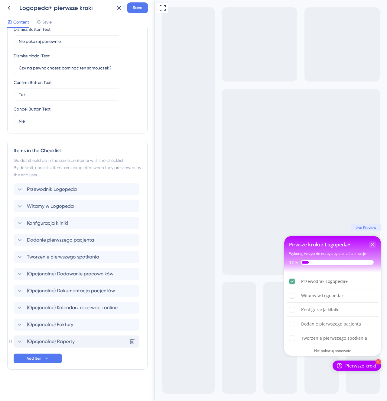
drag, startPoint x: 74, startPoint y: 343, endPoint x: 74, endPoint y: 323, distance: 19.9
click at [134, 10] on span "Save" at bounding box center [138, 7] width 10 height 7
click at [8, 10] on icon at bounding box center [8, 7] width 7 height 7
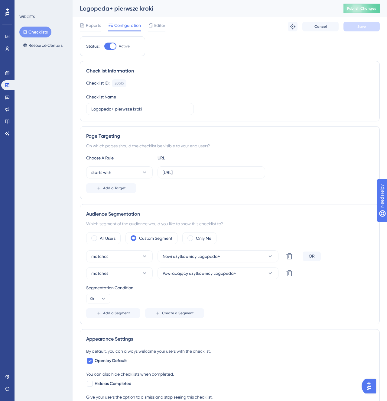
click at [353, 15] on div "Logopeda+ pierwsze kroki Publish Changes" at bounding box center [229, 8] width 314 height 17
click at [355, 8] on span "Publish Changes" at bounding box center [361, 8] width 29 height 5
click at [5, 376] on icon at bounding box center [7, 377] width 5 height 5
